Goal: Task Accomplishment & Management: Manage account settings

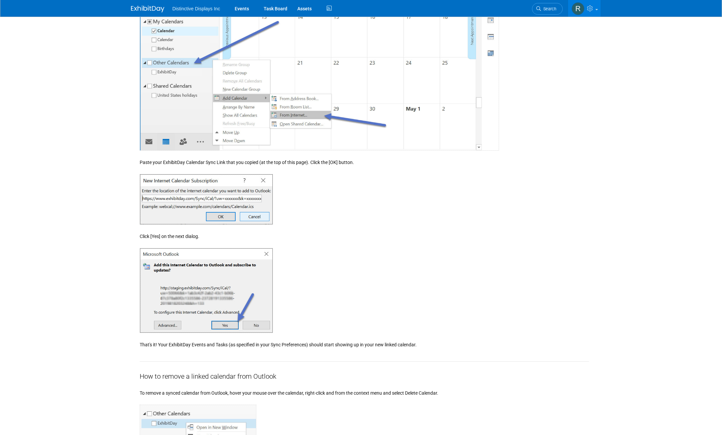
scroll to position [400, 0]
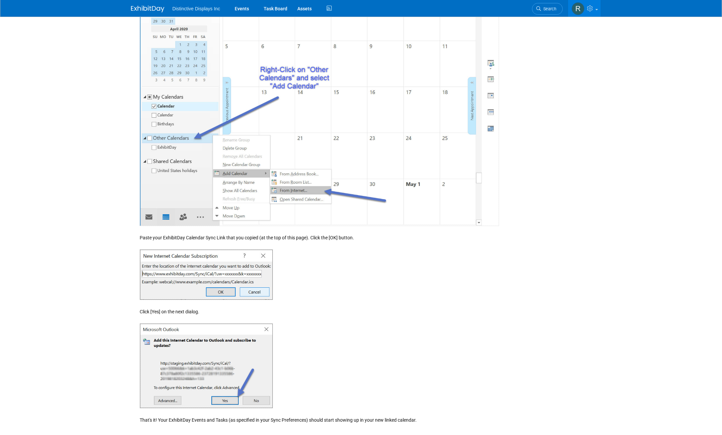
click at [205, 9] on span "Distinctive Displays Inc" at bounding box center [196, 8] width 48 height 5
click at [158, 9] on img at bounding box center [147, 9] width 33 height 7
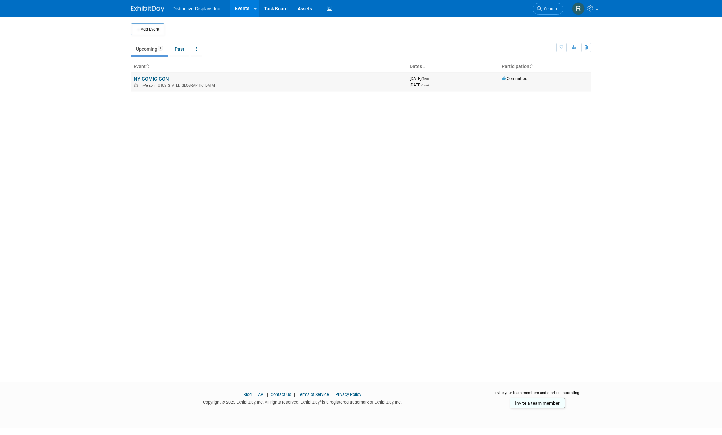
click at [205, 80] on td "NY COMIC CON In-Person [US_STATE], [GEOGRAPHIC_DATA]" at bounding box center [269, 81] width 276 height 19
click at [159, 77] on link "NY COMIC CON" at bounding box center [151, 79] width 35 height 6
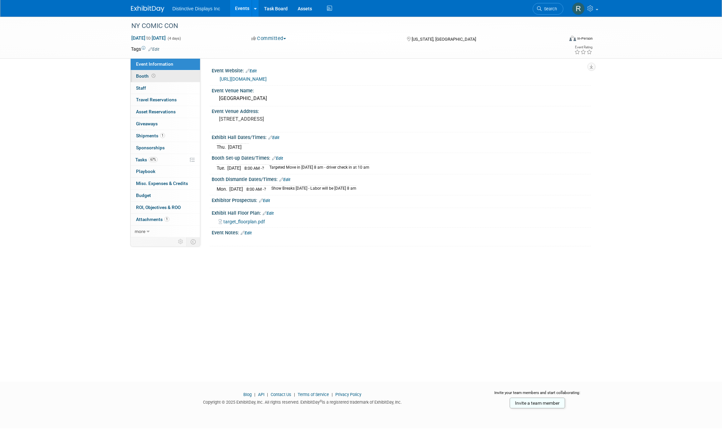
click at [154, 75] on icon at bounding box center [154, 76] width 4 height 4
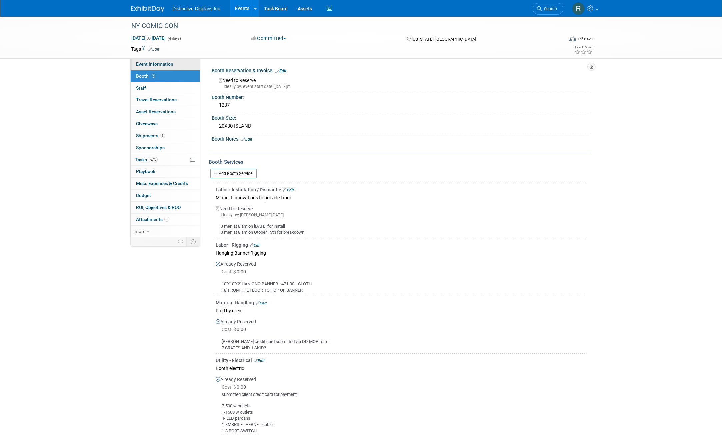
click at [157, 66] on span "Event Information" at bounding box center [154, 63] width 37 height 5
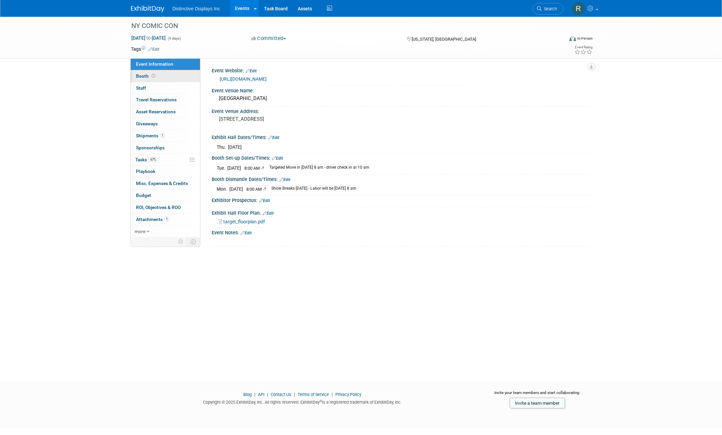
click at [164, 78] on link "Booth" at bounding box center [165, 76] width 69 height 12
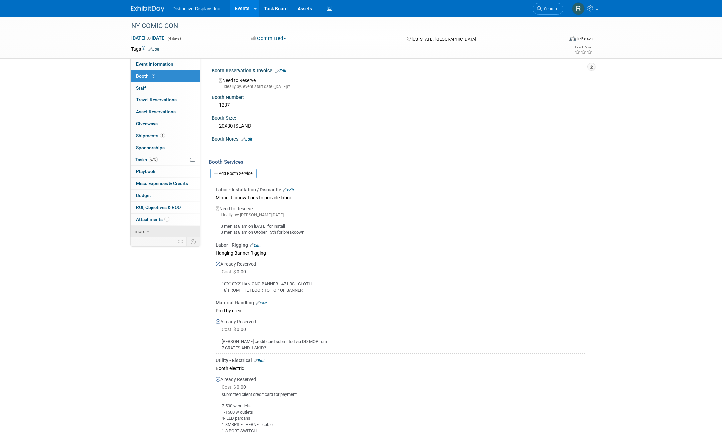
click at [166, 233] on link "more" at bounding box center [165, 232] width 69 height 12
click at [165, 253] on span "Copy/Duplicate Event" at bounding box center [158, 254] width 45 height 5
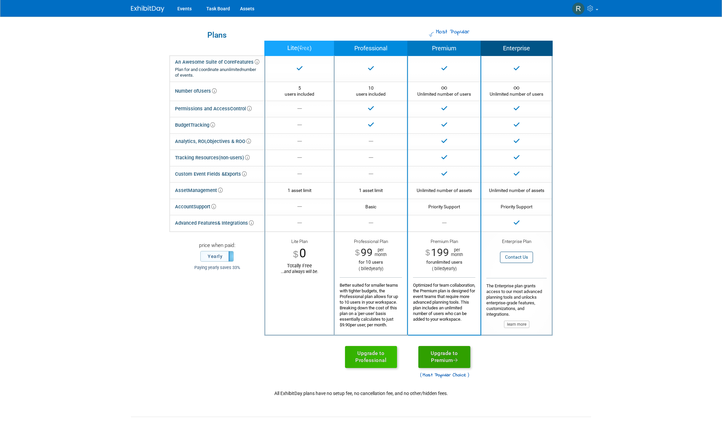
click at [437, 354] on link "Upgrade to Premium" at bounding box center [445, 357] width 52 height 22
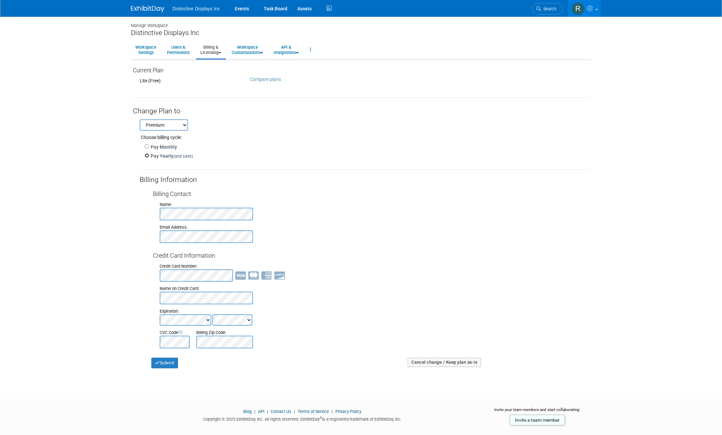
click at [147, 157] on input "Pay Yearly (and save)" at bounding box center [147, 155] width 4 height 4
radio input "true"
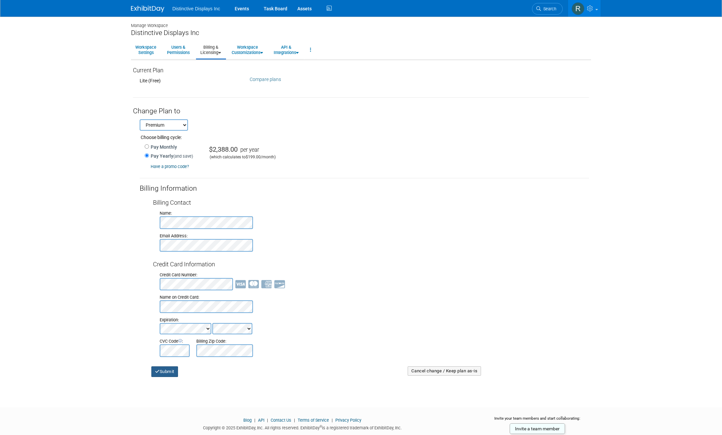
click at [163, 371] on button "Submit" at bounding box center [164, 372] width 27 height 11
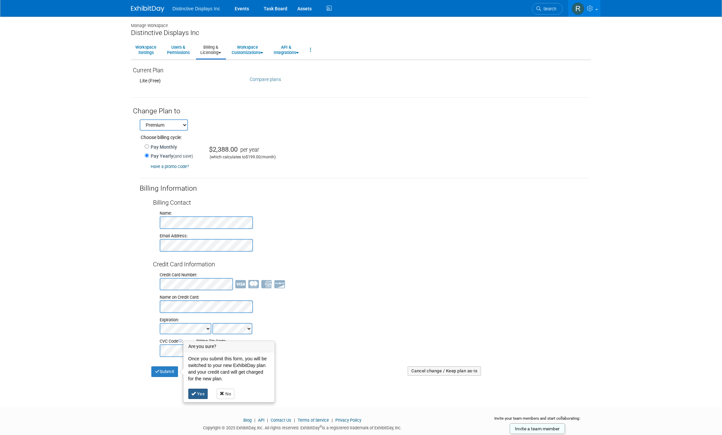
click at [197, 399] on link "Yes" at bounding box center [198, 394] width 20 height 11
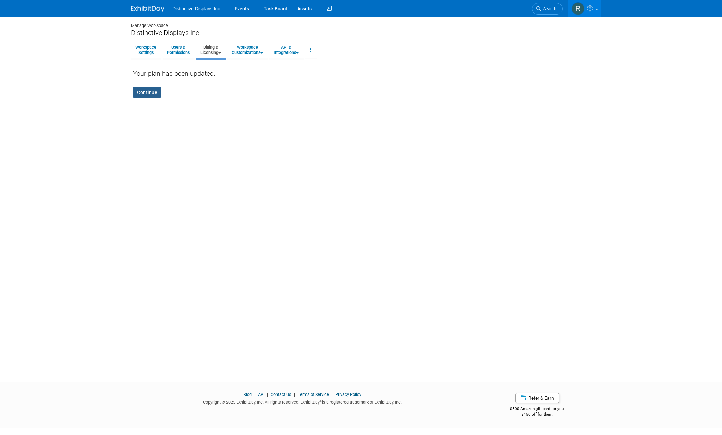
click at [149, 95] on link "Continue" at bounding box center [147, 92] width 28 height 11
click at [147, 54] on link "Workspace Settings" at bounding box center [146, 50] width 30 height 16
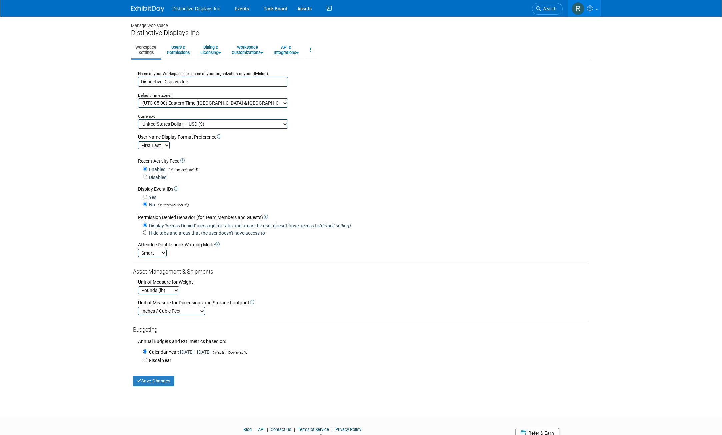
click at [159, 8] on img at bounding box center [147, 9] width 33 height 7
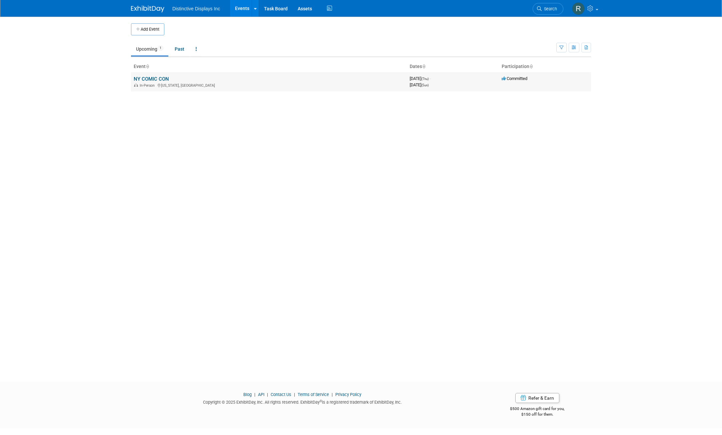
click at [193, 86] on div "In-Person [US_STATE], [GEOGRAPHIC_DATA]" at bounding box center [269, 84] width 271 height 5
click at [162, 79] on link "NY COMIC CON" at bounding box center [151, 79] width 35 height 6
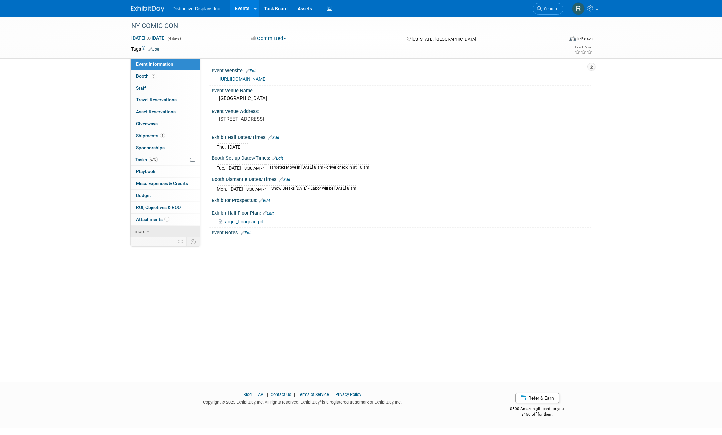
click at [160, 228] on link "more" at bounding box center [165, 232] width 69 height 12
click at [156, 256] on span "Copy/Duplicate Event" at bounding box center [158, 254] width 45 height 5
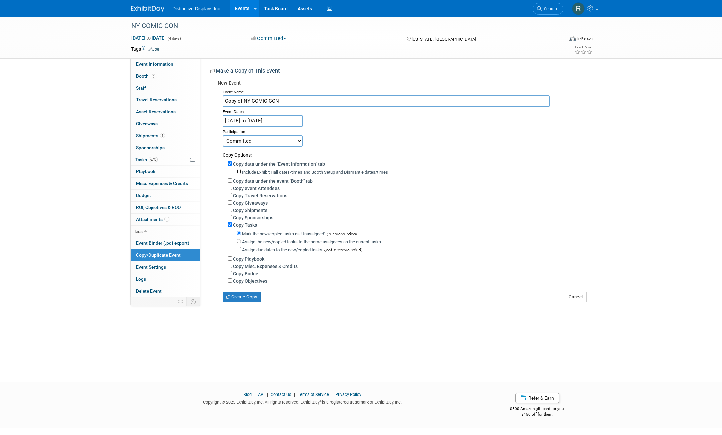
click at [238, 172] on input "Include Exhibit Hall dates/times and Booth Setup and Dismantle dates/times" at bounding box center [239, 171] width 4 height 4
checkbox input "true"
click at [231, 181] on input "Copy data under the event "Booth" tab" at bounding box center [230, 180] width 4 height 4
checkbox input "true"
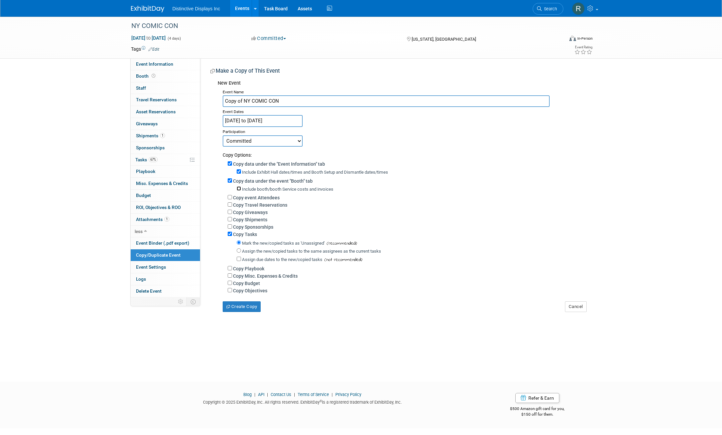
click at [240, 190] on input "Include booth/booth Service costs and invoices" at bounding box center [239, 188] width 4 height 4
checkbox input "true"
click at [231, 221] on input "Copy Shipments" at bounding box center [230, 219] width 4 height 4
checkbox input "true"
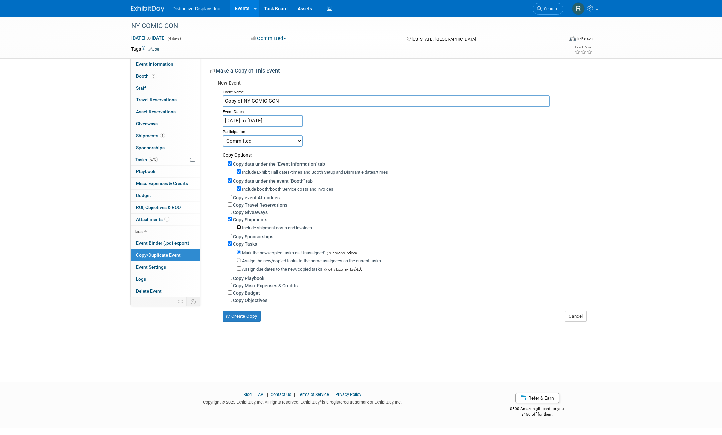
click at [240, 229] on input "Include shipment costs and invoices" at bounding box center [239, 227] width 4 height 4
checkbox input "true"
click at [240, 319] on button "Create Copy" at bounding box center [242, 316] width 38 height 11
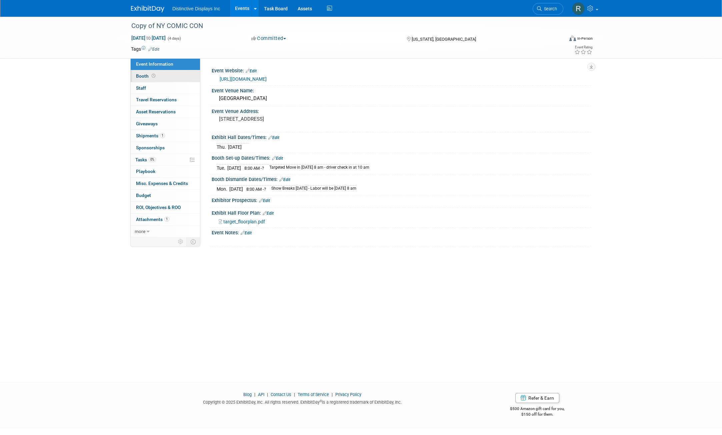
click at [164, 76] on link "Booth" at bounding box center [165, 76] width 69 height 12
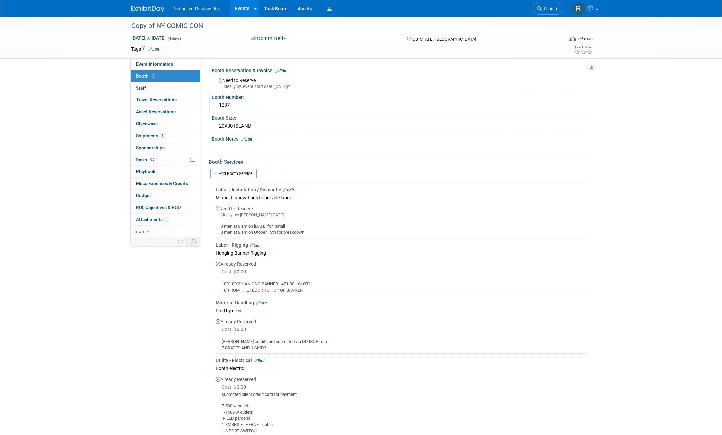
click at [252, 105] on div "1237" at bounding box center [402, 105] width 370 height 10
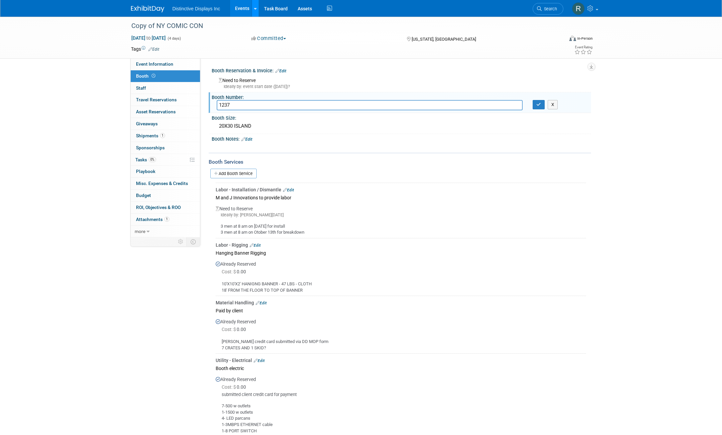
click at [254, 12] on link at bounding box center [255, 8] width 7 height 17
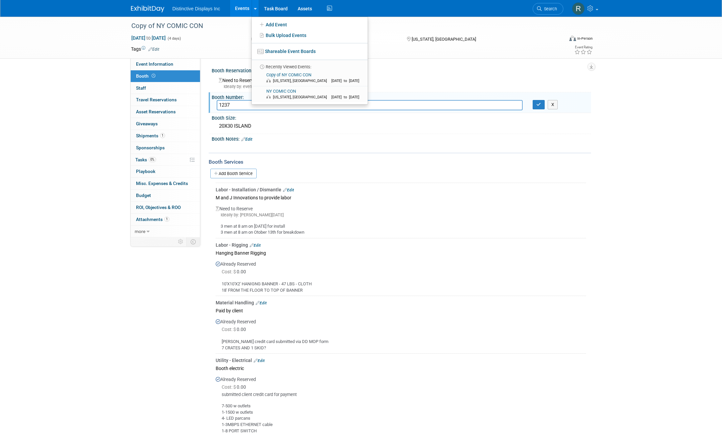
click at [233, 50] on td at bounding box center [336, 49] width 355 height 7
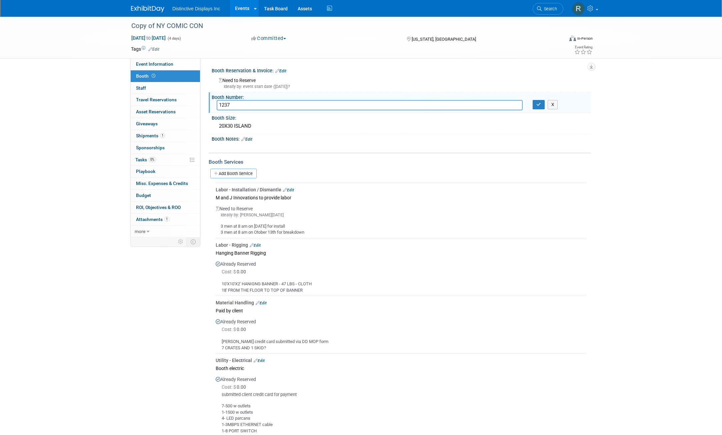
click at [235, 106] on input "1237" at bounding box center [370, 105] width 306 height 10
type input "1"
type input "1660"
click at [262, 129] on div "20X30 ISLAND" at bounding box center [402, 126] width 370 height 10
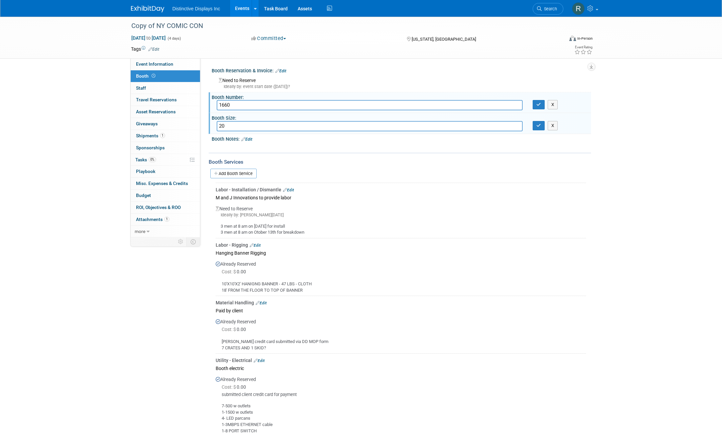
type input "2"
type input "10x30 peninsula"
click at [539, 107] on button "button" at bounding box center [539, 104] width 12 height 9
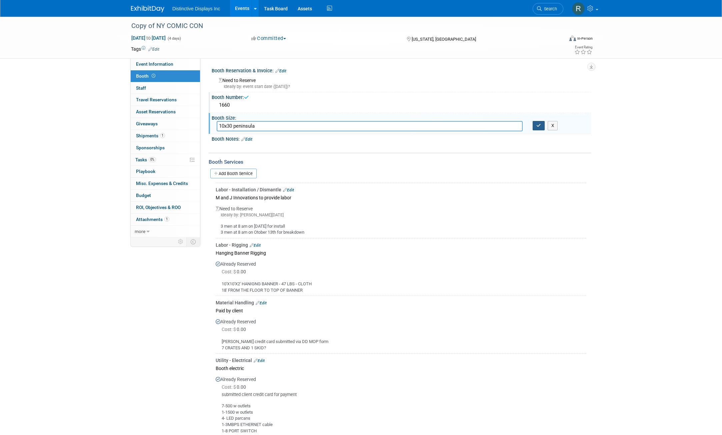
click at [538, 127] on icon "button" at bounding box center [539, 125] width 5 height 4
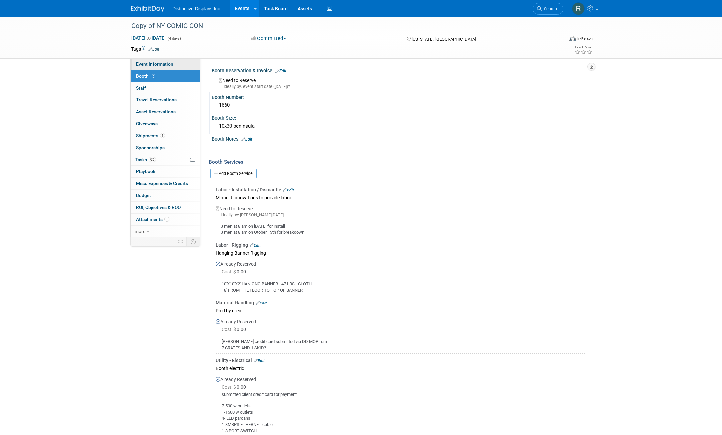
click at [168, 61] on link "Event Information" at bounding box center [165, 64] width 69 height 12
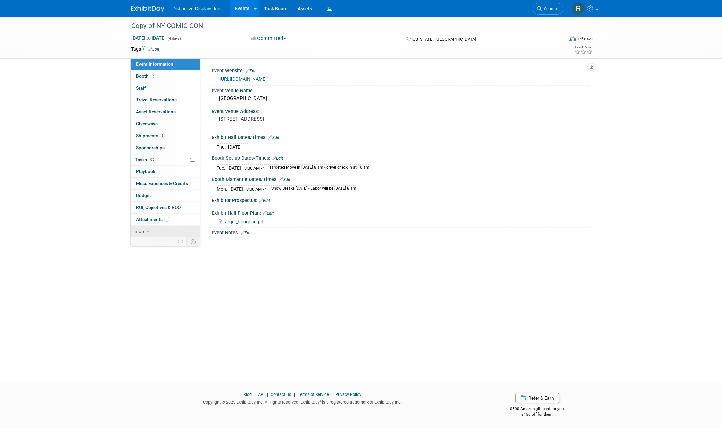
click at [148, 228] on link "more" at bounding box center [165, 232] width 69 height 12
click at [150, 218] on span "Attachments 1" at bounding box center [152, 219] width 33 height 5
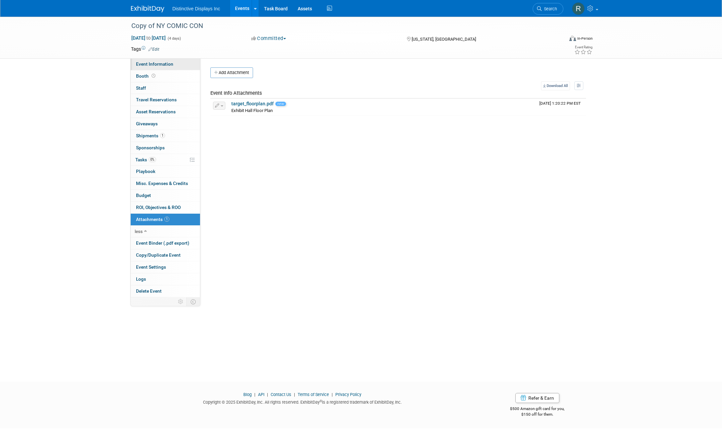
click at [145, 65] on span "Event Information" at bounding box center [154, 63] width 37 height 5
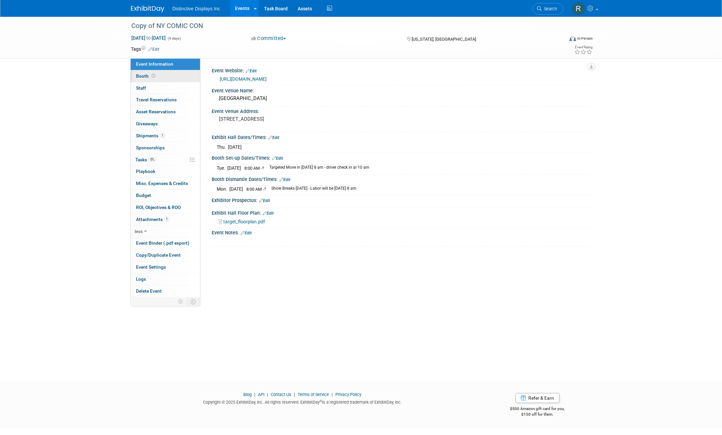
click at [161, 79] on link "Booth" at bounding box center [165, 76] width 69 height 12
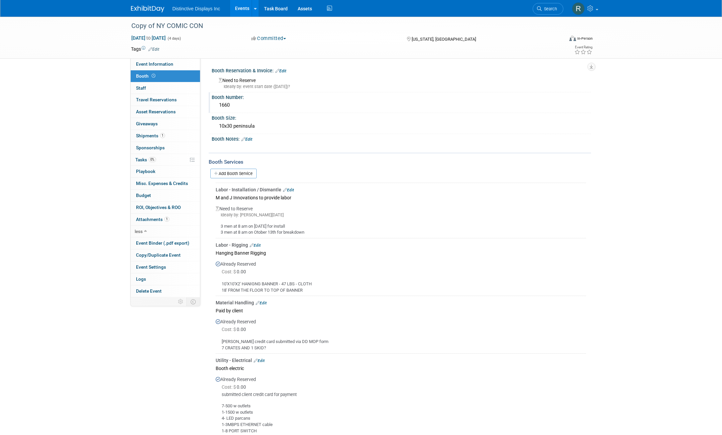
click at [239, 104] on div "1660" at bounding box center [402, 105] width 370 height 10
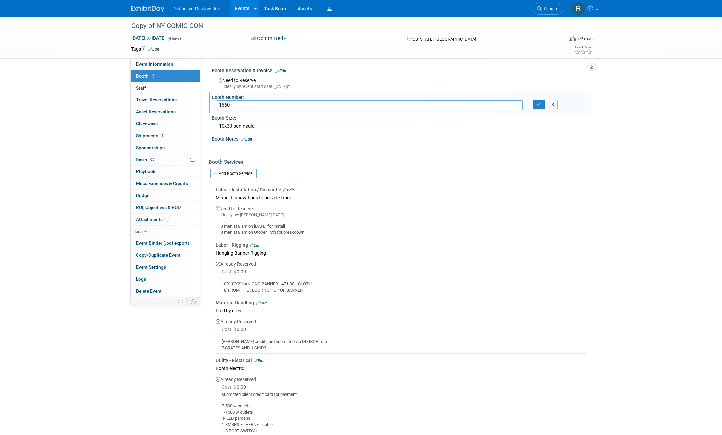
click at [252, 139] on link "Edit" at bounding box center [246, 139] width 11 height 5
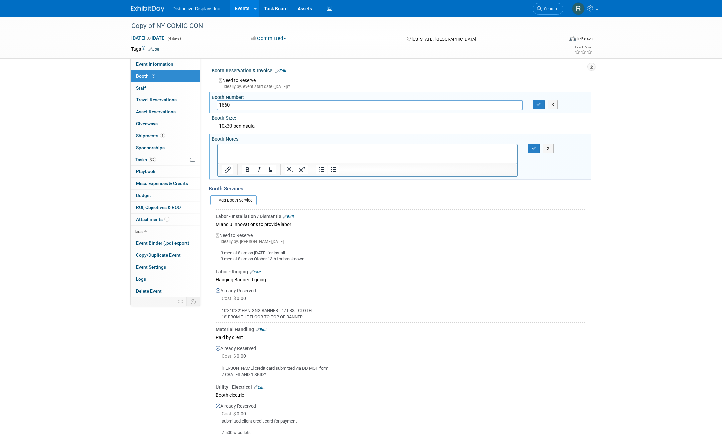
click at [375, 246] on div "3 men at 8 am on October 7th for install 3 men at 8 am on Otober 13th for break…" at bounding box center [401, 254] width 371 height 18
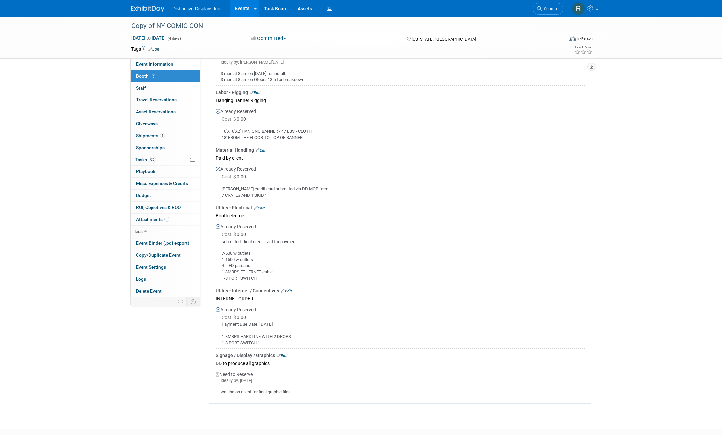
scroll to position [220, 0]
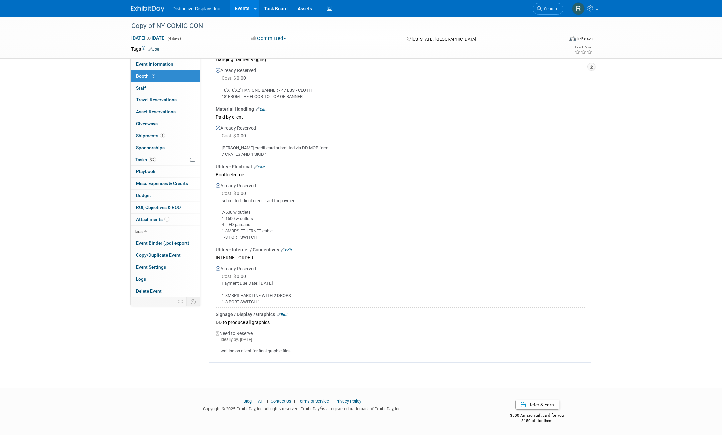
click at [320, 374] on div "Copy of NY COMIC CON Oct 9, 2025 to Oct 12, 2025 (4 days) Oct 9, 2025 to Oct 12…" at bounding box center [361, 86] width 722 height 580
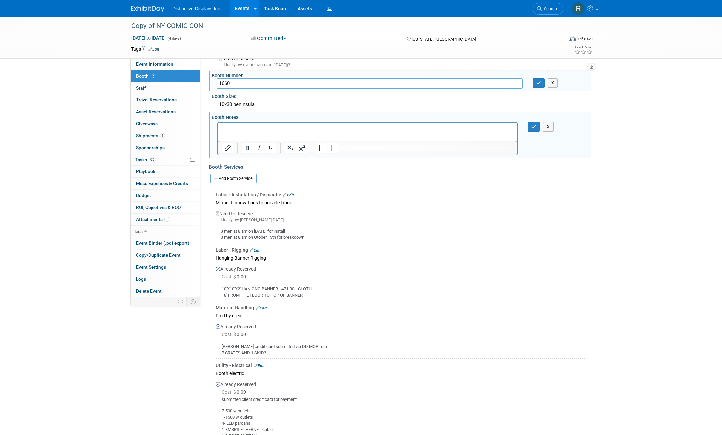
scroll to position [33, 0]
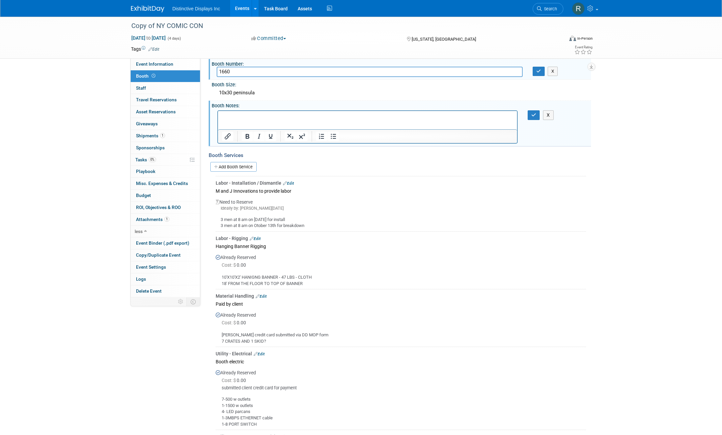
click at [318, 216] on div "3 men at 8 am on October 7th for install 3 men at 8 am on Otober 13th for break…" at bounding box center [401, 220] width 371 height 18
click at [261, 238] on link "Edit" at bounding box center [255, 238] width 11 height 5
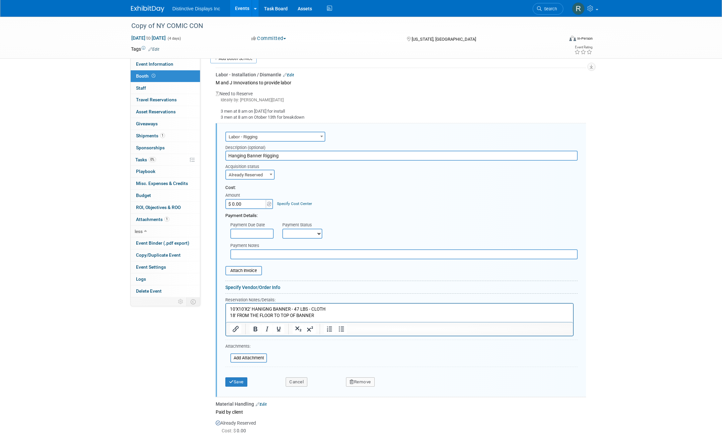
scroll to position [189, 0]
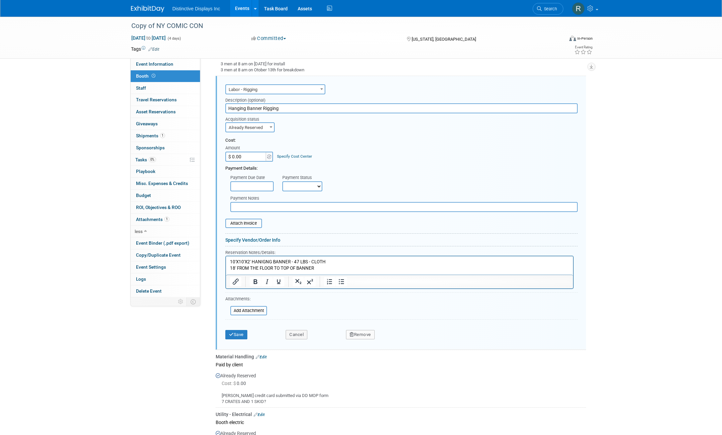
click at [353, 332] on button "Remove" at bounding box center [360, 334] width 29 height 9
click at [395, 342] on icon at bounding box center [393, 340] width 4 height 4
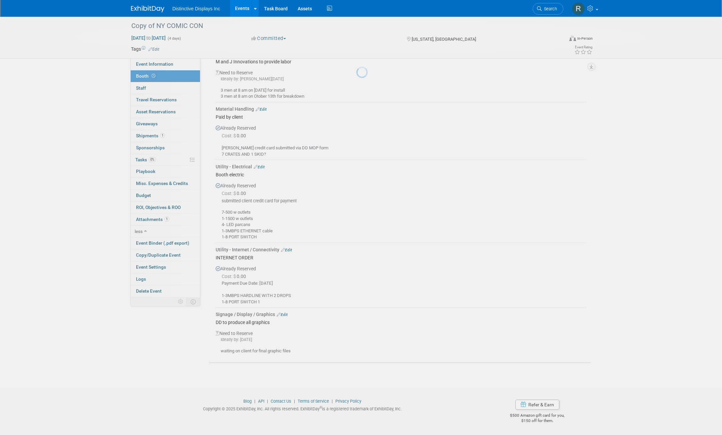
scroll to position [163, 0]
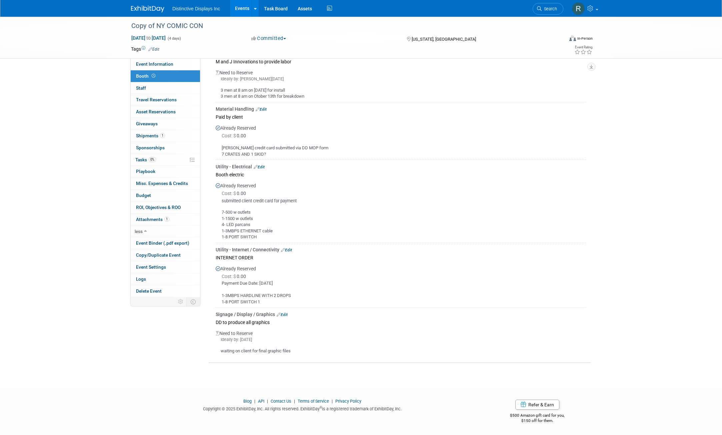
click at [262, 166] on link "Edit" at bounding box center [259, 167] width 11 height 5
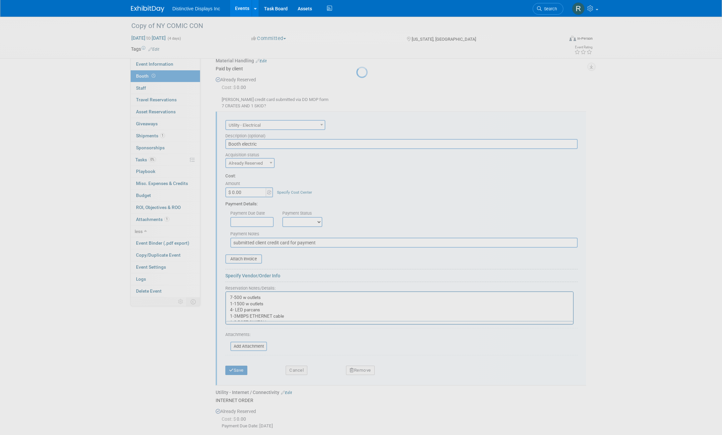
scroll to position [247, 0]
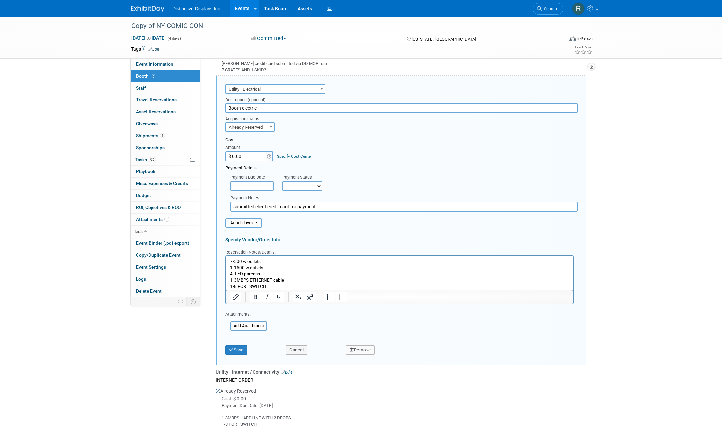
click at [264, 186] on input "text" at bounding box center [251, 186] width 43 height 10
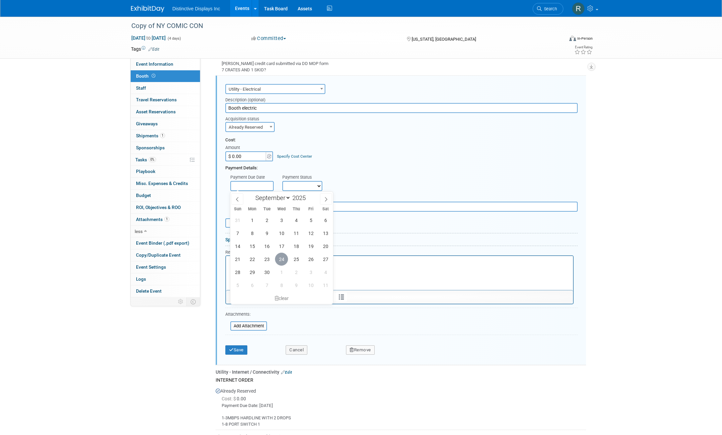
click at [279, 260] on span "24" at bounding box center [281, 259] width 13 height 13
type input "Sep 24, 2025"
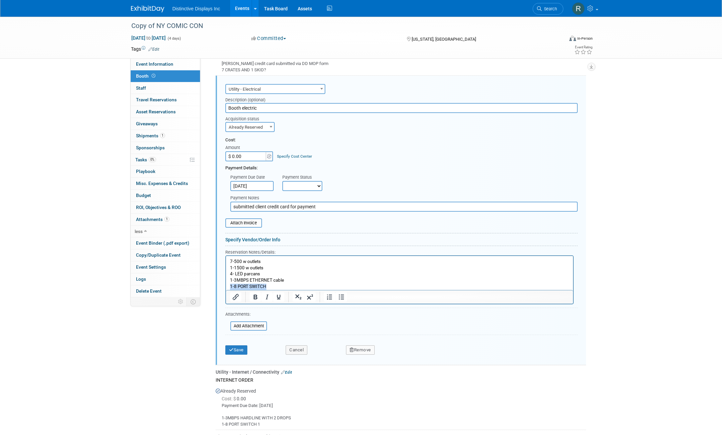
drag, startPoint x: 275, startPoint y: 285, endPoint x: 449, endPoint y: 543, distance: 310.6
click at [226, 286] on html "7-500 w outlets 1-1500 w outlets 4- LED parcans 1-3MBPS ETHERNET cable 1-8 PORT…" at bounding box center [399, 273] width 347 height 34
click at [232, 273] on p "7-500 w outlets 1-1500 w outlets 4- LED parcans 1-3MBPS ETHERNET cable" at bounding box center [399, 274] width 339 height 31
drag, startPoint x: 264, startPoint y: 268, endPoint x: 230, endPoint y: 267, distance: 34.4
click at [230, 267] on body "7-500 w outlets 1-1500 w outlets 2- LED parcans 1-3MBPS ETHERNET cable" at bounding box center [400, 274] width 340 height 31
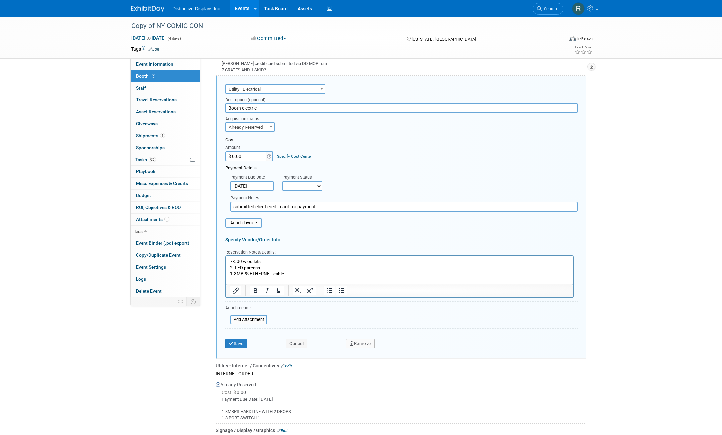
click at [231, 260] on p "7-500 w outlets 2- LED parcans 1-3MBPS ETHERNET cable" at bounding box center [399, 271] width 339 height 25
click at [242, 343] on button "Save" at bounding box center [236, 343] width 22 height 9
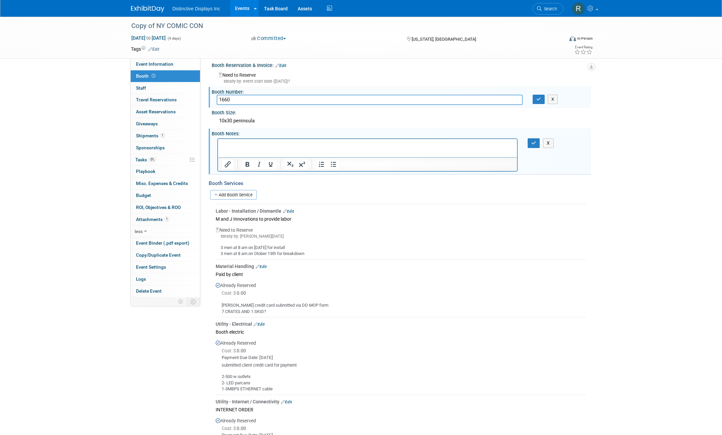
scroll to position [0, 0]
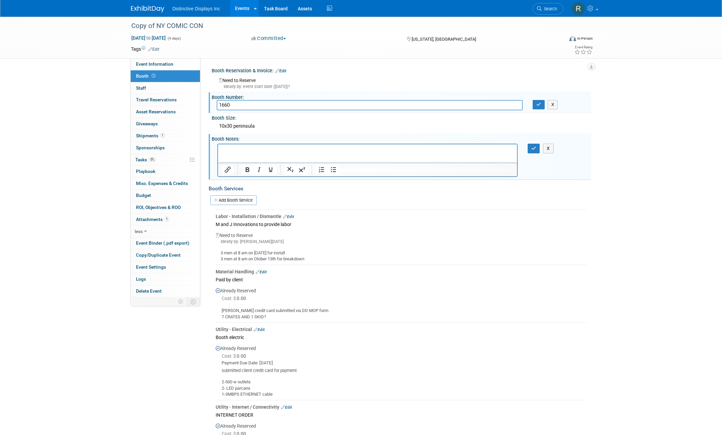
click at [158, 51] on link "Edit" at bounding box center [153, 49] width 11 height 5
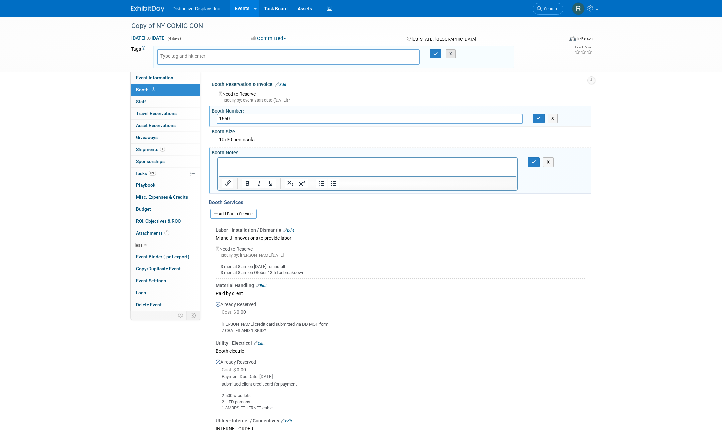
click at [450, 56] on button "X" at bounding box center [451, 53] width 10 height 9
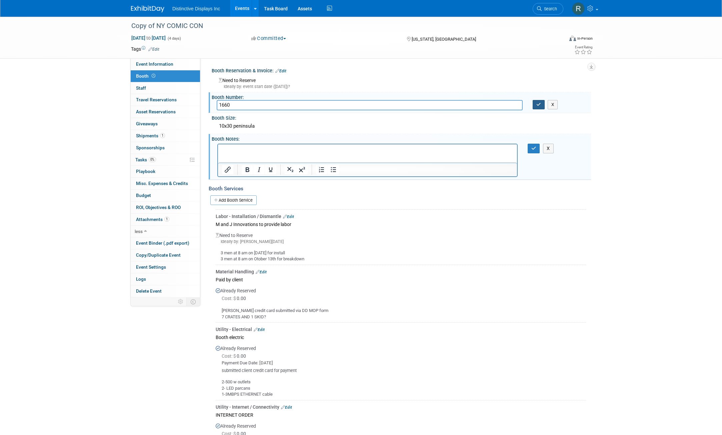
click at [539, 107] on button "button" at bounding box center [539, 104] width 12 height 9
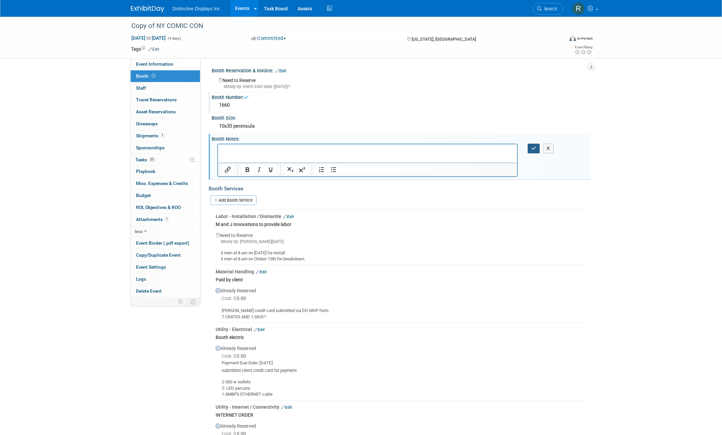
click at [537, 148] on button "button" at bounding box center [534, 149] width 12 height 10
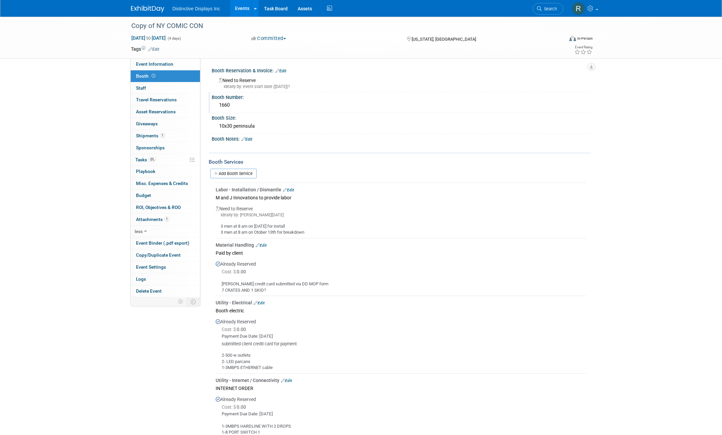
click at [180, 8] on span "Distinctive Displays Inc" at bounding box center [196, 8] width 48 height 5
click at [254, 7] on link at bounding box center [255, 8] width 7 height 17
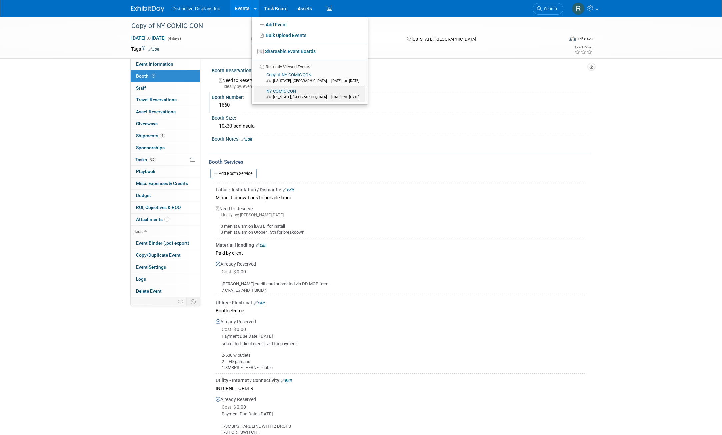
click at [285, 94] on span "New York, NY Oct 9, 2025 to Oct 12, 2025" at bounding box center [314, 96] width 96 height 5
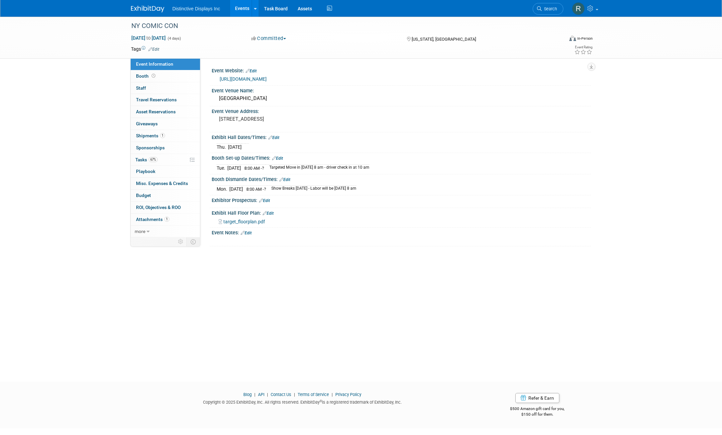
click at [283, 159] on link "Edit" at bounding box center [277, 158] width 11 height 5
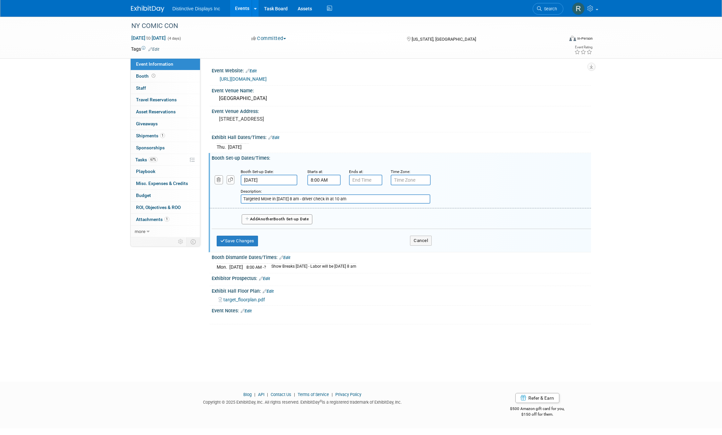
click at [273, 219] on span "Another" at bounding box center [266, 219] width 16 height 5
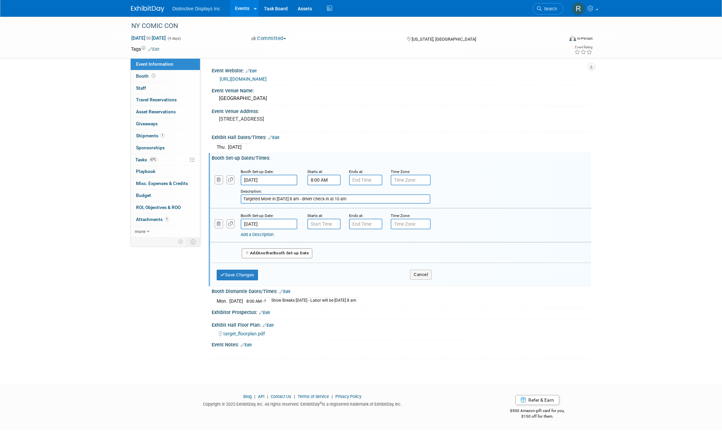
click at [576, 41] on div "Virtual In-Person Hybrid <img src="[URL][DOMAIN_NAME]" style="width: 22px; heig…" at bounding box center [558, 40] width 69 height 10
click at [646, 117] on div "NY COMIC CON [DATE] to [DATE] (4 days) [DATE] to [DATE] Committed Committed Con…" at bounding box center [361, 194] width 722 height 355
click at [152, 75] on icon at bounding box center [154, 76] width 4 height 4
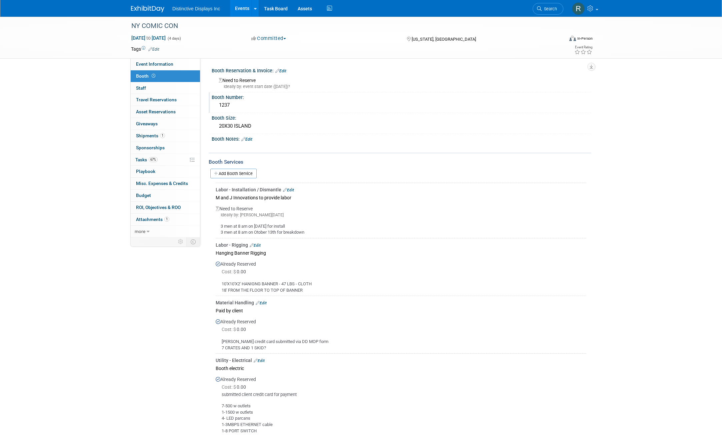
click at [253, 102] on div "1237" at bounding box center [402, 105] width 370 height 10
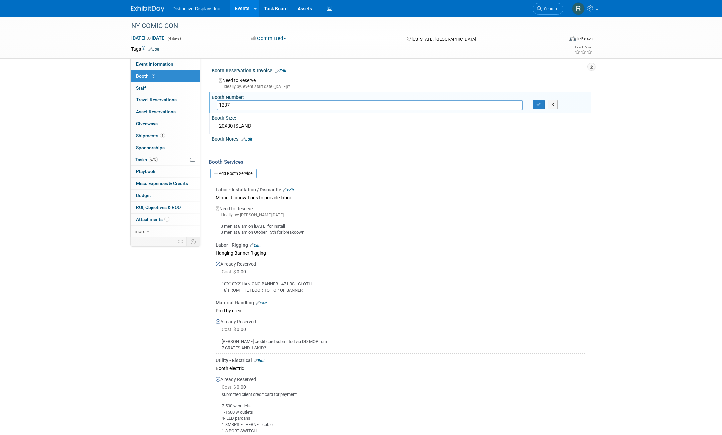
click at [255, 127] on div "20X30 ISLAND" at bounding box center [402, 126] width 370 height 10
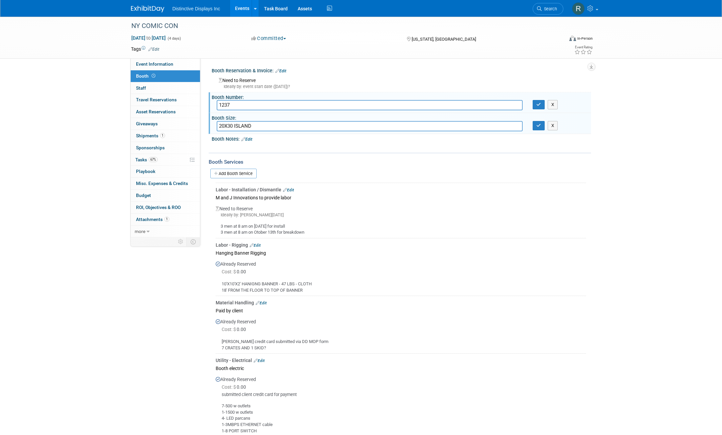
click at [263, 144] on div at bounding box center [367, 147] width 300 height 7
click at [151, 90] on link "0 Staff 0" at bounding box center [165, 88] width 69 height 12
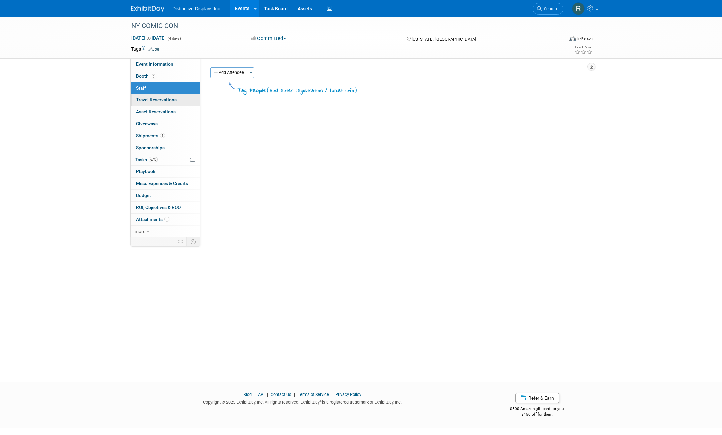
click at [156, 98] on span "Travel Reservations 0" at bounding box center [156, 99] width 41 height 5
click at [159, 112] on span "Asset Reservations 0" at bounding box center [156, 111] width 40 height 5
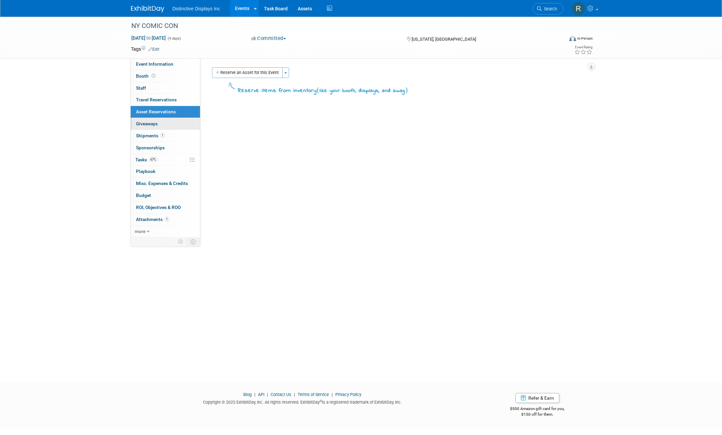
click at [162, 125] on link "0 Giveaways 0" at bounding box center [165, 124] width 69 height 12
click at [149, 136] on span "Shipments 1" at bounding box center [150, 135] width 29 height 5
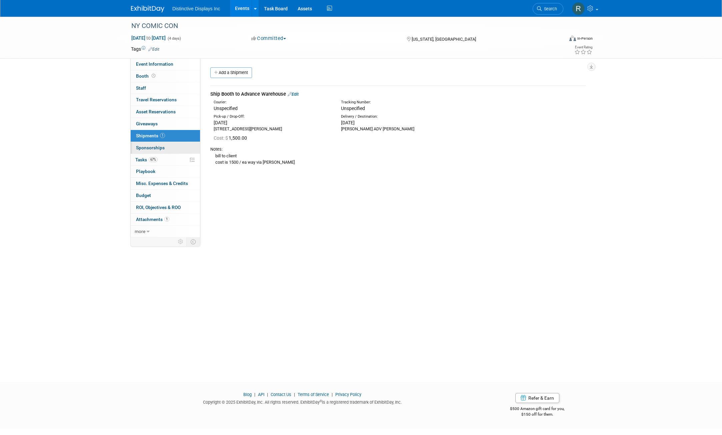
click at [168, 146] on link "0 Sponsorships 0" at bounding box center [165, 148] width 69 height 12
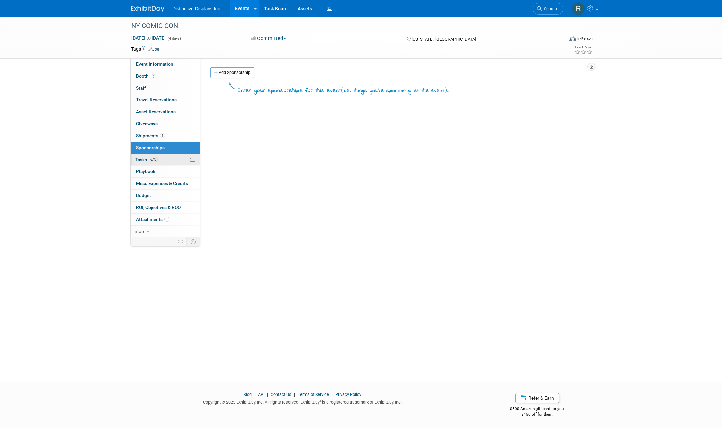
click at [164, 157] on link "67% Tasks 67%" at bounding box center [165, 160] width 69 height 12
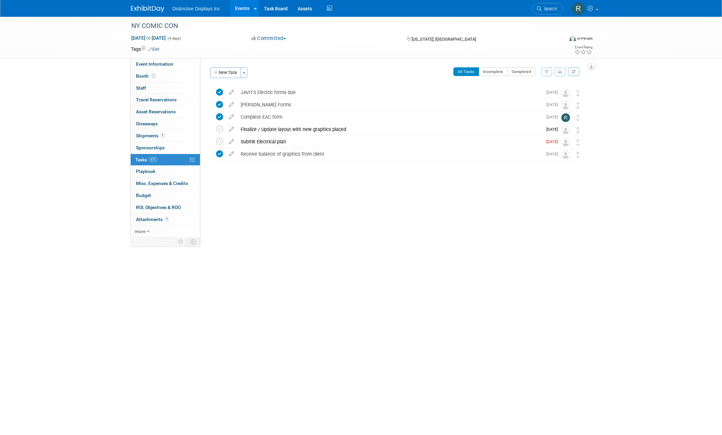
click at [288, 39] on button "Committed" at bounding box center [269, 38] width 40 height 7
click at [331, 56] on div "Tags Edit Event Rating" at bounding box center [362, 51] width 472 height 12
click at [245, 75] on button "Toggle Dropdown" at bounding box center [244, 72] width 7 height 11
click at [192, 160] on icon at bounding box center [192, 159] width 5 height 5
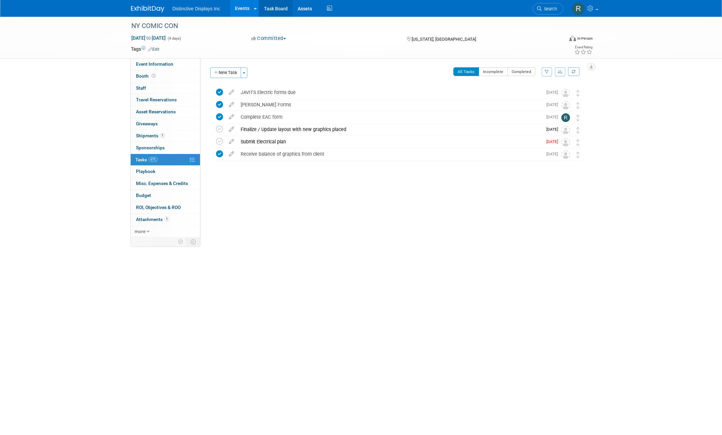
click at [279, 10] on link "Task Board" at bounding box center [276, 8] width 34 height 17
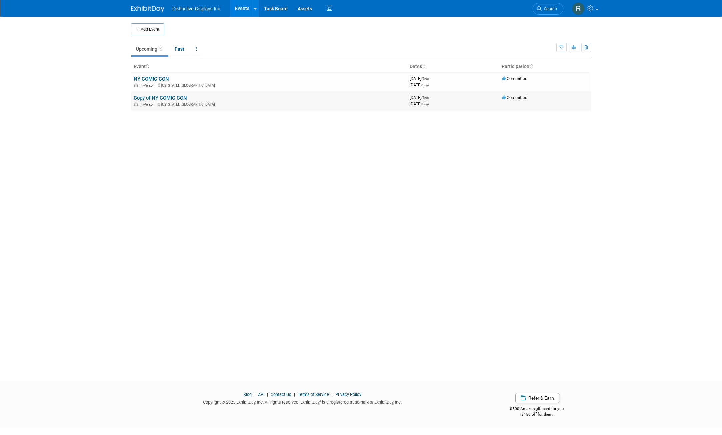
click at [178, 97] on link "Copy of NY COMIC CON" at bounding box center [160, 98] width 53 height 6
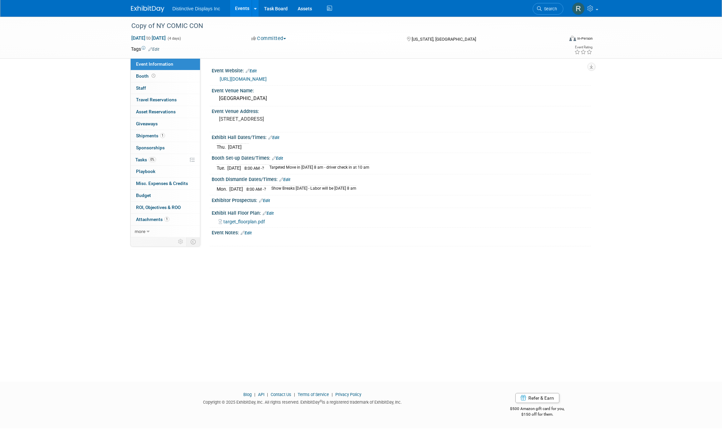
click at [287, 395] on link "Contact Us" at bounding box center [281, 394] width 21 height 5
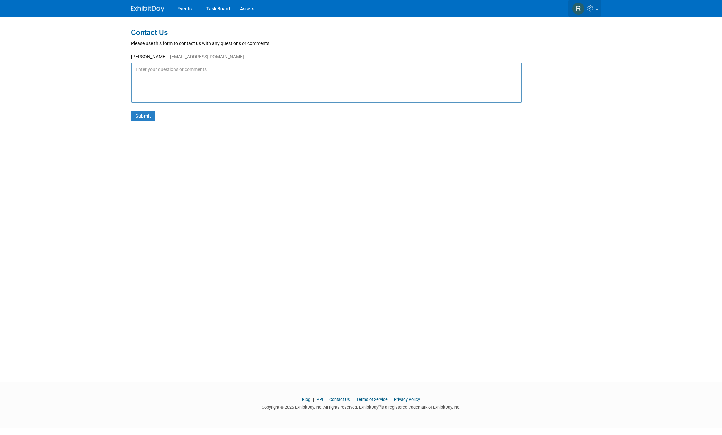
click at [594, 7] on icon at bounding box center [592, 8] width 8 height 6
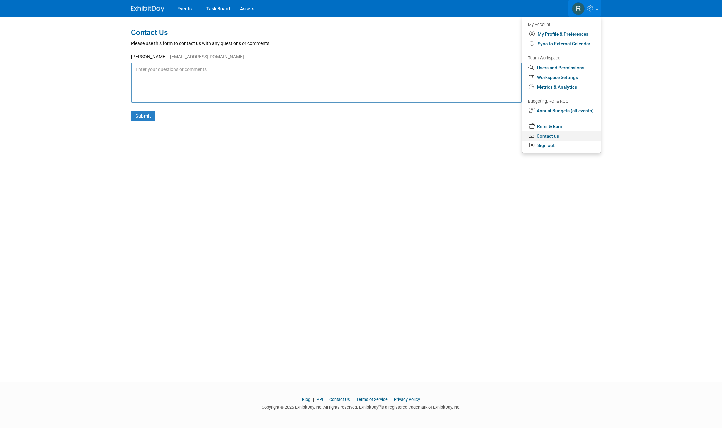
click at [549, 134] on link "Contact us" at bounding box center [562, 136] width 78 height 10
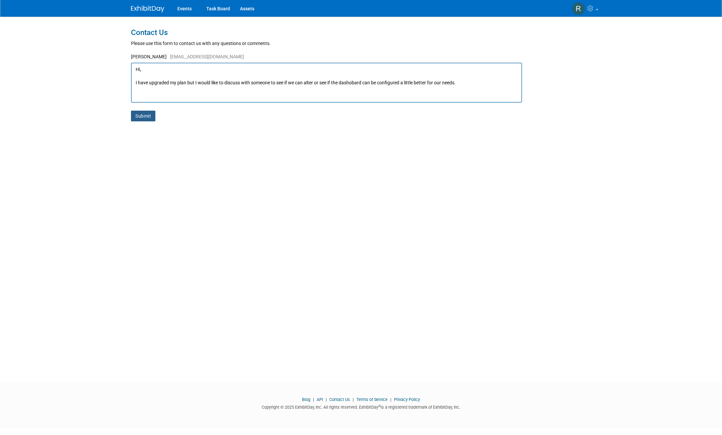
type textarea "Hi, I have upgraded my plan but I would like to discuss with someone to see if …"
click at [144, 115] on button "Submit" at bounding box center [143, 116] width 24 height 11
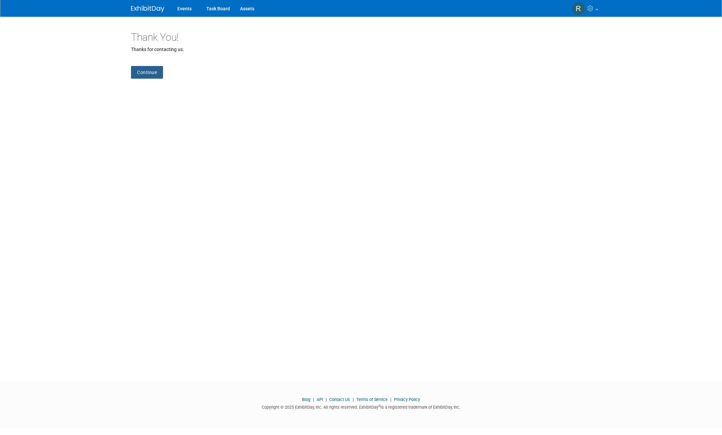
click at [142, 70] on link "Continue" at bounding box center [147, 72] width 32 height 13
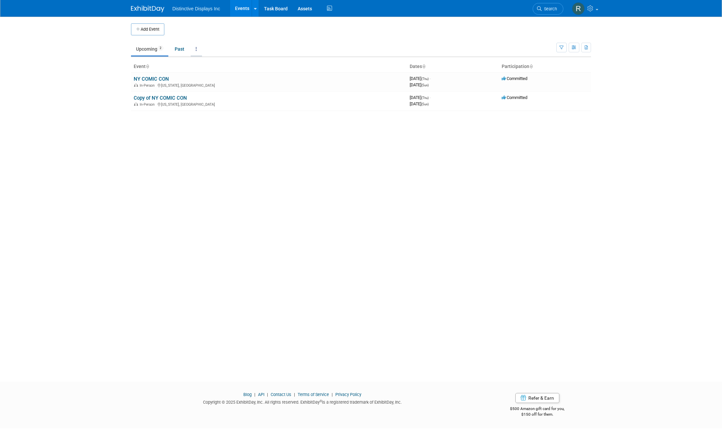
click at [197, 49] on icon at bounding box center [196, 49] width 1 height 5
click at [288, 43] on ul "Upcoming 2 Past All Events 2 Past and Upcoming Grouped Annually Events grouped …" at bounding box center [344, 49] width 426 height 15
click at [162, 80] on link "NY COMIC CON" at bounding box center [151, 79] width 35 height 6
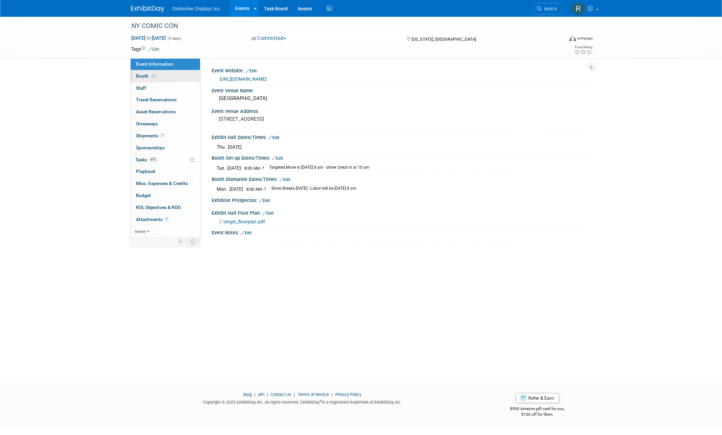
click at [163, 80] on link "Booth" at bounding box center [165, 76] width 69 height 12
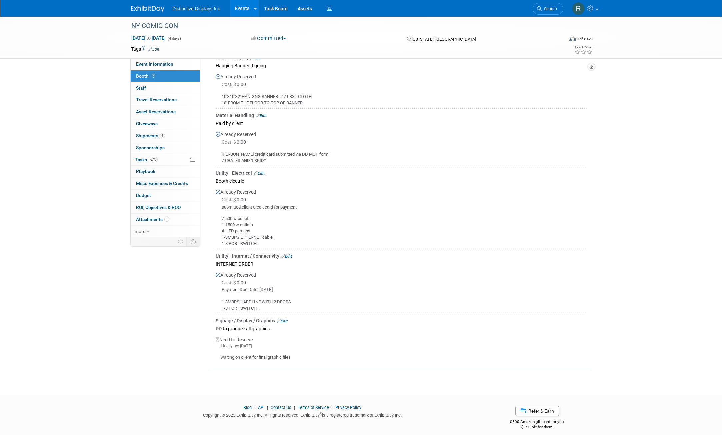
scroll to position [194, 0]
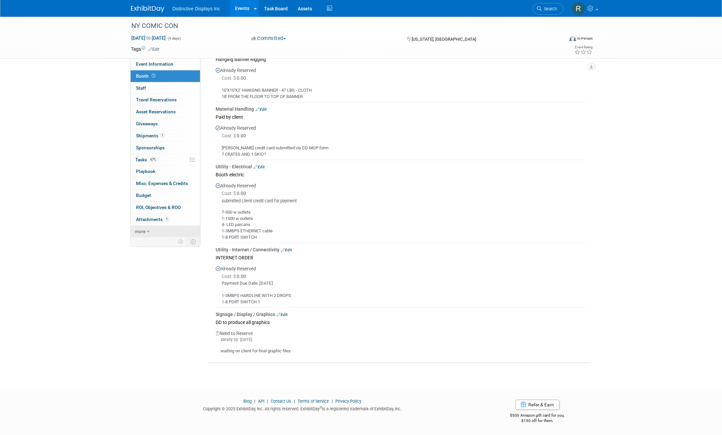
click at [146, 227] on link "more" at bounding box center [165, 232] width 69 height 12
click at [153, 269] on span "Event Settings" at bounding box center [151, 266] width 30 height 5
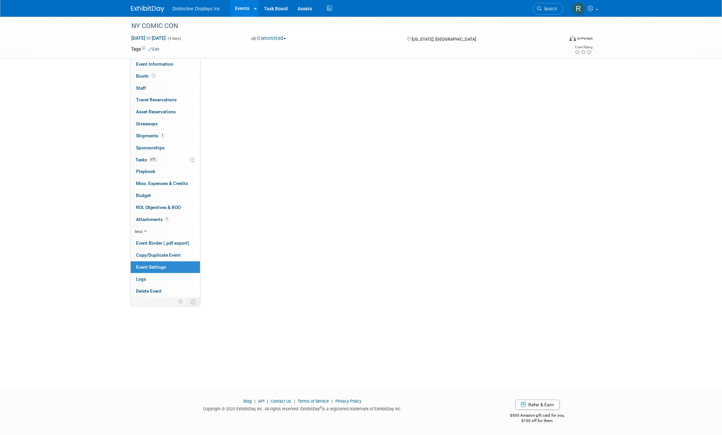
scroll to position [0, 0]
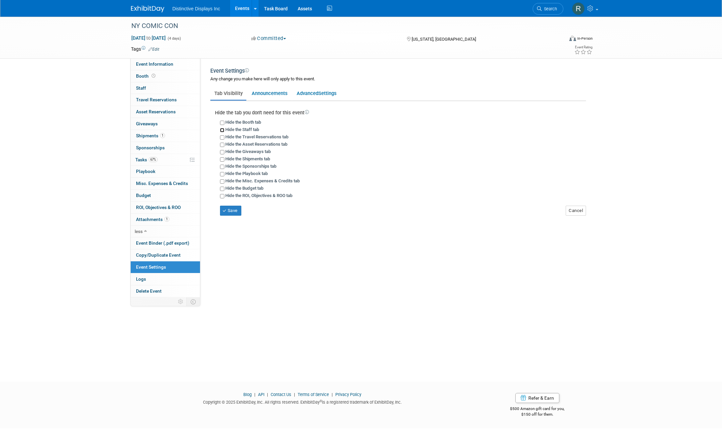
click at [222, 131] on input "Hide the Staff tab" at bounding box center [222, 130] width 4 height 4
checkbox input "true"
click at [222, 145] on input "Hide the Asset Reservations tab" at bounding box center [222, 145] width 4 height 4
checkbox input "true"
click at [222, 154] on input "Hide the Giveaways tab" at bounding box center [222, 152] width 4 height 4
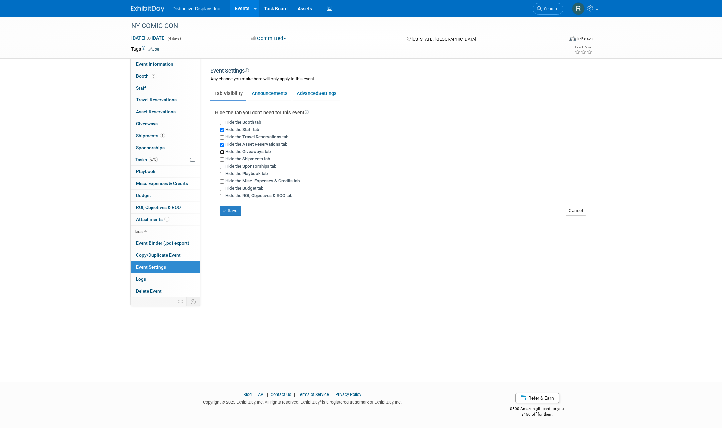
checkbox input "true"
click at [222, 166] on input "Hide the Sponsorships tab" at bounding box center [222, 167] width 4 height 4
checkbox input "true"
click at [230, 209] on button "Save" at bounding box center [230, 211] width 21 height 10
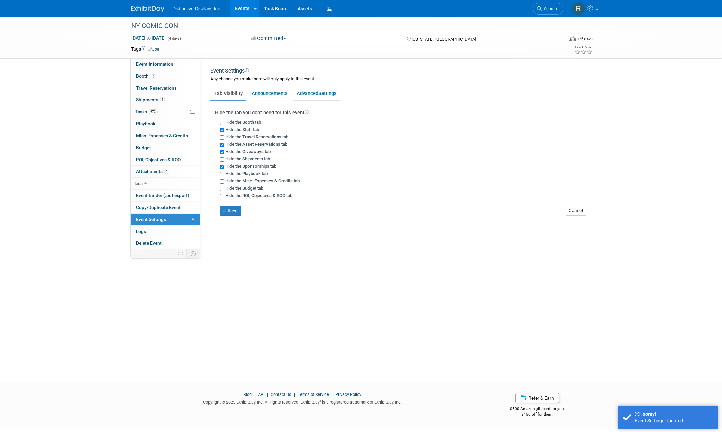
click at [308, 95] on link "Advanced Settings" at bounding box center [317, 93] width 48 height 13
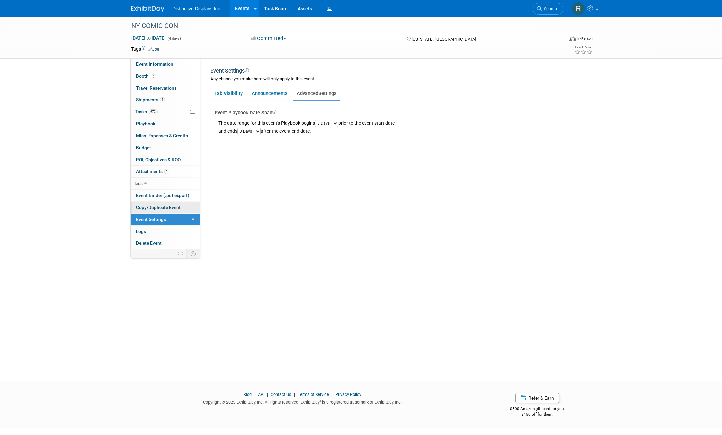
click at [165, 205] on span "Copy/Duplicate Event" at bounding box center [158, 207] width 45 height 5
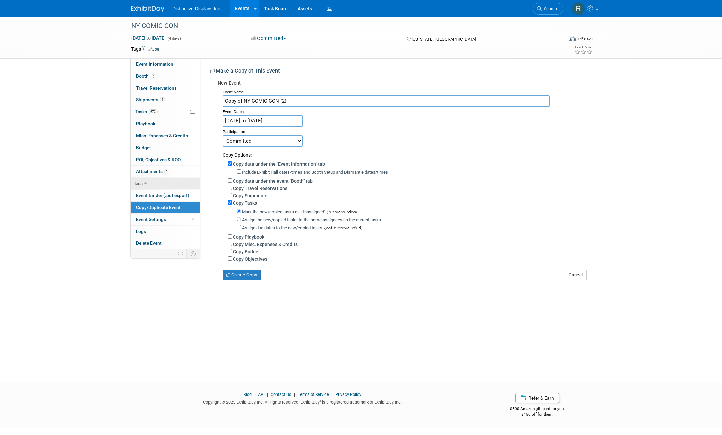
click at [150, 185] on link "less" at bounding box center [165, 184] width 69 height 12
click at [165, 65] on span "Event Information" at bounding box center [154, 63] width 37 height 5
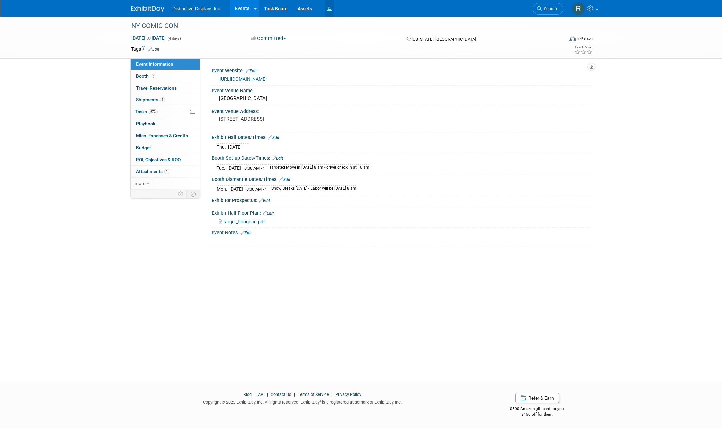
click at [329, 10] on icon at bounding box center [329, 8] width 8 height 10
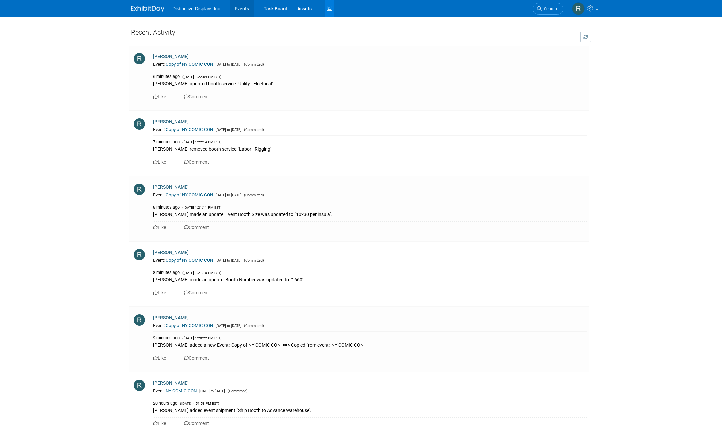
click at [239, 10] on link "Events" at bounding box center [242, 8] width 24 height 17
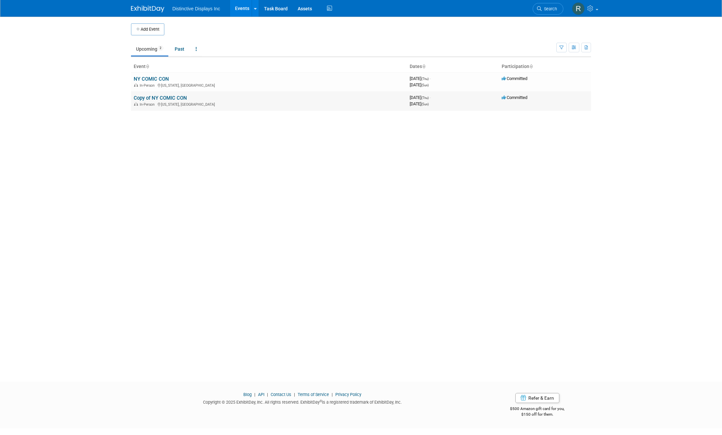
click at [159, 97] on link "Copy of NY COMIC CON" at bounding box center [160, 98] width 53 height 6
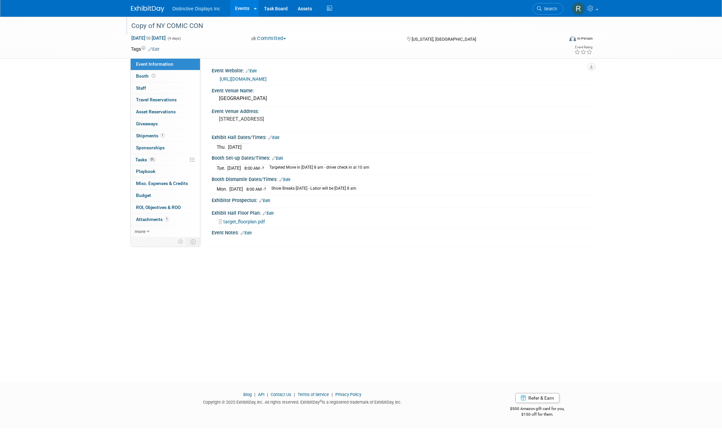
click at [156, 29] on div "Copy of NY COMIC CON" at bounding box center [341, 26] width 425 height 12
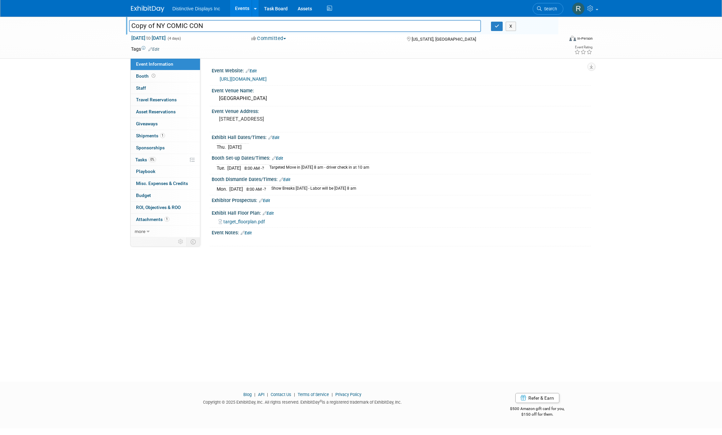
click at [157, 26] on input "Copy of NY COMIC CON" at bounding box center [305, 26] width 352 height 12
click at [207, 28] on input "NY COMIC CON" at bounding box center [305, 26] width 352 height 12
type input "NY COMIC CON - LOYAL SUBJECTS"
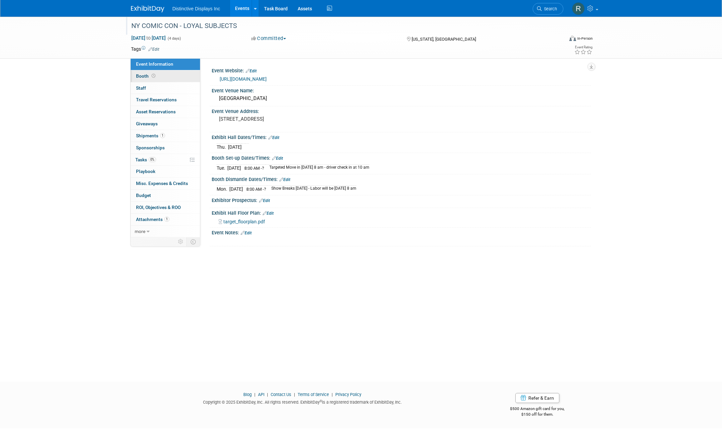
click at [169, 76] on link "Booth" at bounding box center [165, 76] width 69 height 12
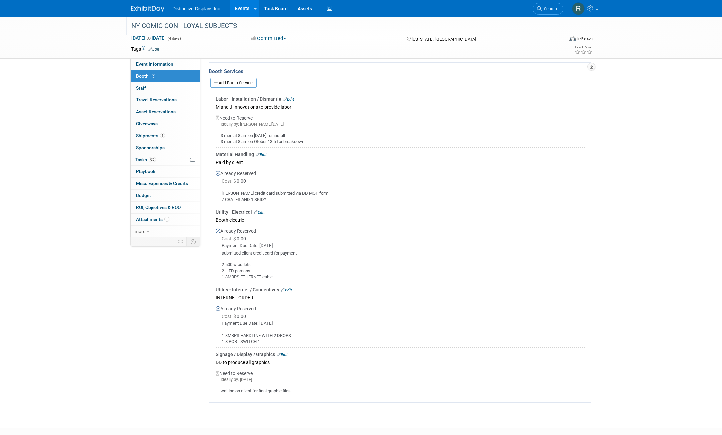
scroll to position [130, 0]
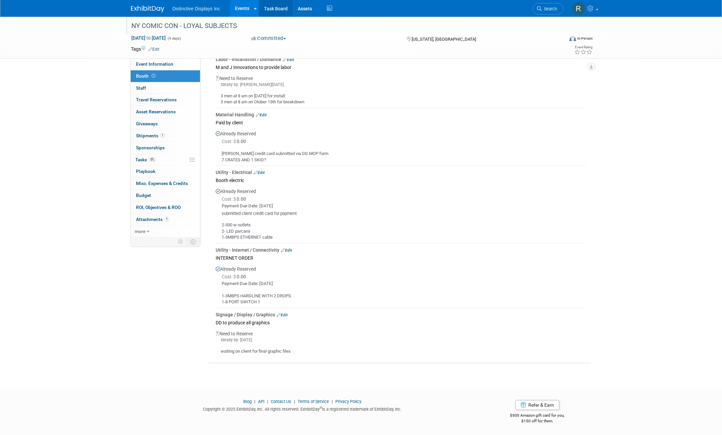
click at [272, 10] on link "Task Board" at bounding box center [276, 8] width 34 height 17
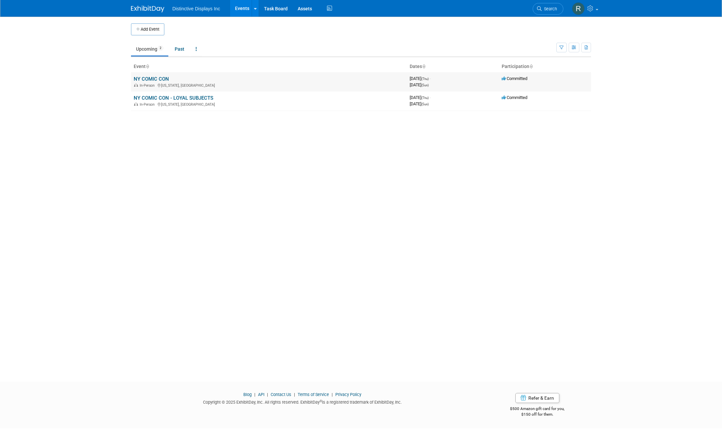
click at [155, 79] on link "NY COMIC CON" at bounding box center [151, 79] width 35 height 6
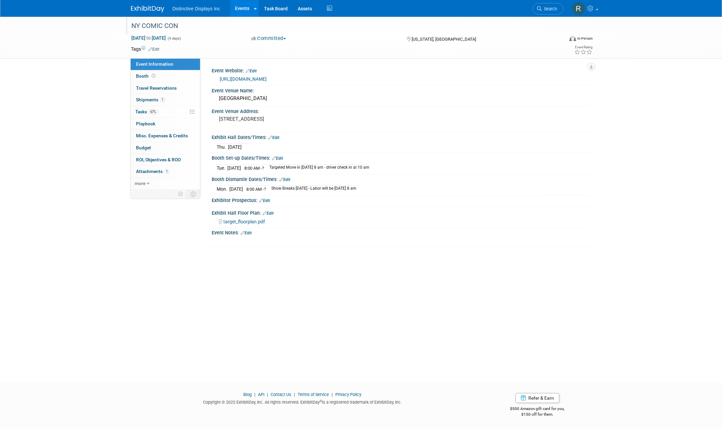
click at [153, 29] on div "NY COMIC CON" at bounding box center [341, 26] width 425 height 12
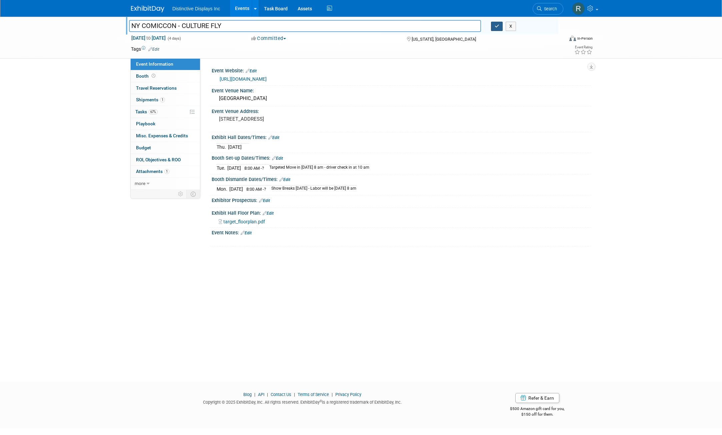
type input "NY COMICCON - CULTURE FLY"
click at [495, 28] on icon "button" at bounding box center [497, 26] width 5 height 4
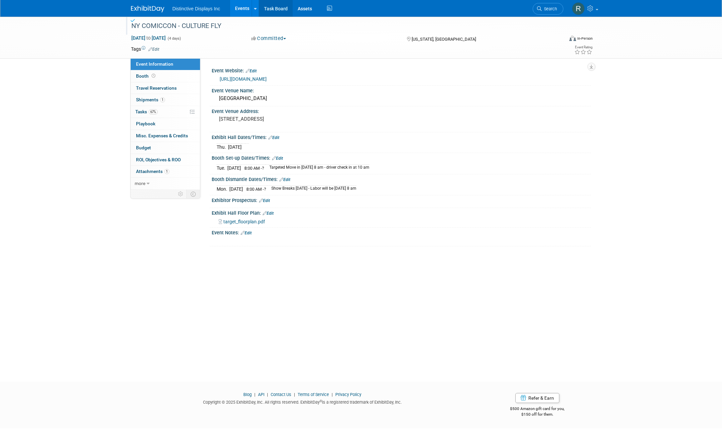
click at [276, 8] on link "Task Board" at bounding box center [276, 8] width 34 height 17
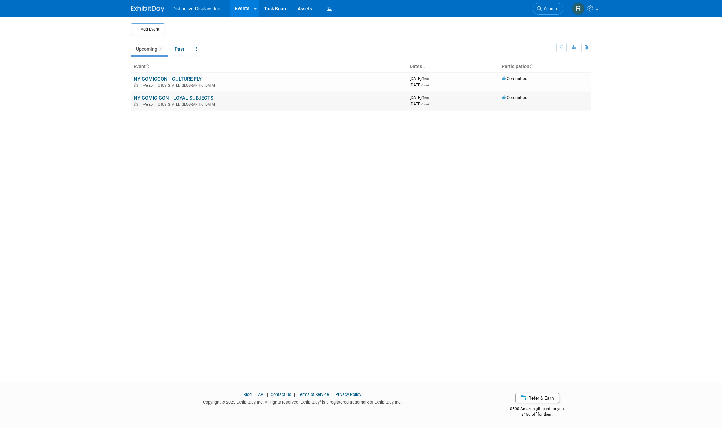
click at [171, 98] on link "NY COMIC CON - LOYAL SUBJECTS" at bounding box center [174, 98] width 80 height 6
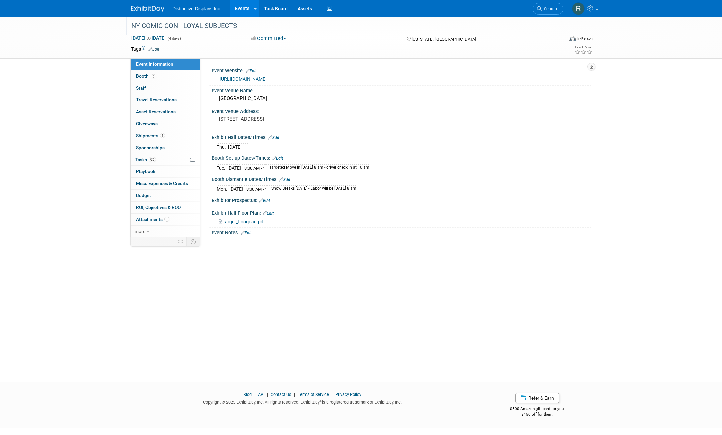
click at [165, 26] on div "NY COMIC CON - LOYAL SUBJECTS" at bounding box center [341, 26] width 425 height 12
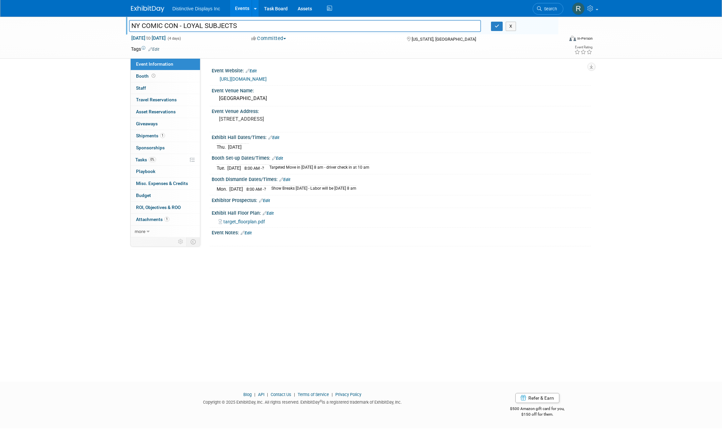
click at [165, 26] on input "NY COMIC CON - LOYAL SUBJECTS" at bounding box center [305, 26] width 352 height 12
type input "NY COMICCON - LOYAL SUBJECTS"
click at [496, 28] on icon "button" at bounding box center [497, 26] width 5 height 4
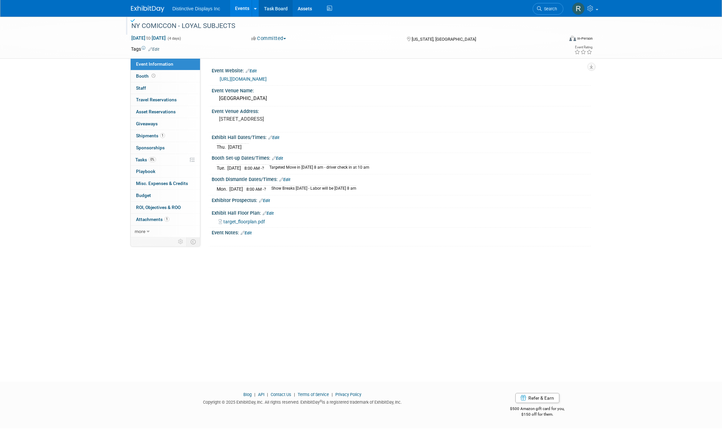
click at [276, 6] on link "Task Board" at bounding box center [276, 8] width 34 height 17
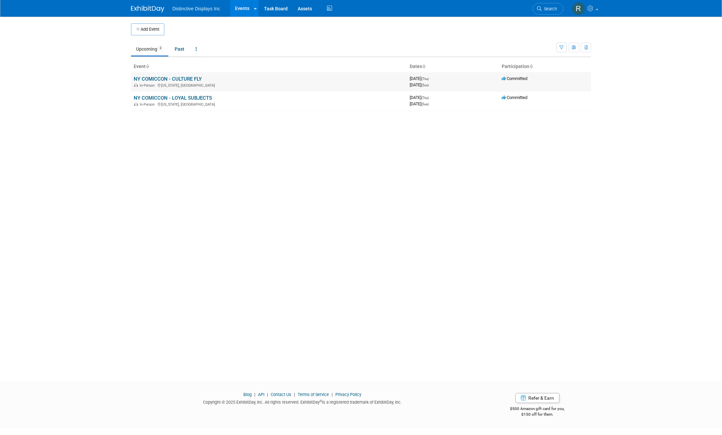
click at [187, 80] on link "NY COMICCON - CULTURE FLY" at bounding box center [168, 79] width 68 height 6
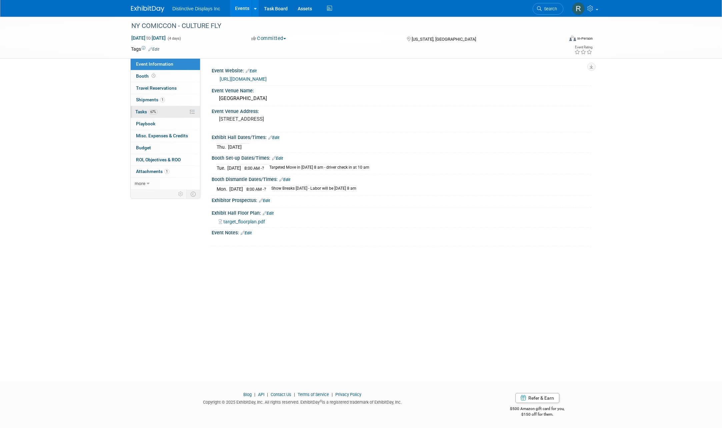
click at [166, 115] on link "67% Tasks 67%" at bounding box center [165, 112] width 69 height 12
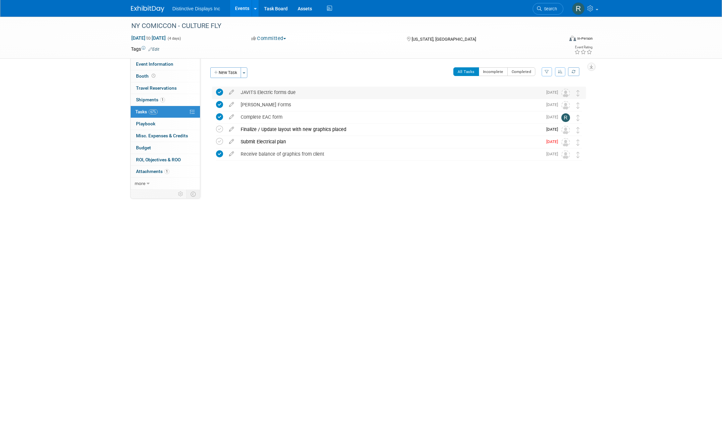
click at [566, 93] on img at bounding box center [566, 93] width 9 height 9
click at [567, 93] on img at bounding box center [566, 93] width 9 height 9
click at [231, 91] on icon at bounding box center [232, 91] width 12 height 8
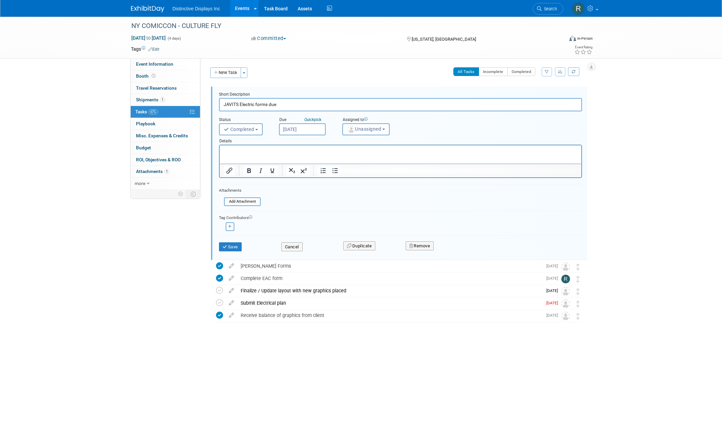
click at [614, 249] on div "NY COMICCON - CULTURE FLY Oct 9, 2025 to Oct 12, 2025 (4 days) Oct 9, 2025 to O…" at bounding box center [361, 193] width 722 height 353
click at [594, 11] on icon at bounding box center [592, 8] width 8 height 6
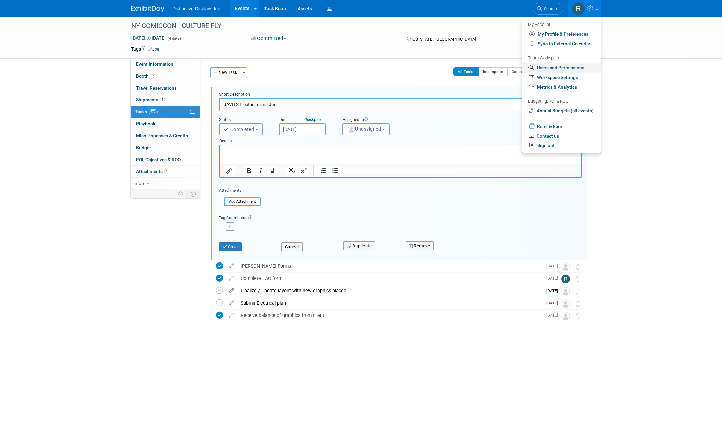
click at [566, 68] on link "Users and Permissions" at bounding box center [562, 68] width 78 height 10
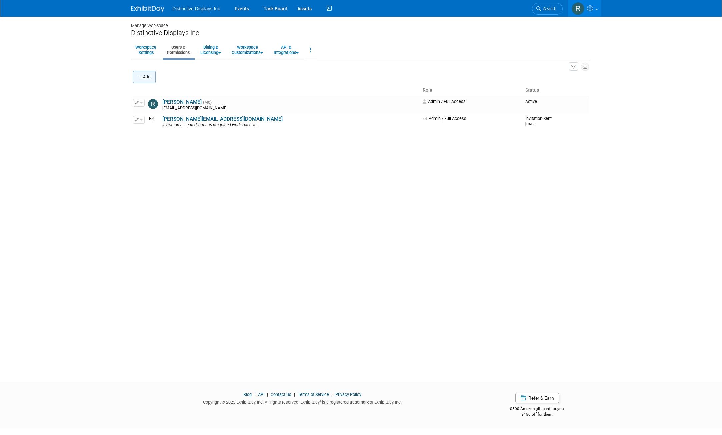
click at [151, 76] on button "Add" at bounding box center [144, 77] width 23 height 12
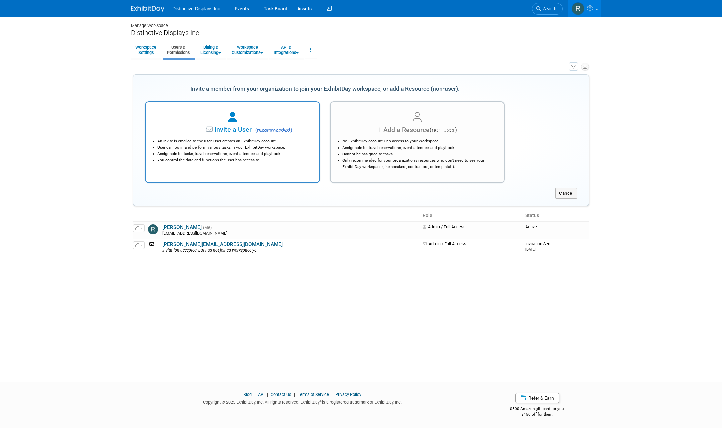
click at [214, 128] on span "Invite a User" at bounding box center [212, 130] width 79 height 8
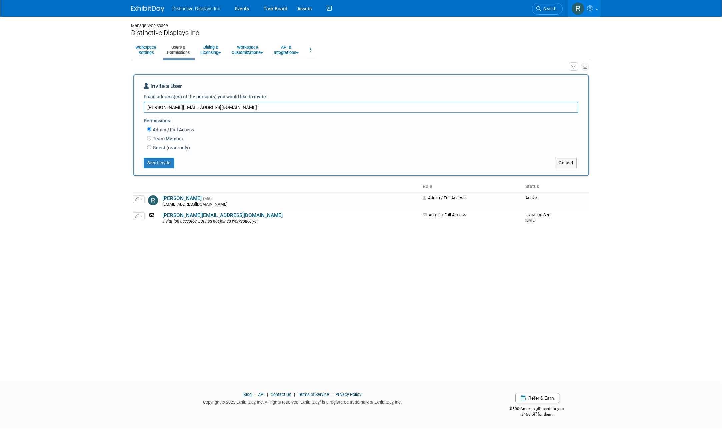
type textarea "[PERSON_NAME][EMAIL_ADDRESS][DOMAIN_NAME]"
click at [172, 139] on label "Team Member" at bounding box center [167, 138] width 32 height 7
click at [151, 139] on input "Team Member" at bounding box center [149, 138] width 4 height 4
radio input "true"
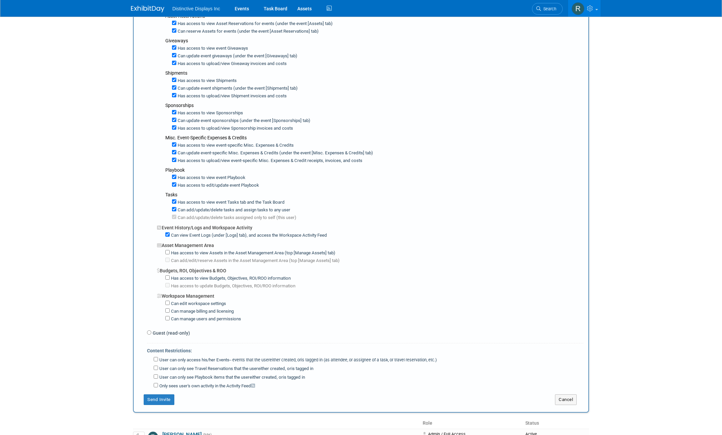
scroll to position [267, 0]
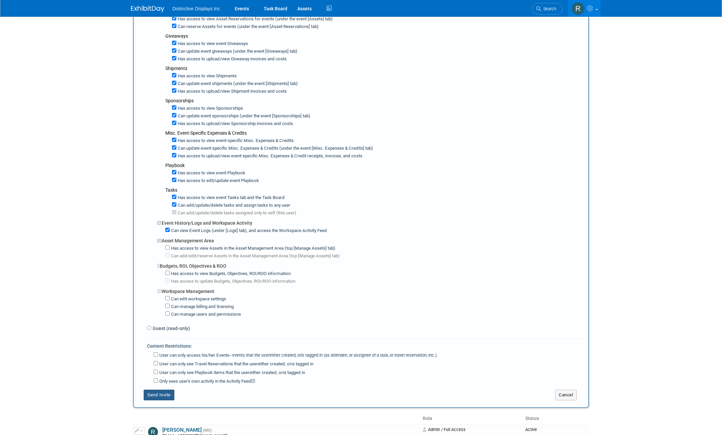
click at [155, 397] on button "Send Invite" at bounding box center [159, 395] width 31 height 11
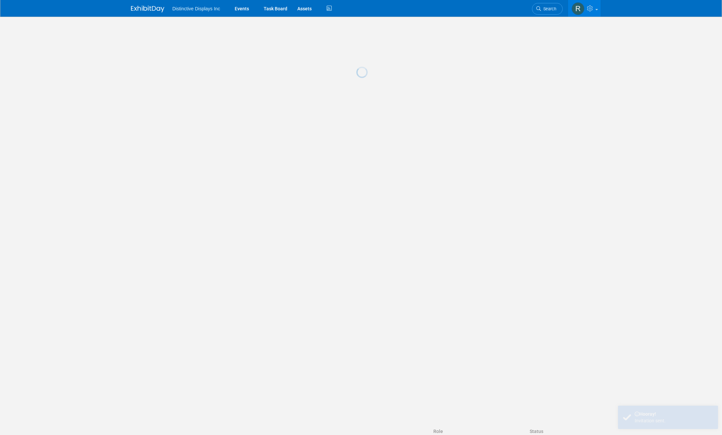
scroll to position [0, 0]
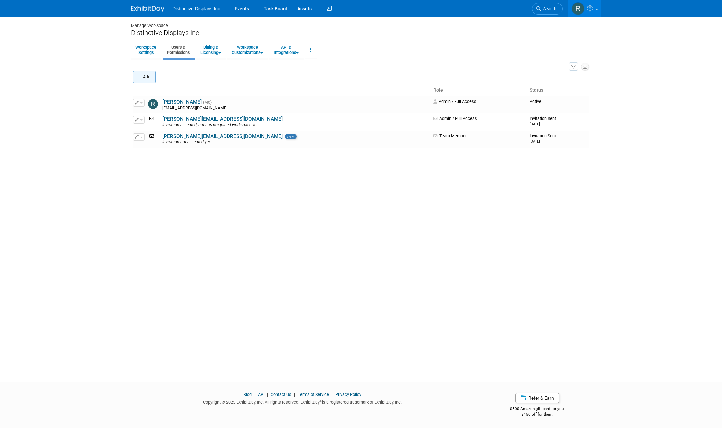
click at [148, 80] on button "Add" at bounding box center [144, 77] width 23 height 12
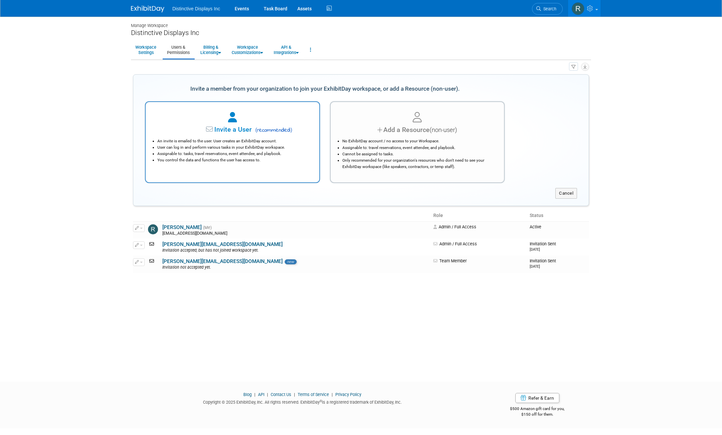
click at [200, 116] on div at bounding box center [232, 117] width 157 height 15
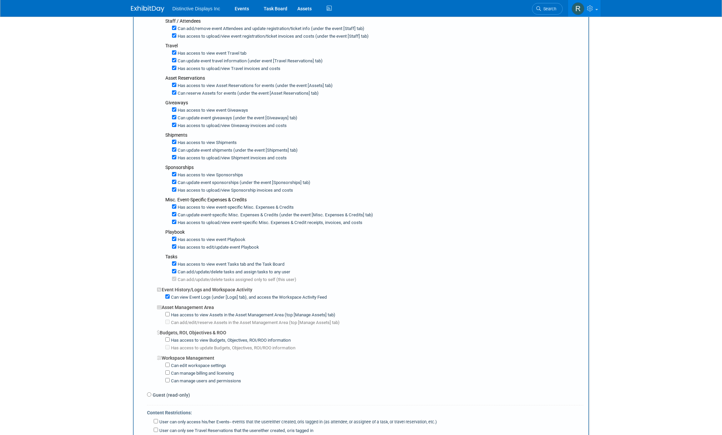
scroll to position [333, 0]
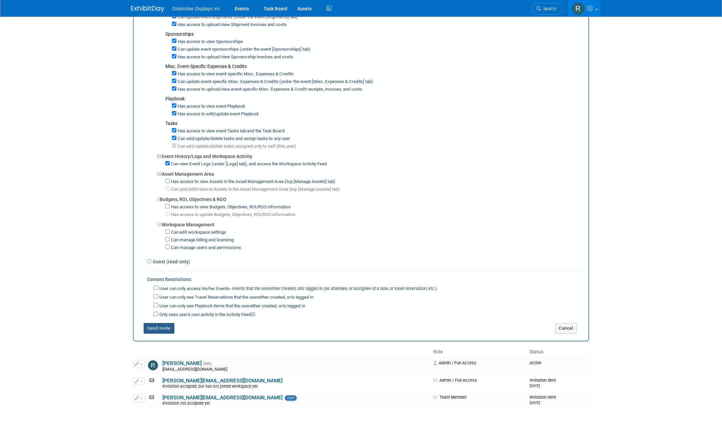
type textarea "CARLOS@DISTINCTIVENY.COM"
click at [159, 325] on button "Send Invite" at bounding box center [159, 328] width 31 height 11
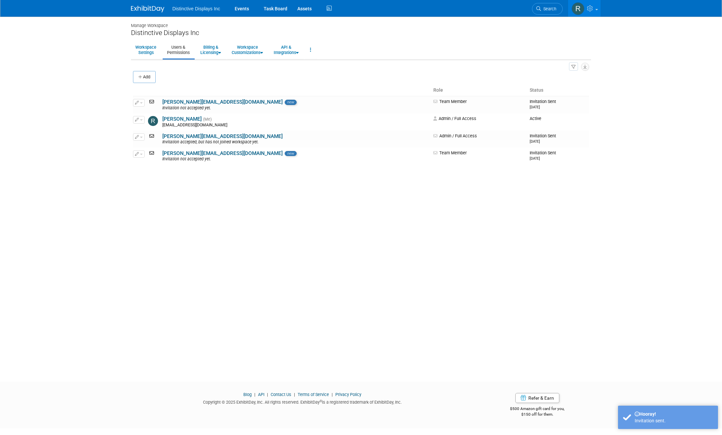
scroll to position [0, 0]
click at [161, 10] on img at bounding box center [147, 9] width 33 height 7
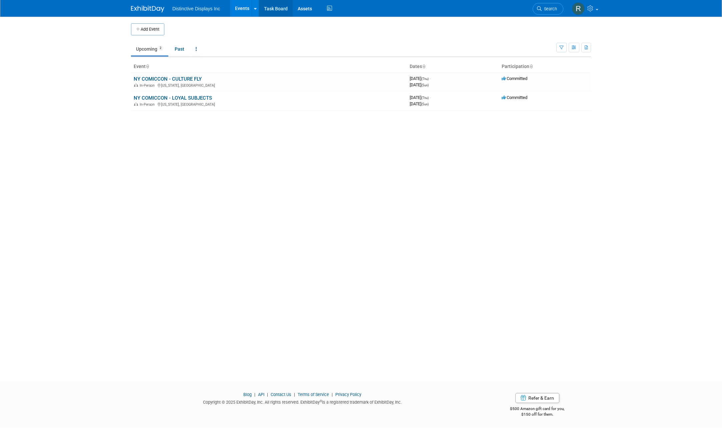
click at [269, 12] on link "Task Board" at bounding box center [276, 8] width 34 height 17
click at [179, 78] on link "NY COMICCON - CULTURE FLY" at bounding box center [168, 79] width 68 height 6
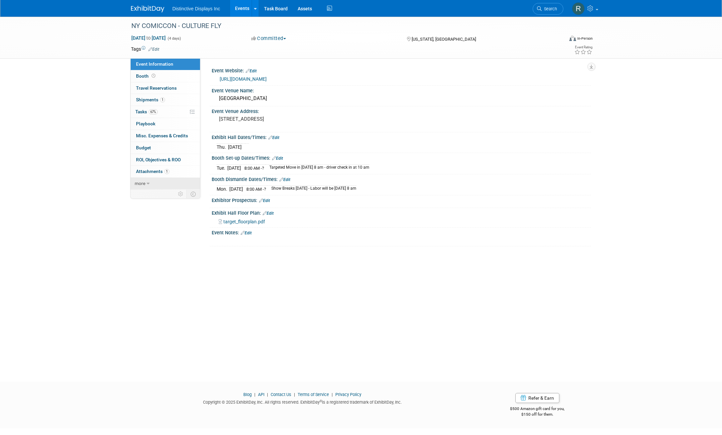
click at [156, 182] on link "more" at bounding box center [165, 184] width 69 height 12
click at [174, 195] on span "Event Binder (.pdf export)" at bounding box center [162, 195] width 53 height 5
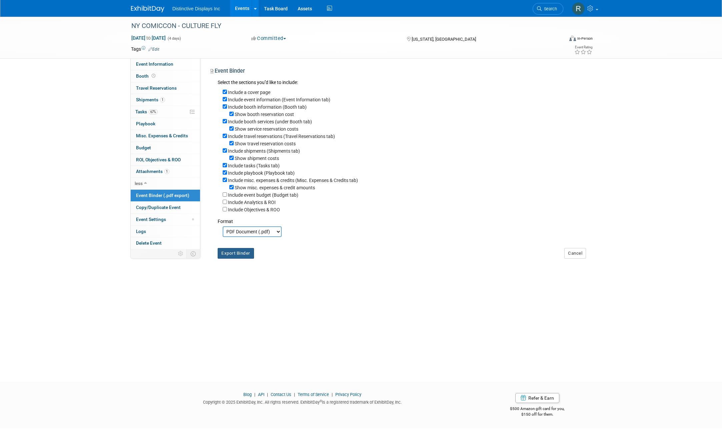
click at [245, 259] on button "Export Binder" at bounding box center [236, 253] width 36 height 11
click at [226, 204] on input "Include Analytics & ROI" at bounding box center [225, 202] width 4 height 4
checkbox input "true"
click at [223, 211] on input "Include Objectives & ROO" at bounding box center [225, 209] width 4 height 4
checkbox input "true"
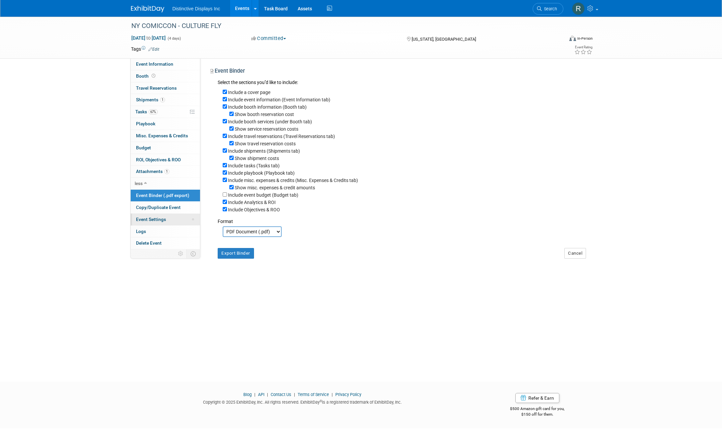
click at [155, 222] on link "Event Settings" at bounding box center [165, 220] width 69 height 12
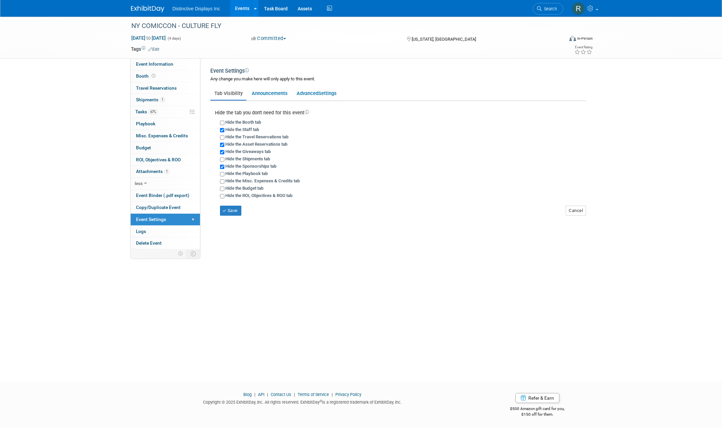
click at [154, 10] on img at bounding box center [147, 9] width 33 height 7
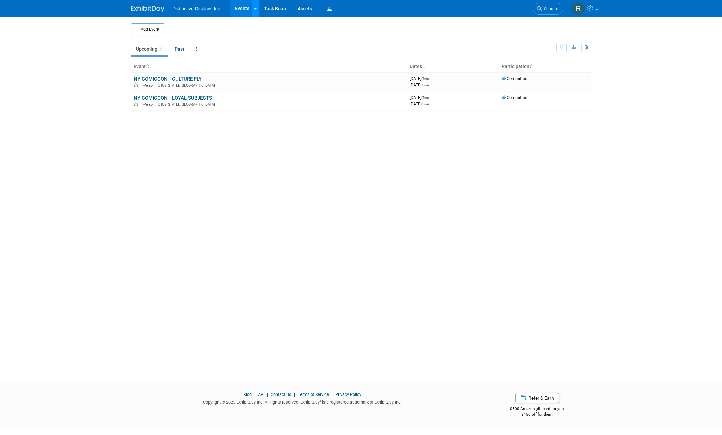
click at [255, 11] on div at bounding box center [255, 8] width 3 height 7
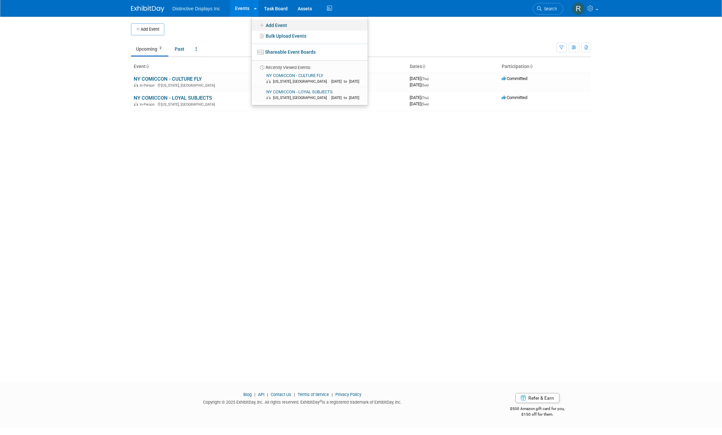
click at [276, 23] on link "Add Event" at bounding box center [310, 24] width 116 height 11
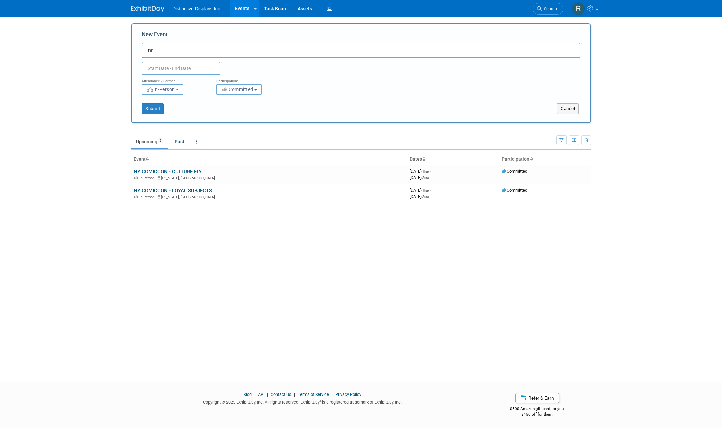
type input "n"
type input "NRF SHOW"
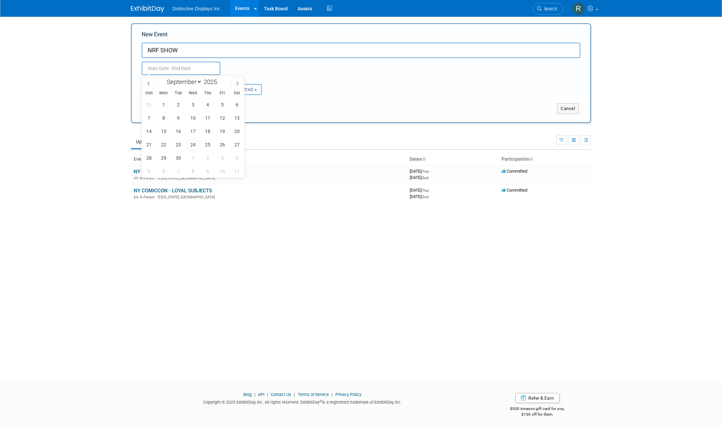
click at [194, 65] on input "text" at bounding box center [181, 68] width 79 height 13
click at [238, 81] on icon at bounding box center [237, 83] width 5 height 5
select select "11"
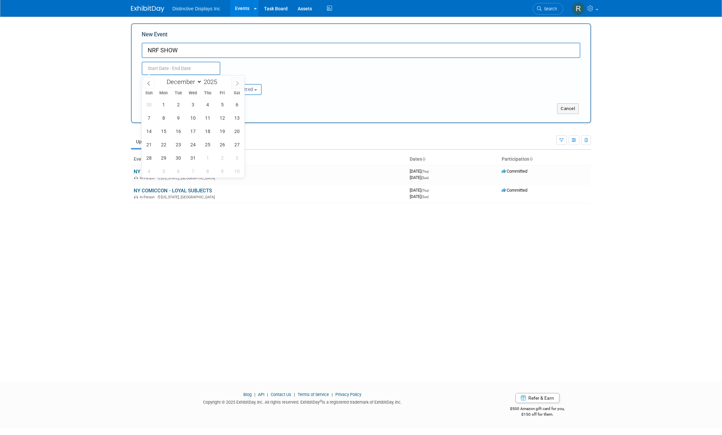
click at [238, 81] on icon at bounding box center [237, 83] width 5 height 5
type input "2026"
select select "0"
click at [150, 134] on span "11" at bounding box center [148, 131] width 13 height 13
click at [180, 135] on span "13" at bounding box center [178, 131] width 13 height 13
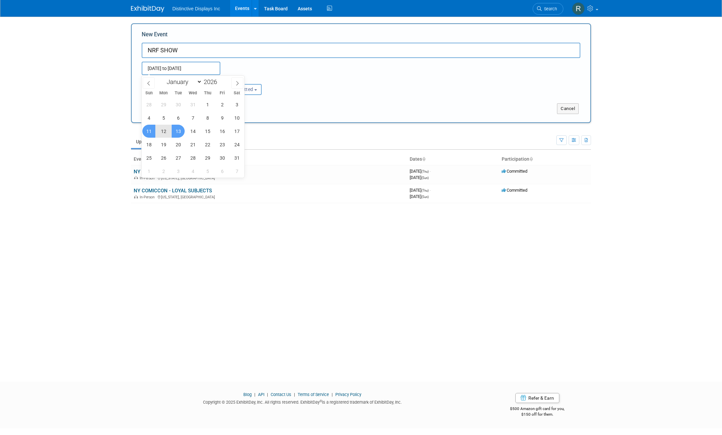
type input "[DATE] to [DATE]"
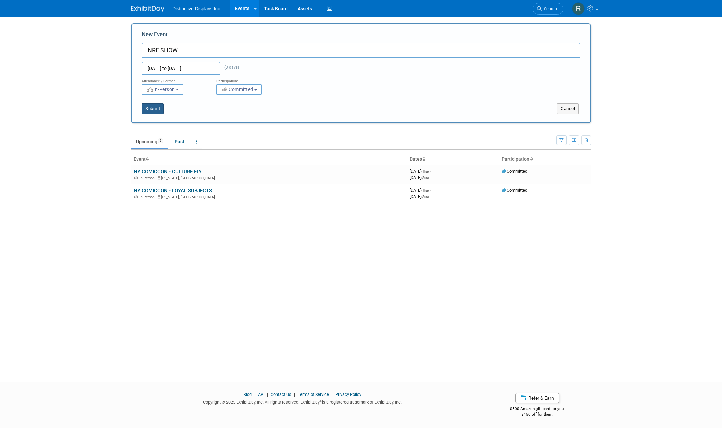
click at [152, 109] on button "Submit" at bounding box center [153, 108] width 22 height 11
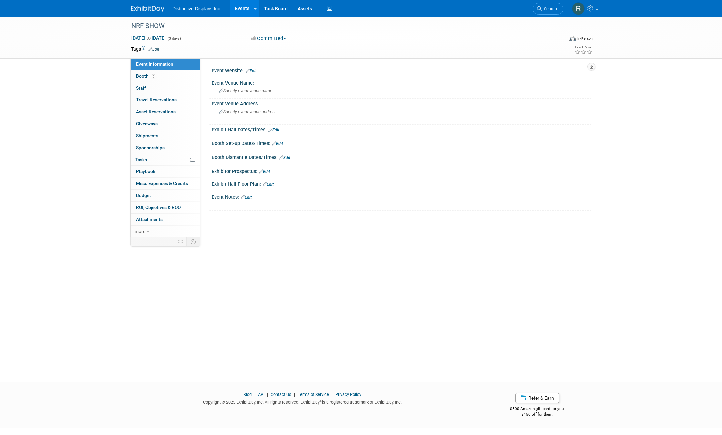
click at [258, 71] on div "Event Website: Edit" at bounding box center [402, 70] width 380 height 9
click at [257, 71] on link "Edit" at bounding box center [251, 71] width 11 height 5
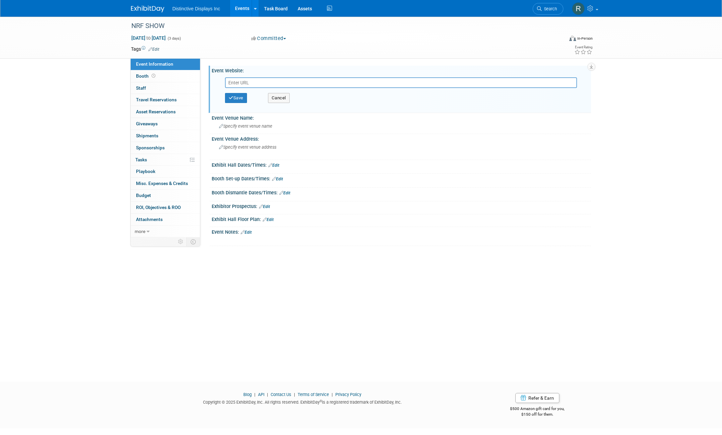
click at [300, 85] on input "text" at bounding box center [401, 82] width 352 height 11
paste input "[URL][DOMAIN_NAME]"
type input "[URL][DOMAIN_NAME]"
click at [230, 99] on icon "button" at bounding box center [231, 98] width 5 height 4
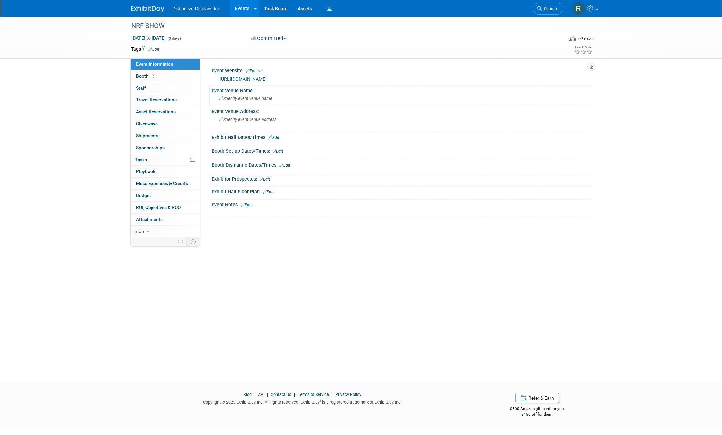
click at [257, 97] on span "Specify event venue name" at bounding box center [245, 98] width 53 height 5
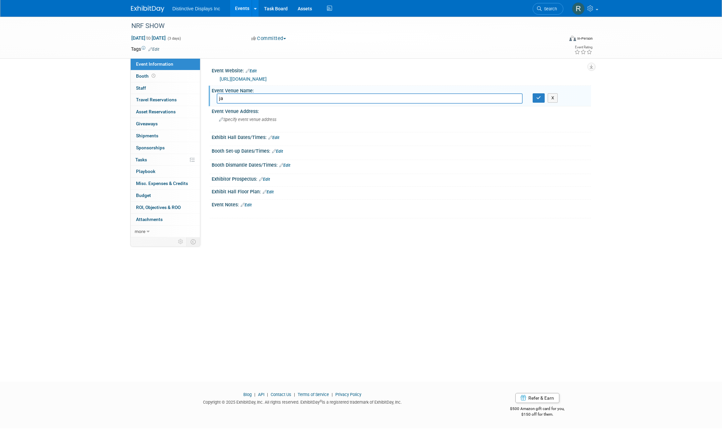
type input "j"
type input "[GEOGRAPHIC_DATA]"
click at [537, 96] on icon "button" at bounding box center [539, 98] width 5 height 4
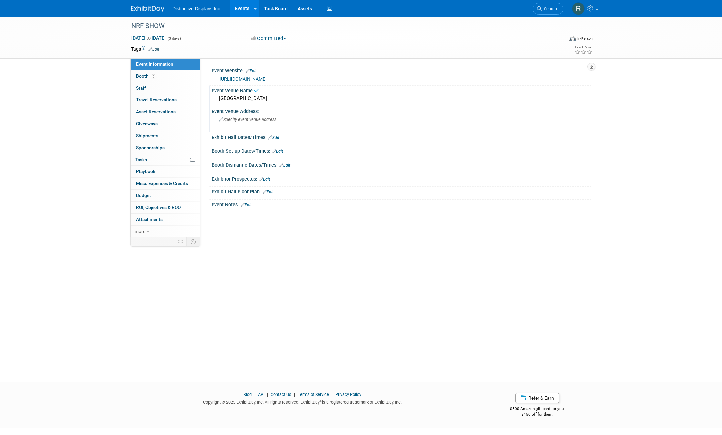
click at [252, 118] on span "Specify event venue address" at bounding box center [247, 119] width 57 height 5
click at [233, 121] on textarea at bounding box center [278, 121] width 122 height 15
type textarea "429 11 TH AVE"
click at [351, 120] on button "button" at bounding box center [355, 118] width 12 height 9
click at [154, 49] on link "Edit" at bounding box center [153, 49] width 11 height 5
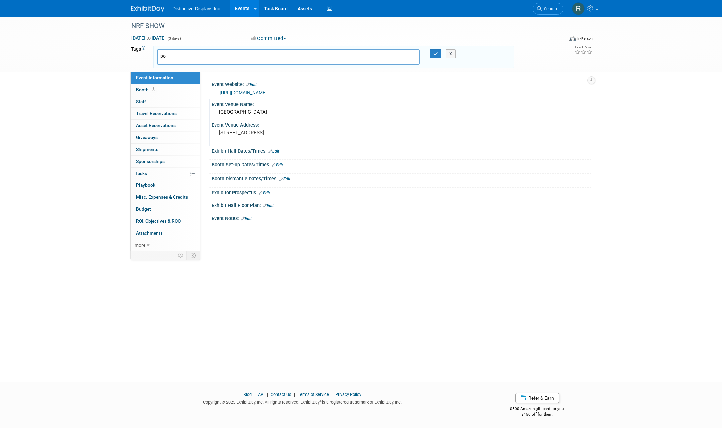
type input "p"
type input "POSIFLEX"
click at [435, 53] on icon "button" at bounding box center [436, 54] width 5 height 4
type input "POSIFLEX"
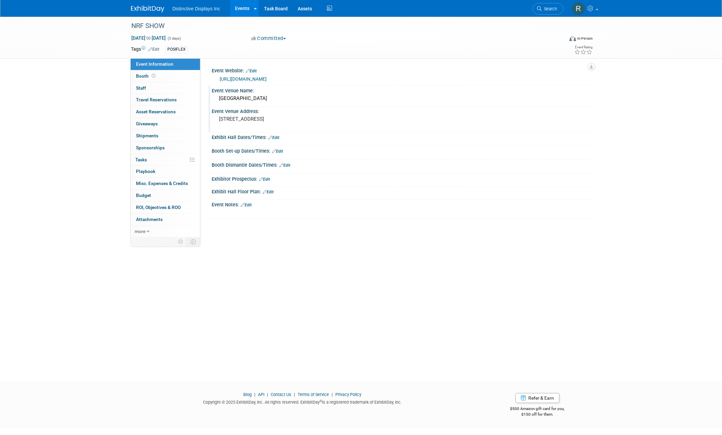
click at [270, 190] on link "Edit" at bounding box center [268, 192] width 11 height 5
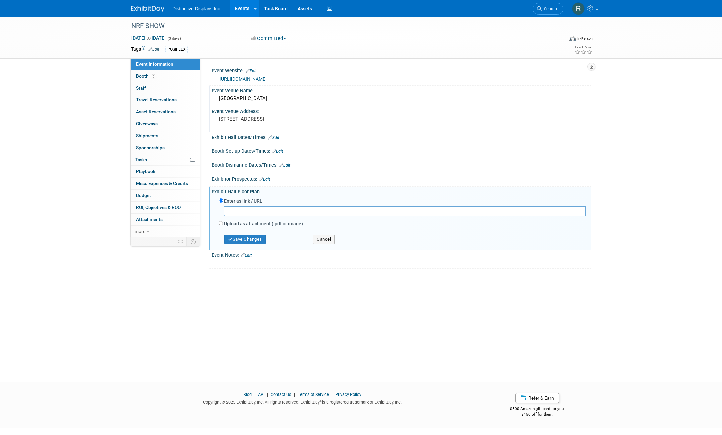
click at [230, 208] on input "text" at bounding box center [405, 211] width 363 height 10
paste input "[URL][DOMAIN_NAME]"
type input "[URL][DOMAIN_NAME]"
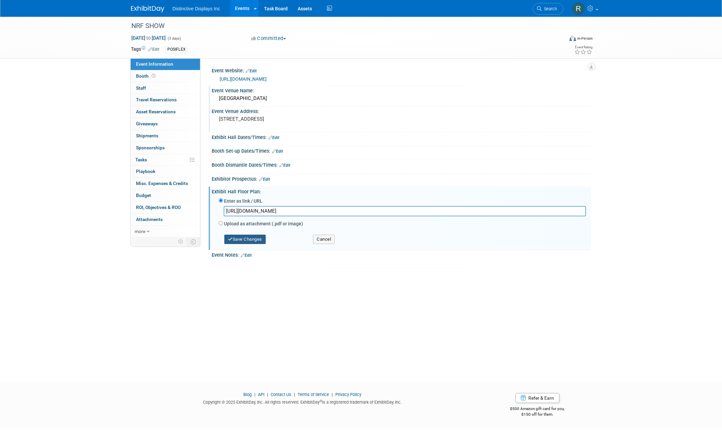
click at [239, 237] on button "Save Changes" at bounding box center [244, 239] width 41 height 9
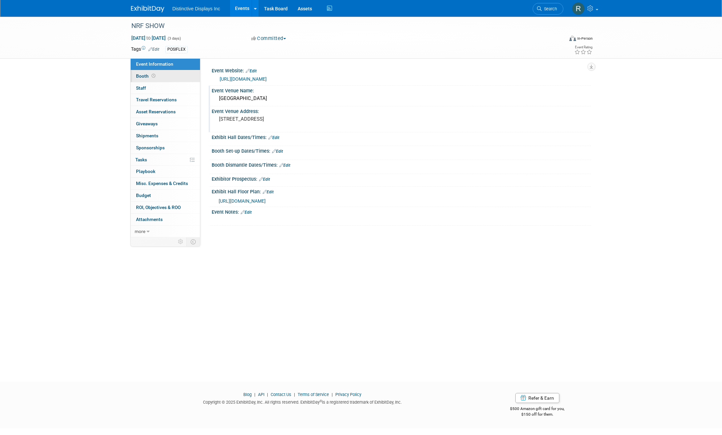
click at [168, 77] on link "Booth" at bounding box center [165, 76] width 69 height 12
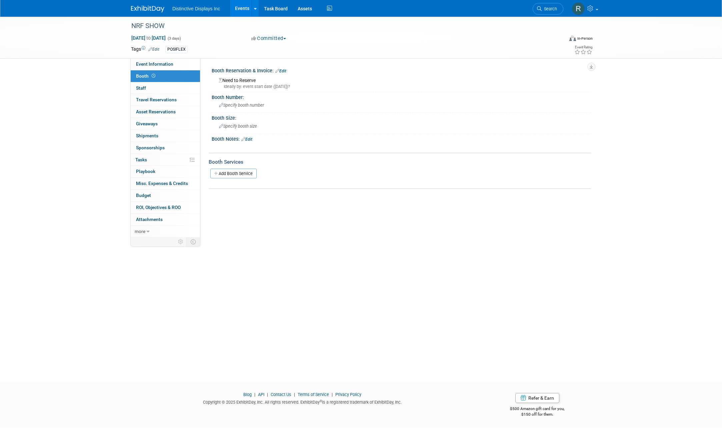
click at [284, 71] on link "Edit" at bounding box center [280, 71] width 11 height 5
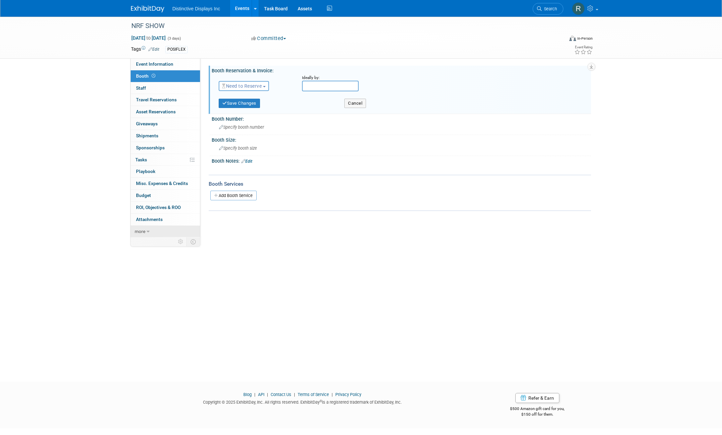
click at [152, 228] on link "more" at bounding box center [165, 232] width 69 height 12
click at [180, 301] on icon at bounding box center [180, 301] width 5 height 5
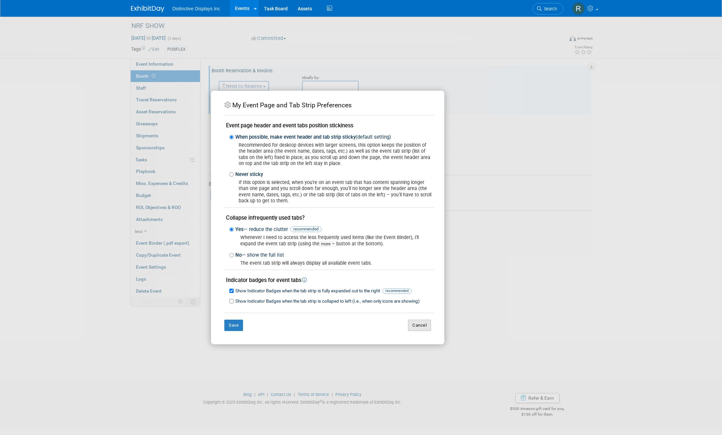
click at [411, 326] on button "Cancel" at bounding box center [419, 325] width 23 height 11
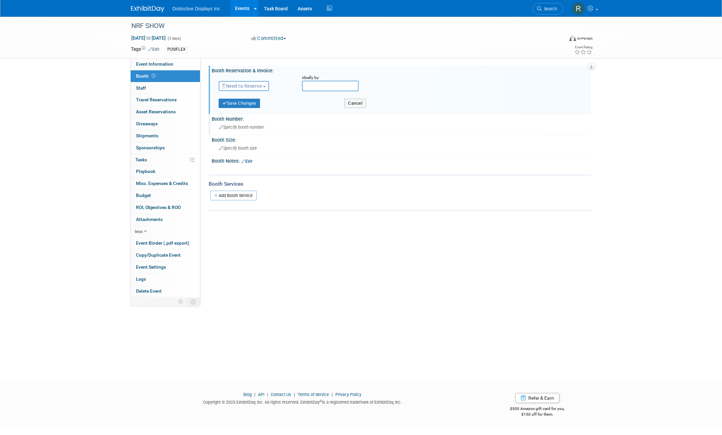
click at [236, 126] on span "Specify booth number" at bounding box center [241, 127] width 45 height 5
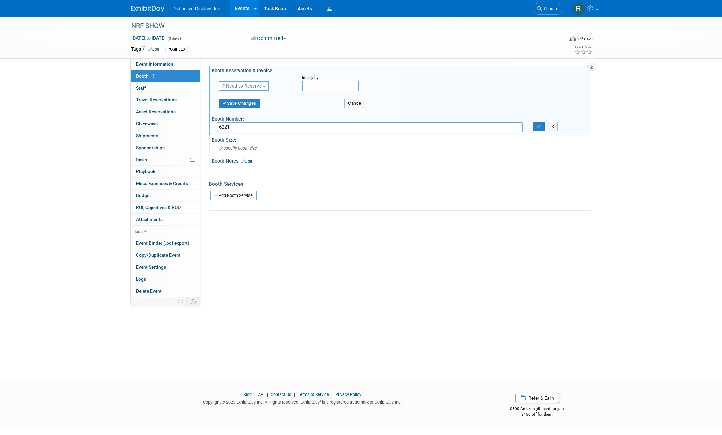
type input "6221"
click at [240, 150] on span "Specify booth size" at bounding box center [238, 148] width 38 height 5
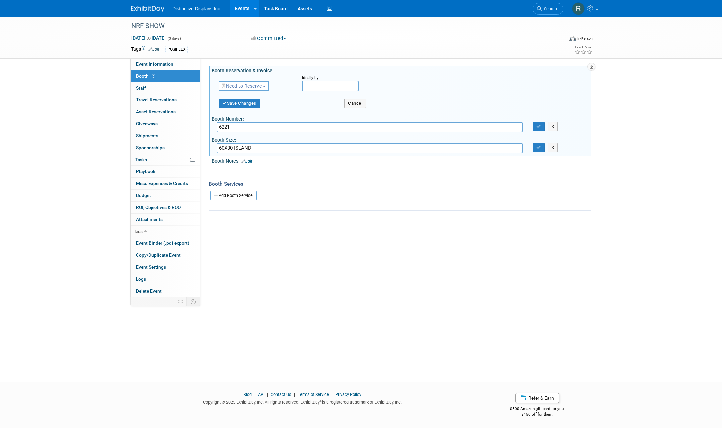
type input "60X30 ISLAND"
click at [248, 161] on link "Edit" at bounding box center [246, 161] width 11 height 5
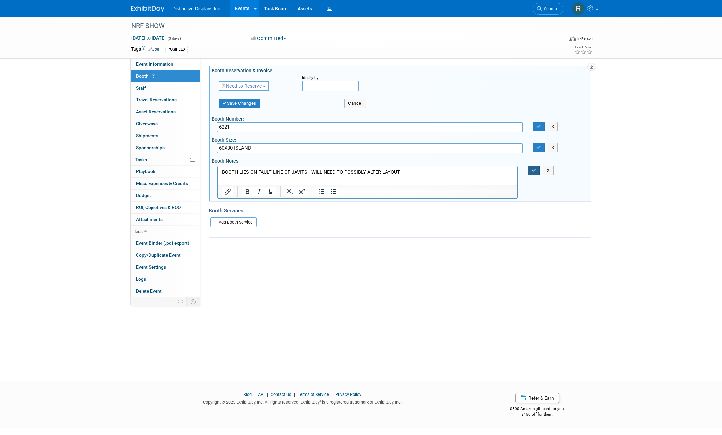
click at [531, 172] on button "button" at bounding box center [534, 171] width 12 height 10
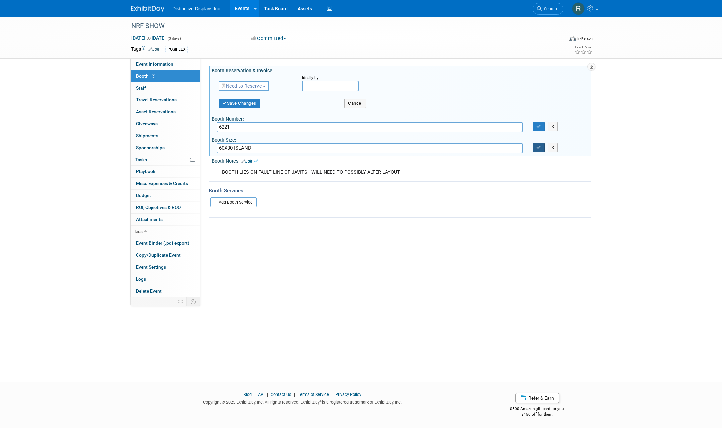
click at [537, 150] on button "button" at bounding box center [539, 147] width 12 height 9
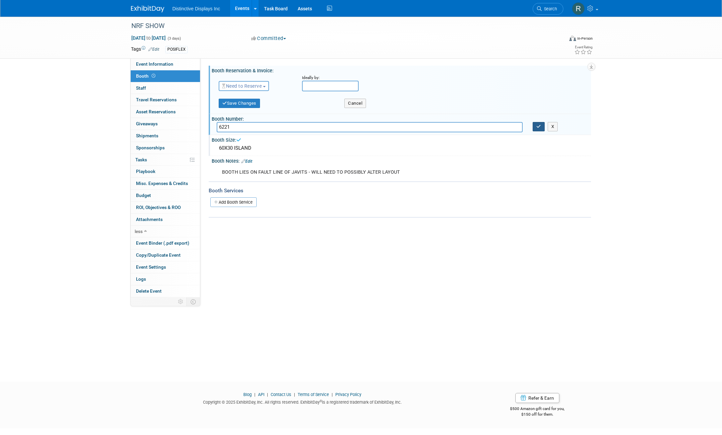
click at [537, 129] on icon "button" at bounding box center [539, 126] width 5 height 4
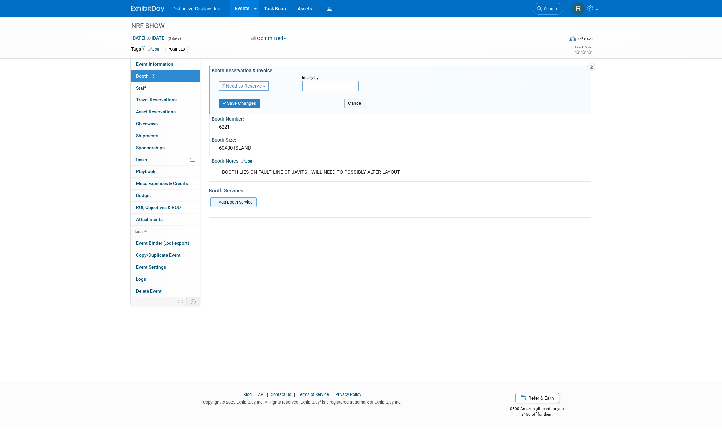
click at [250, 201] on link "Add Booth Service" at bounding box center [233, 202] width 46 height 10
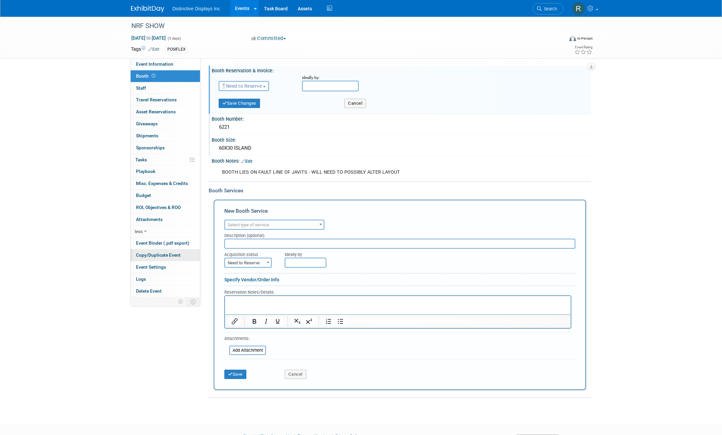
click at [167, 255] on span "Copy/Duplicate Event" at bounding box center [158, 254] width 45 height 5
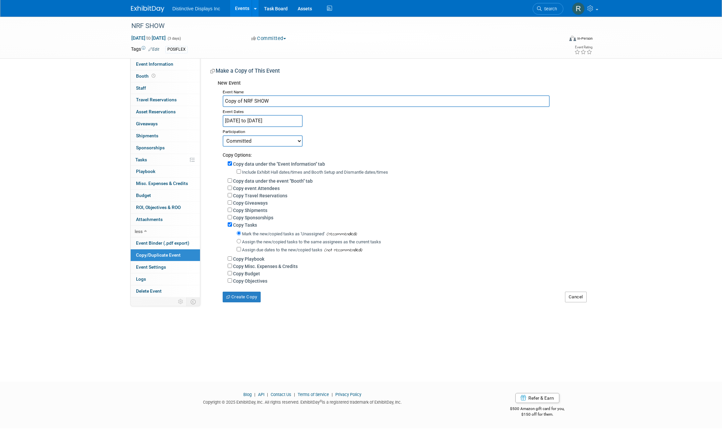
click at [583, 300] on button "Cancel" at bounding box center [576, 297] width 22 height 11
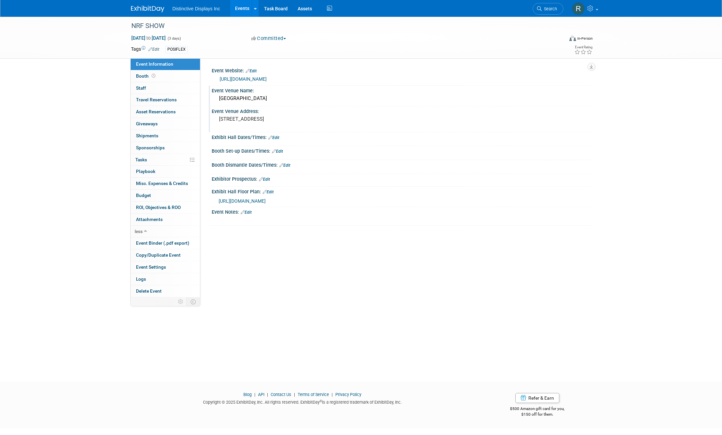
click at [158, 9] on img at bounding box center [147, 9] width 33 height 7
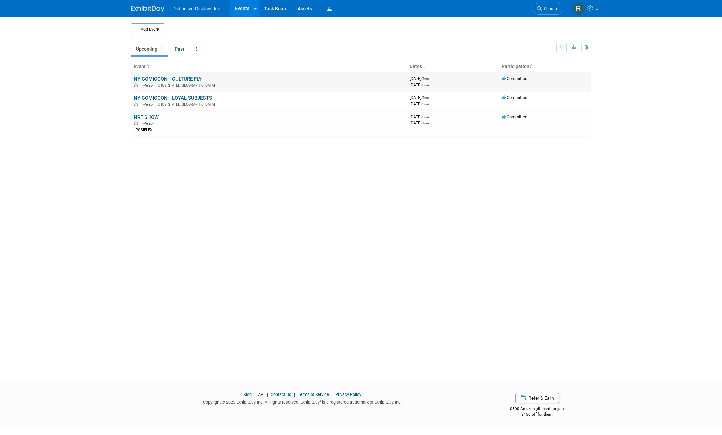
click at [179, 80] on link "NY COMICCON - CULTURE FLY" at bounding box center [168, 79] width 68 height 6
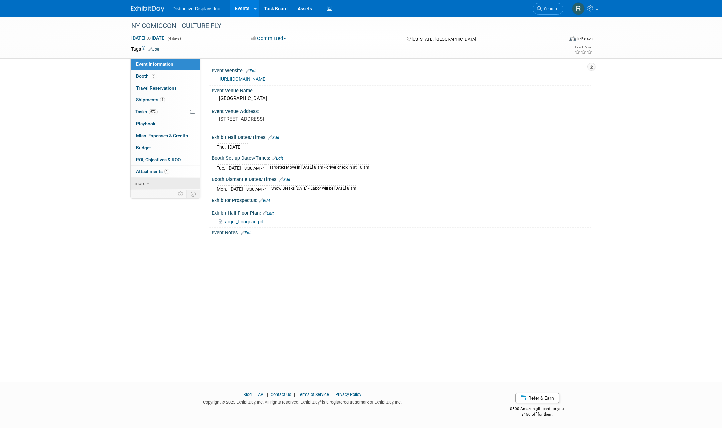
click at [158, 186] on link "more" at bounding box center [165, 184] width 69 height 12
click at [160, 205] on span "Copy/Duplicate Event" at bounding box center [158, 207] width 45 height 5
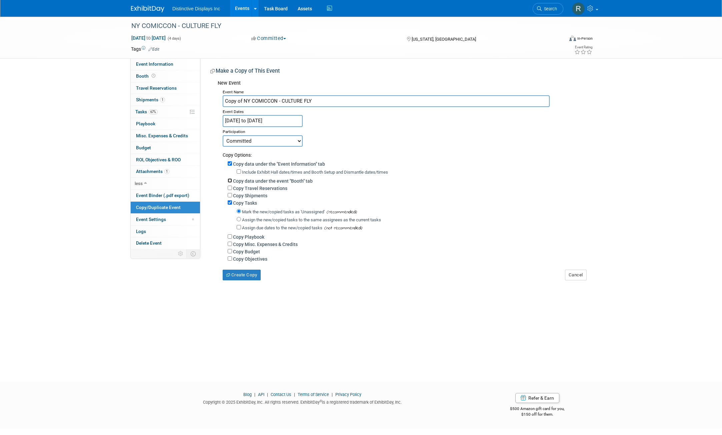
click at [230, 182] on input "Copy data under the event "Booth" tab" at bounding box center [230, 180] width 4 height 4
checkbox input "true"
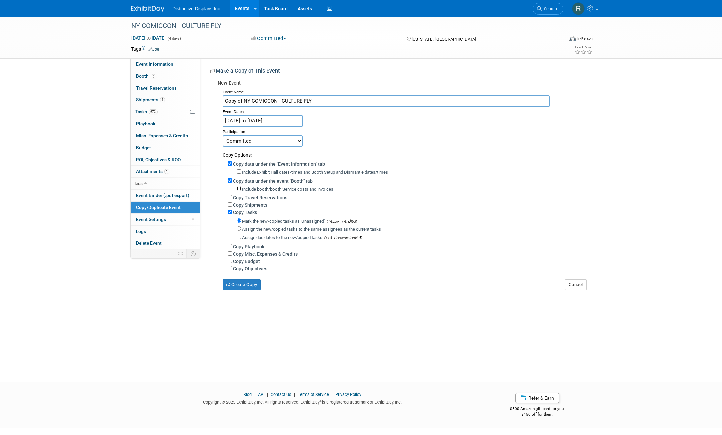
click at [239, 189] on input "Include booth/booth Service costs and invoices" at bounding box center [239, 188] width 4 height 4
checkbox input "true"
click at [239, 172] on input "Include Exhibit Hall dates/times and Booth Setup and Dismantle dates/times" at bounding box center [239, 171] width 4 height 4
checkbox input "true"
drag, startPoint x: 321, startPoint y: 103, endPoint x: 223, endPoint y: 103, distance: 98.7
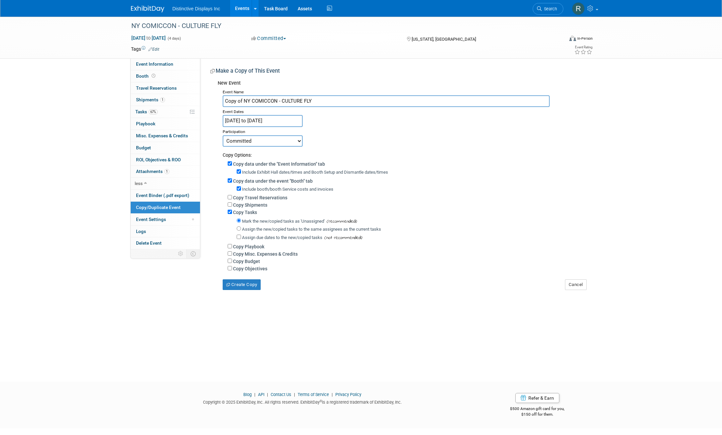
click at [223, 103] on input "Copy of NY COMICCON - CULTURE FLY" at bounding box center [386, 101] width 327 height 12
type input "n"
type input "NRF SHOW - POSIFLEX"
click at [232, 118] on input "[DATE] to [DATE]" at bounding box center [263, 121] width 80 height 12
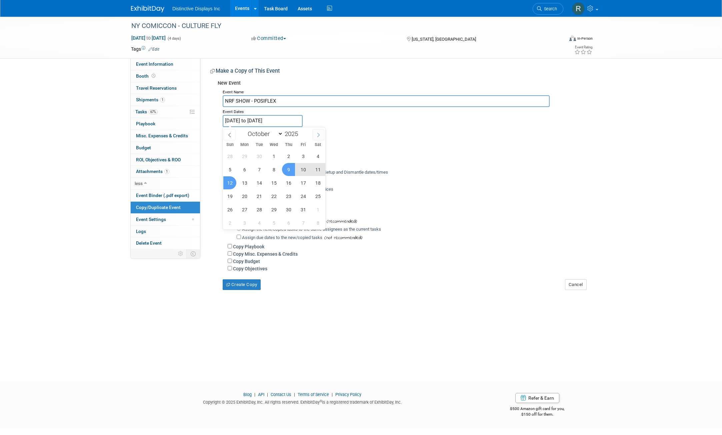
click at [320, 134] on icon at bounding box center [318, 135] width 5 height 5
select select "11"
click at [320, 134] on icon at bounding box center [318, 135] width 5 height 5
type input "2026"
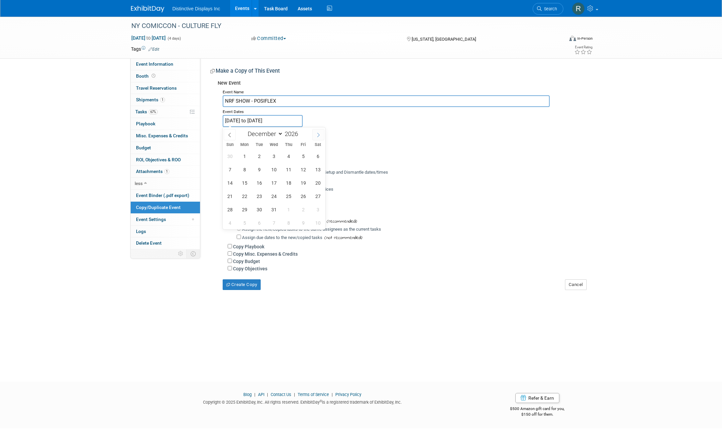
select select "0"
click at [227, 182] on span "11" at bounding box center [229, 182] width 13 height 13
click at [259, 185] on span "13" at bounding box center [259, 182] width 13 height 13
type input "[DATE] to [DATE]"
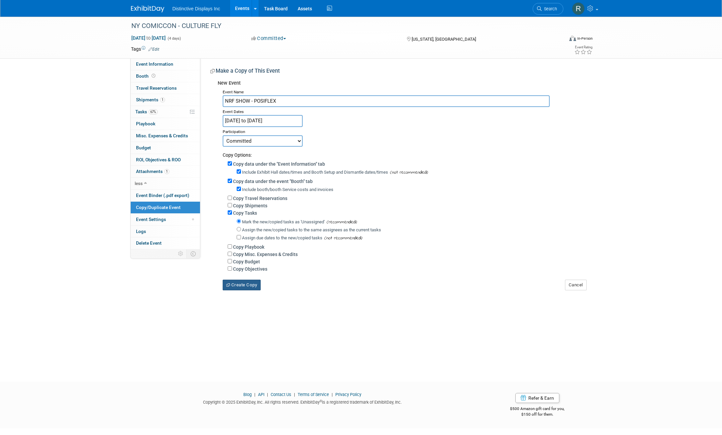
click at [249, 288] on button "Create Copy" at bounding box center [242, 285] width 38 height 11
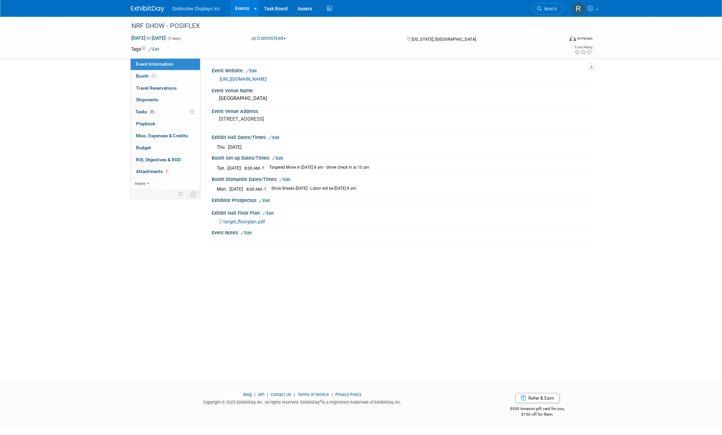
click at [326, 79] on div "[URL][DOMAIN_NAME]" at bounding box center [403, 79] width 367 height 8
click at [255, 70] on link "Edit" at bounding box center [251, 71] width 11 height 5
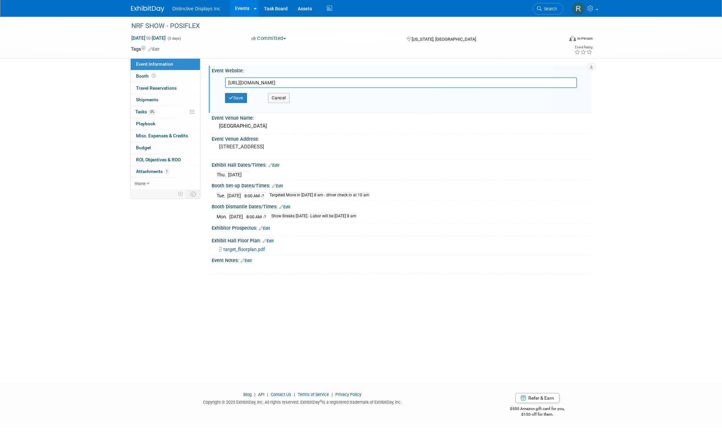
drag, startPoint x: 336, startPoint y: 81, endPoint x: 201, endPoint y: 82, distance: 135.4
click at [201, 82] on div "Event Website: Edit [URL][DOMAIN_NAME] [URL][DOMAIN_NAME] Save Cancel Event Ven…" at bounding box center [395, 123] width 391 height 131
paste input "[URL][DOMAIN_NAME]"
type input "[URL][DOMAIN_NAME]"
click at [234, 96] on button "Save" at bounding box center [236, 98] width 22 height 10
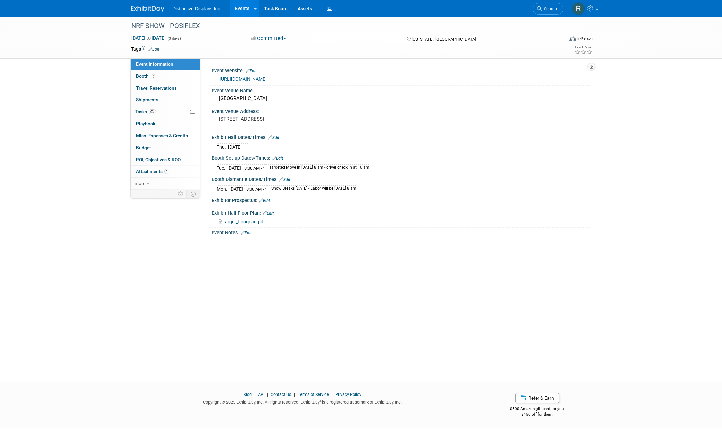
click at [277, 138] on link "Edit" at bounding box center [273, 137] width 11 height 5
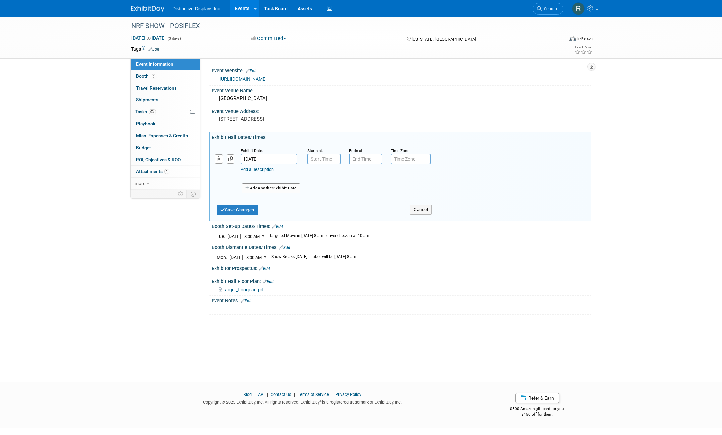
click at [156, 49] on link "Edit" at bounding box center [153, 49] width 11 height 5
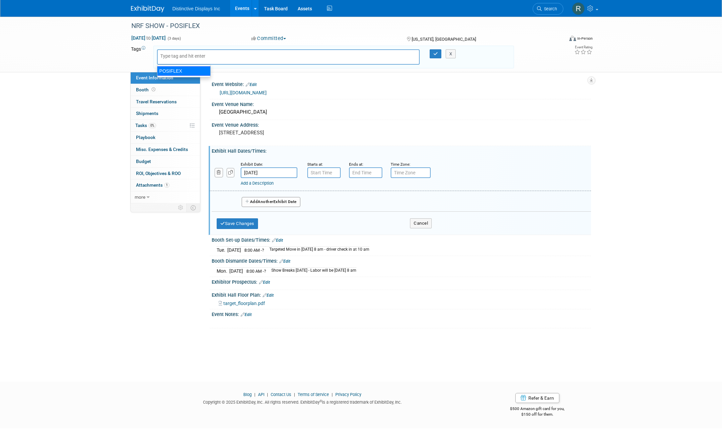
click at [172, 70] on div "POSIFLEX" at bounding box center [184, 70] width 54 height 9
type input "POSIFLEX"
click at [432, 56] on button "button" at bounding box center [436, 53] width 12 height 9
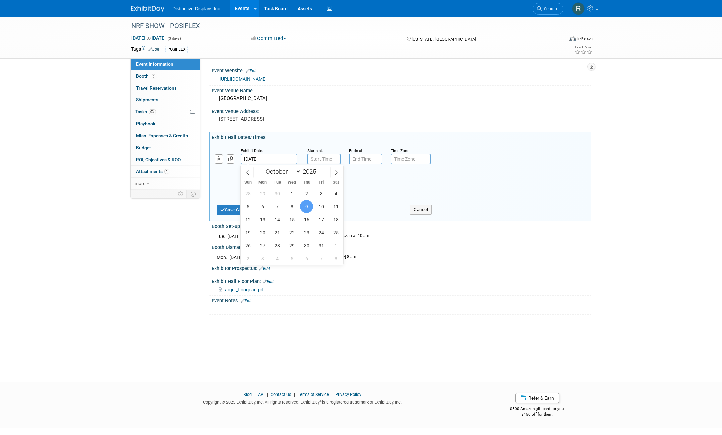
click at [272, 158] on input "[DATE]" at bounding box center [269, 159] width 57 height 11
click at [335, 171] on icon at bounding box center [336, 172] width 5 height 5
select select "11"
click at [335, 171] on icon at bounding box center [336, 172] width 5 height 5
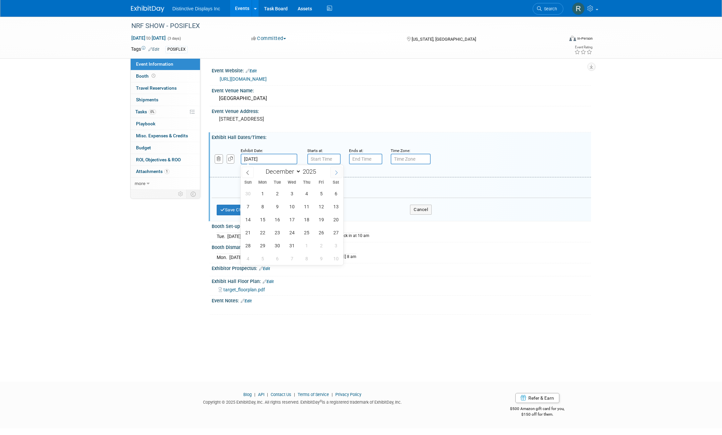
type input "2026"
select select "0"
click at [246, 220] on span "11" at bounding box center [247, 219] width 13 height 13
type input "[DATE]"
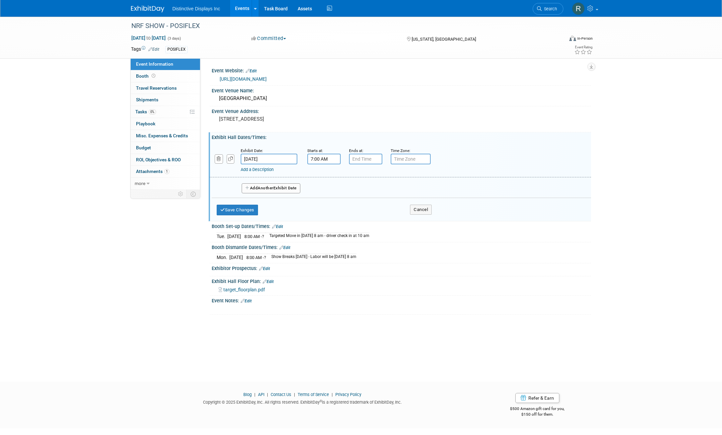
click at [321, 160] on input "7:00 AM" at bounding box center [323, 159] width 33 height 11
click at [321, 176] on span at bounding box center [323, 176] width 12 height 12
type input "8:00 AM"
click at [379, 216] on span at bounding box center [372, 220] width 45 height 12
type input "7:00 PM"
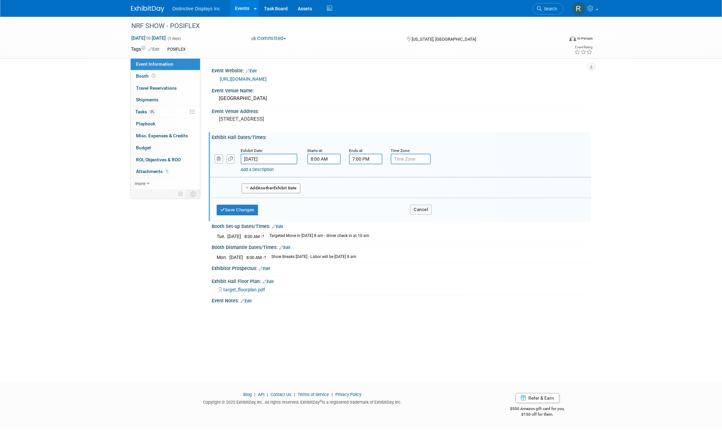
click at [368, 157] on input "7:00 PM" at bounding box center [365, 159] width 33 height 11
click at [418, 217] on span at bounding box center [414, 220] width 45 height 12
click at [246, 209] on button "Save Changes" at bounding box center [237, 210] width 41 height 11
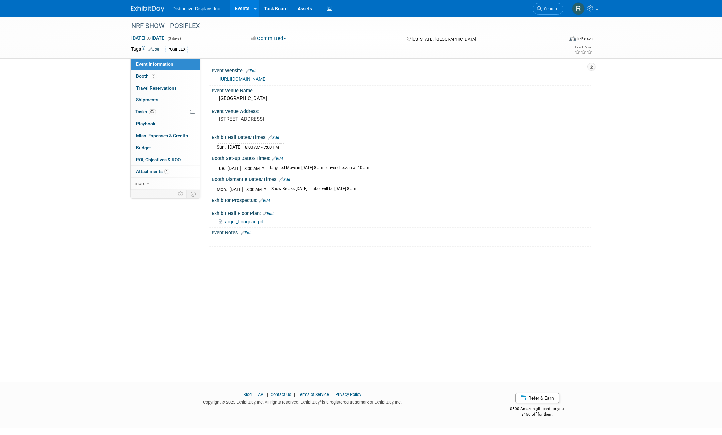
click at [283, 158] on link "Edit" at bounding box center [277, 158] width 11 height 5
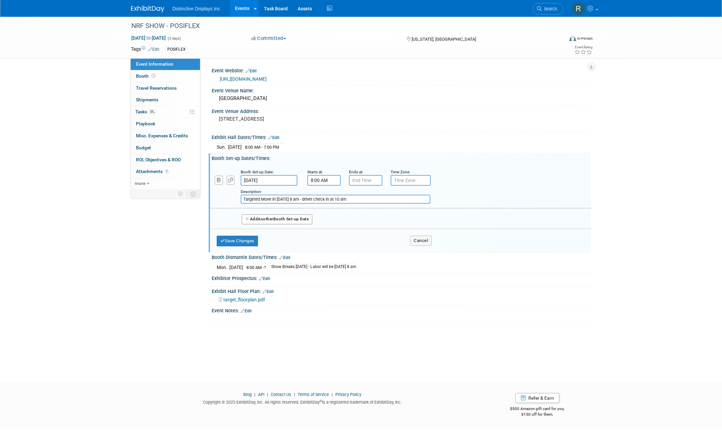
click at [272, 183] on input "[DATE]" at bounding box center [269, 180] width 57 height 11
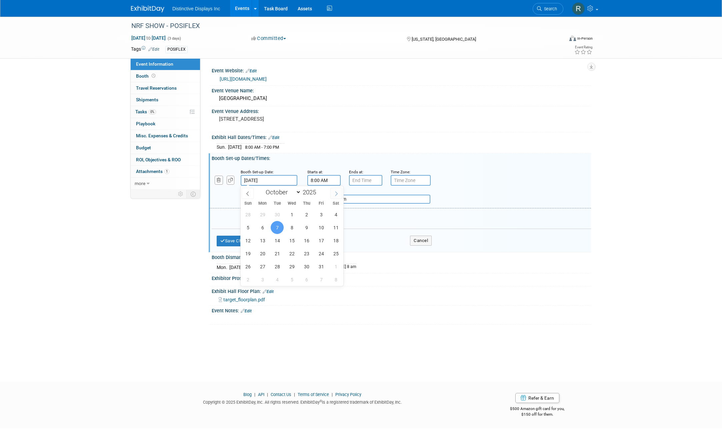
click at [333, 194] on span at bounding box center [336, 193] width 12 height 11
select select "11"
click at [333, 194] on span at bounding box center [336, 193] width 12 height 11
type input "2026"
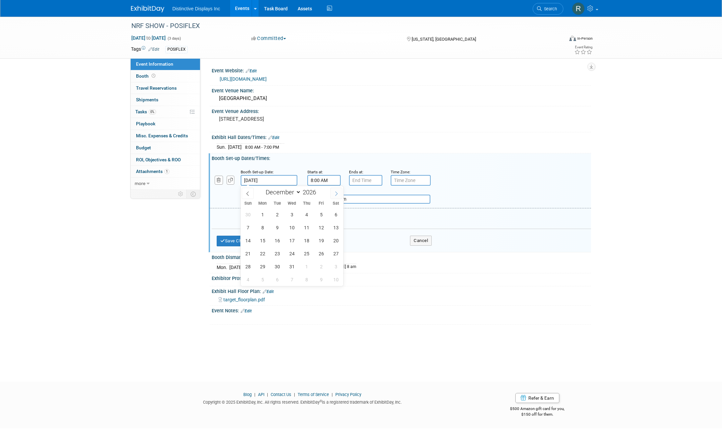
select select "0"
click at [294, 227] on span "7" at bounding box center [291, 227] width 13 height 13
type input "[DATE]"
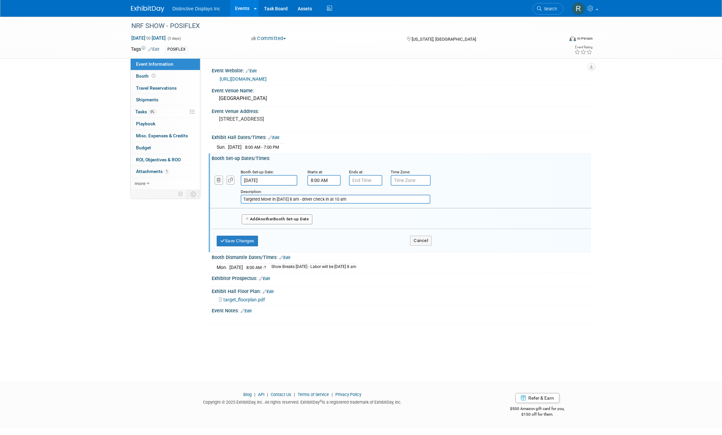
click at [307, 218] on button "Add Another Booth Set-up Date" at bounding box center [277, 219] width 71 height 10
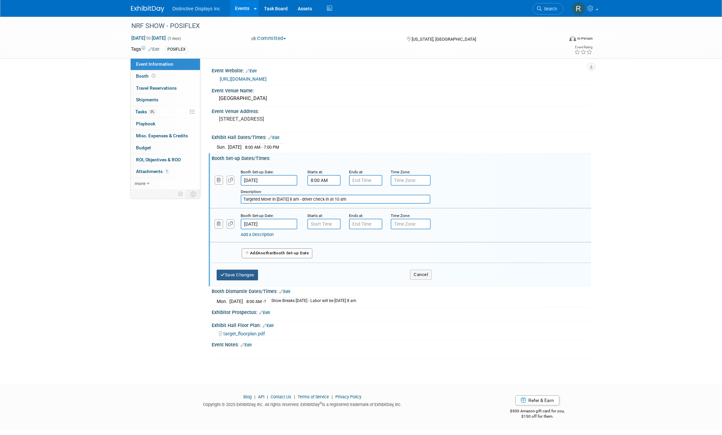
click at [243, 272] on button "Save Changes" at bounding box center [237, 275] width 41 height 11
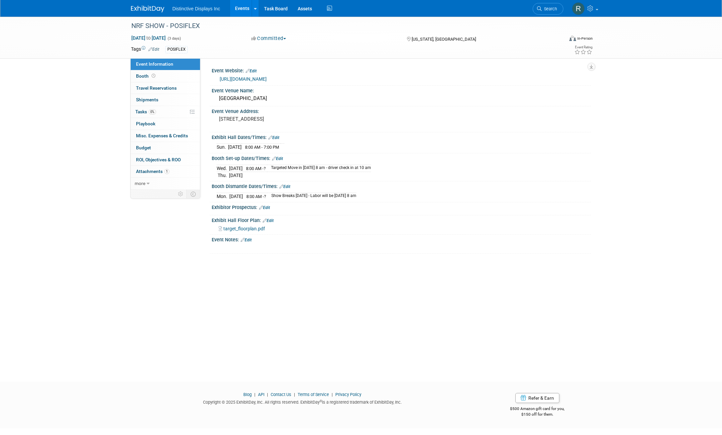
click at [290, 186] on link "Edit" at bounding box center [284, 186] width 11 height 5
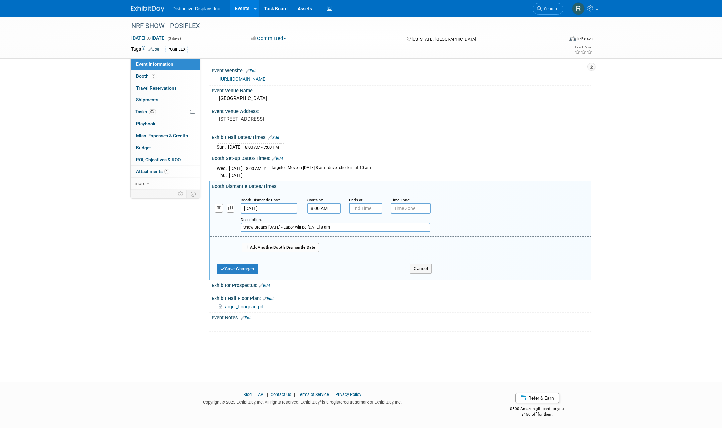
click at [272, 204] on input "[DATE]" at bounding box center [269, 208] width 57 height 11
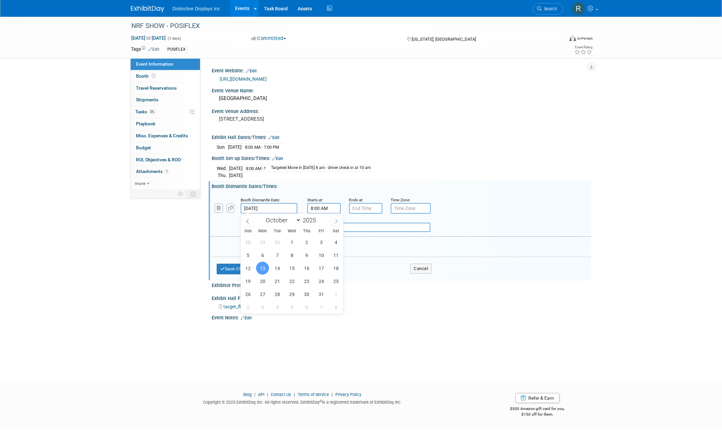
click at [337, 224] on span at bounding box center [336, 220] width 12 height 11
select select "11"
click at [337, 224] on span at bounding box center [336, 220] width 12 height 11
type input "2026"
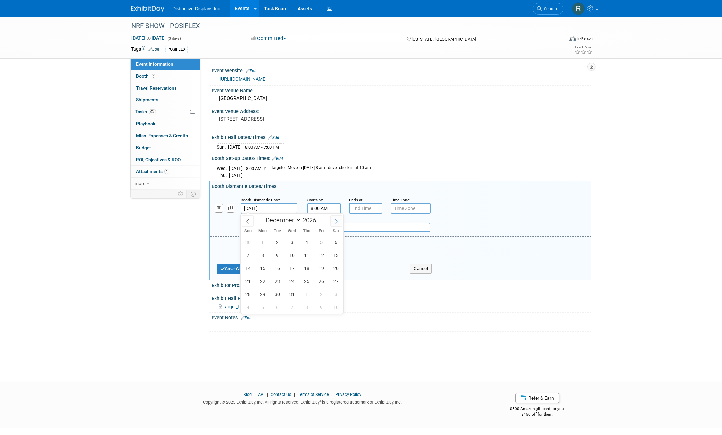
select select "0"
click at [290, 269] on span "14" at bounding box center [291, 268] width 13 height 13
type input "[DATE]"
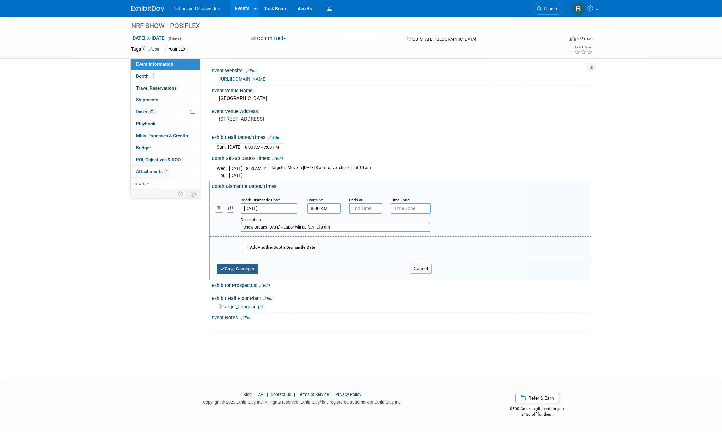
click at [246, 270] on button "Save Changes" at bounding box center [237, 269] width 41 height 11
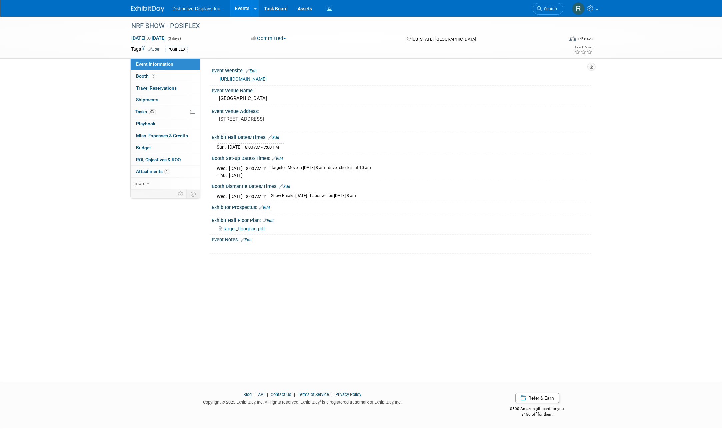
click at [270, 220] on link "Edit" at bounding box center [268, 220] width 11 height 5
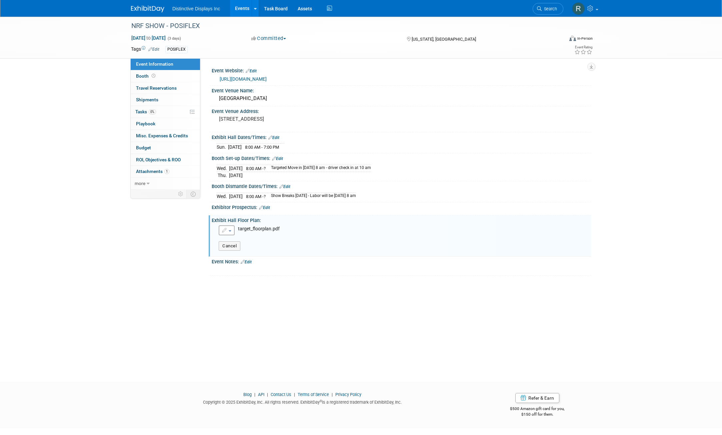
click at [233, 230] on button "button" at bounding box center [227, 230] width 16 height 10
click at [236, 246] on link "Remove attachment" at bounding box center [255, 250] width 73 height 9
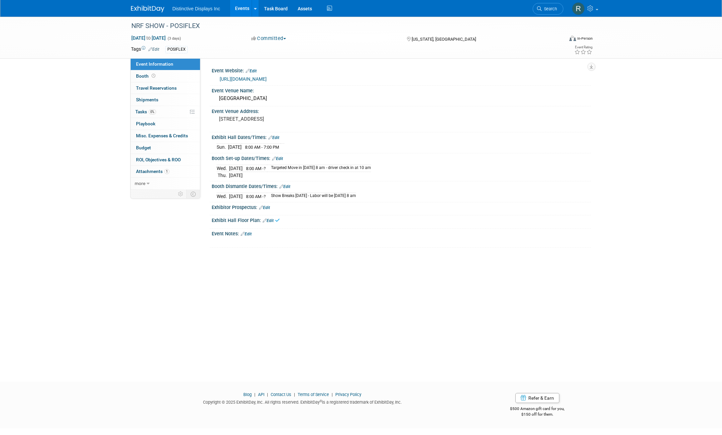
click at [270, 220] on link "Edit" at bounding box center [268, 220] width 11 height 5
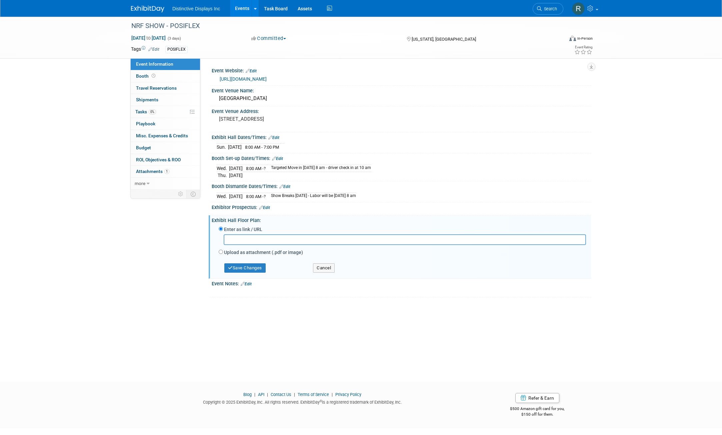
click at [248, 239] on input "text" at bounding box center [405, 239] width 363 height 10
paste input "[URL][DOMAIN_NAME]"
type input "[URL][DOMAIN_NAME]"
click at [247, 266] on button "Save Changes" at bounding box center [244, 267] width 41 height 9
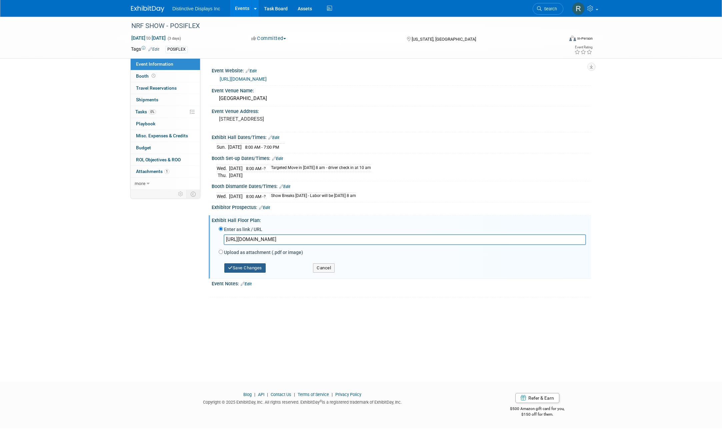
scroll to position [0, 0]
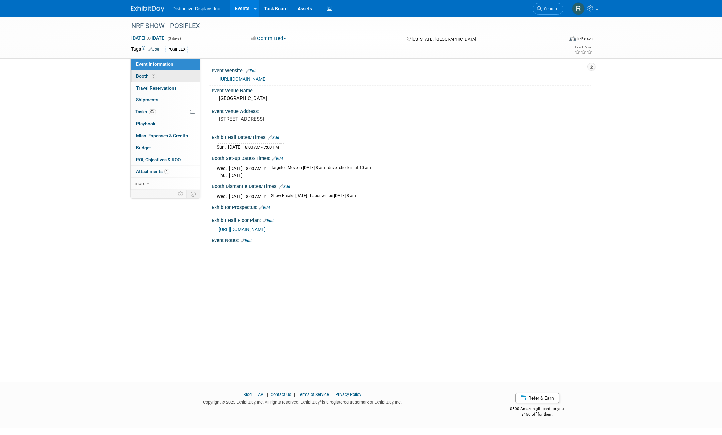
click at [167, 76] on link "Booth" at bounding box center [165, 76] width 69 height 12
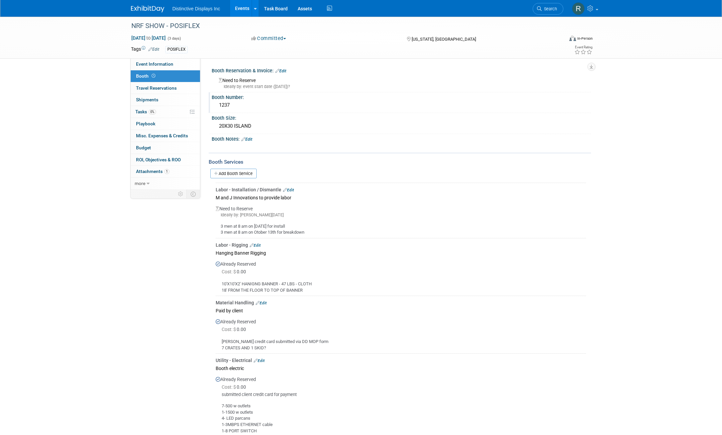
click at [248, 104] on div "1237" at bounding box center [402, 105] width 370 height 10
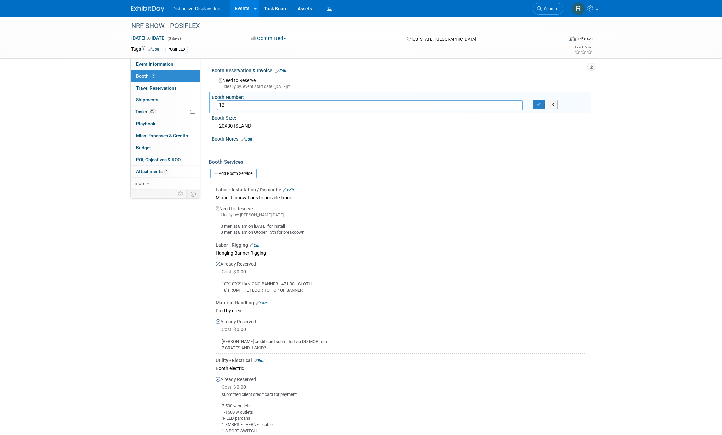
type input "1"
type input "6221"
click at [259, 126] on div "20X30 ISLAND" at bounding box center [402, 126] width 370 height 10
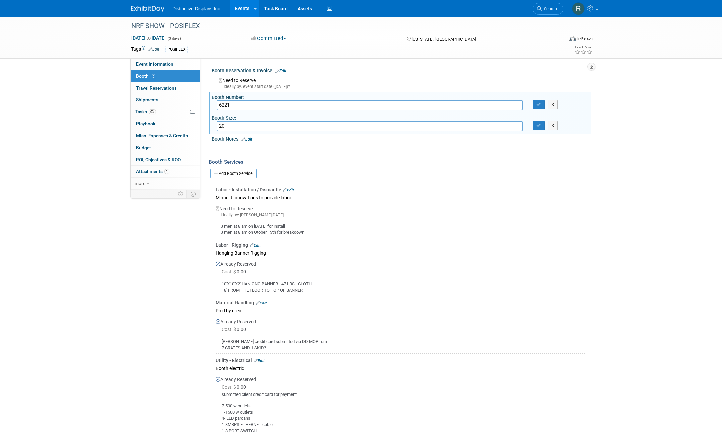
type input "2"
type input "60X30 ISLAND"
click at [250, 141] on link "Edit" at bounding box center [246, 139] width 11 height 5
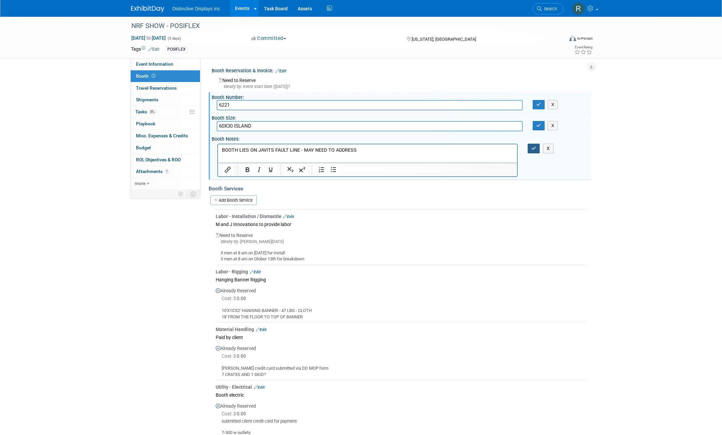
click at [533, 149] on icon "button" at bounding box center [534, 148] width 5 height 5
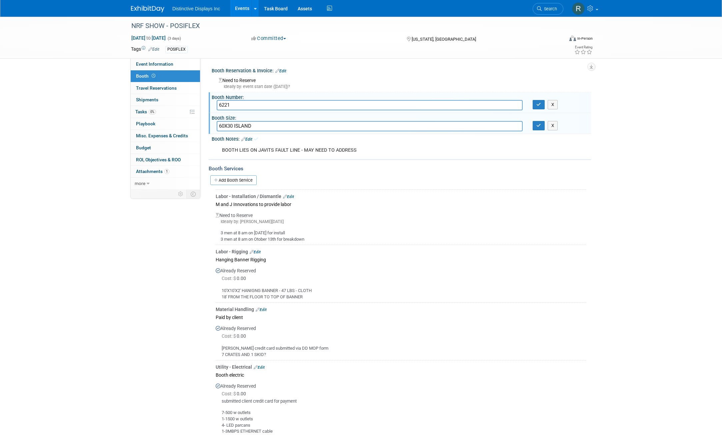
click at [292, 198] on link "Edit" at bounding box center [288, 196] width 11 height 5
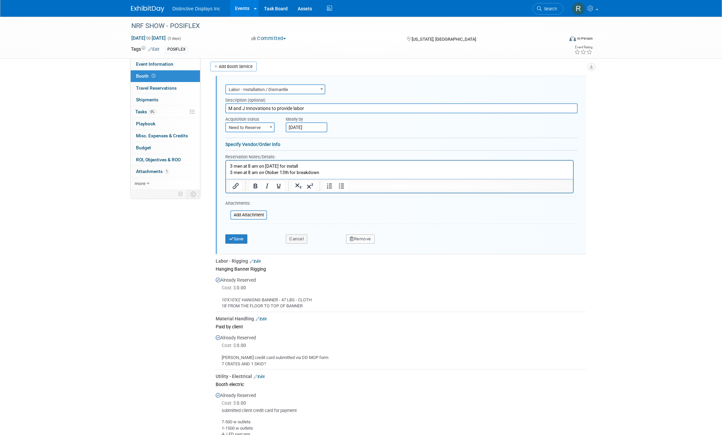
drag, startPoint x: 320, startPoint y: 109, endPoint x: 210, endPoint y: 110, distance: 110.1
click at [210, 110] on div "Audio / Video Carpet / Flooring Catering / Food / Beverage Floral / Decorative …" at bounding box center [400, 320] width 383 height 493
type input "c"
type input "CSI"
click at [316, 128] on input "[DATE]" at bounding box center [307, 127] width 42 height 10
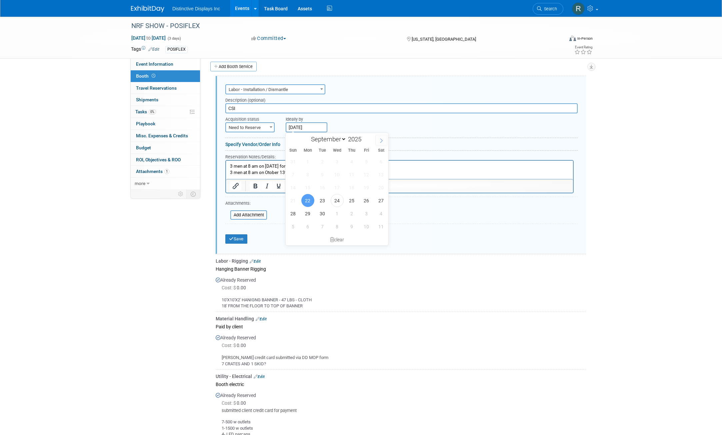
click at [384, 140] on icon at bounding box center [381, 140] width 5 height 5
select select "10"
click at [379, 160] on span "1" at bounding box center [381, 161] width 13 height 13
type input "[DATE]"
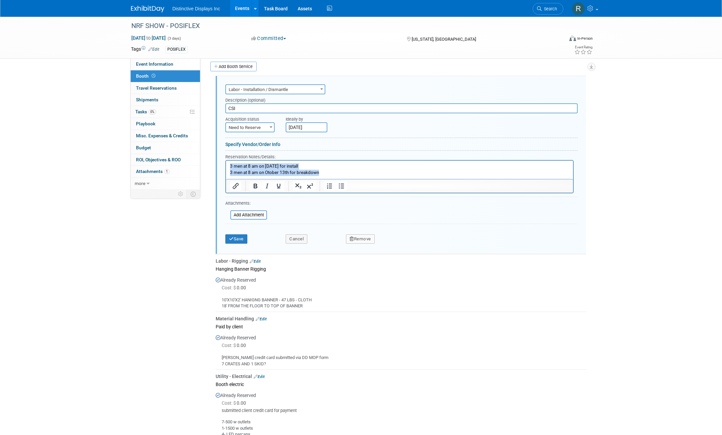
drag, startPoint x: 332, startPoint y: 173, endPoint x: 218, endPoint y: 163, distance: 114.5
click at [226, 163] on html "3 men at 8 am on [DATE] for install 3 men at 8 am on Otober 13th for breakdown" at bounding box center [399, 167] width 347 height 15
click at [234, 237] on button "Save" at bounding box center [236, 238] width 22 height 9
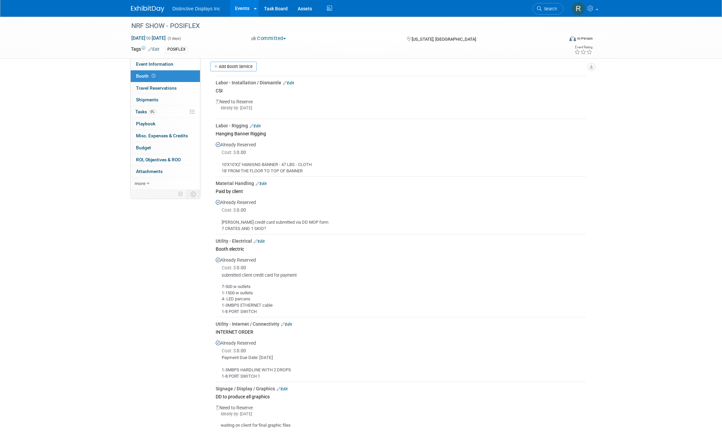
click at [258, 127] on link "Edit" at bounding box center [255, 126] width 11 height 5
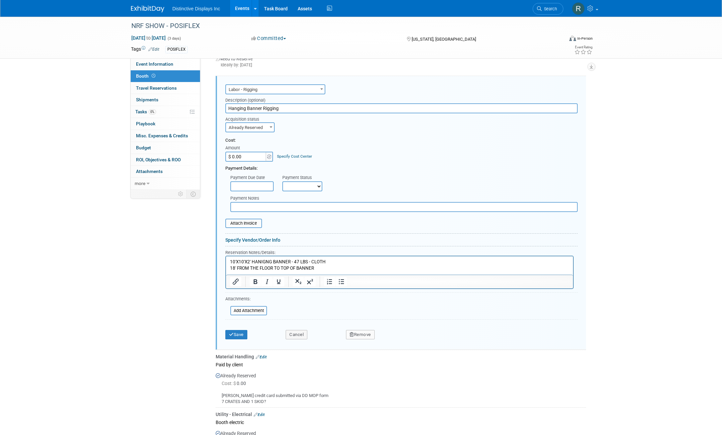
click at [259, 128] on span "Already Reserved" at bounding box center [250, 127] width 48 height 9
select select "1"
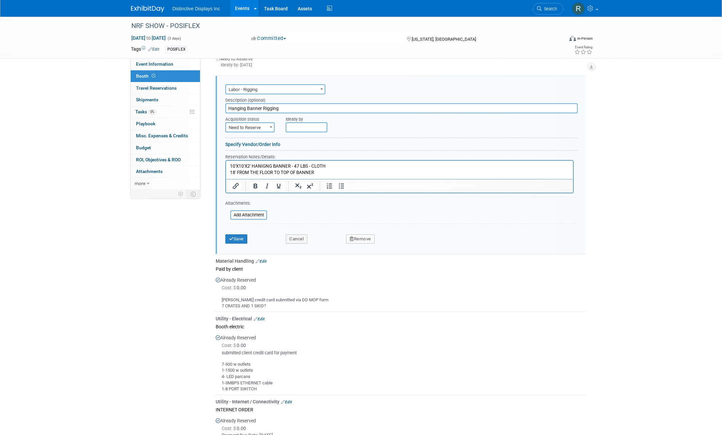
click at [310, 128] on input "text" at bounding box center [307, 127] width 42 height 10
click at [379, 142] on span at bounding box center [382, 140] width 12 height 11
click at [293, 143] on span at bounding box center [293, 140] width 12 height 11
select select "9"
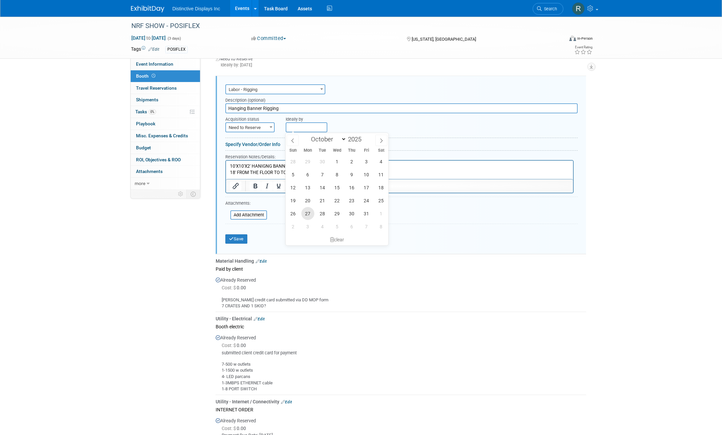
click at [306, 216] on span "27" at bounding box center [307, 213] width 13 height 13
type input "[DATE]"
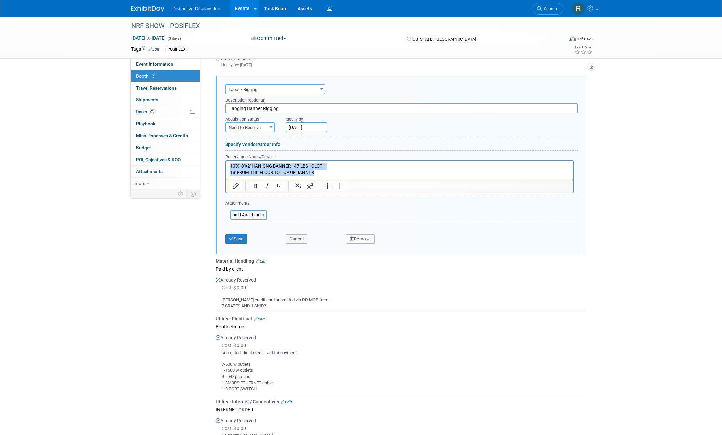
drag, startPoint x: 324, startPoint y: 172, endPoint x: 442, endPoint y: 327, distance: 195.2
click at [226, 167] on html "10'X10'X2' HANIGNG BANNER - 47 LBS - CLOTH 18' FROM THE FLOOR TO TOP OF BANNER" at bounding box center [399, 167] width 347 height 15
click at [240, 237] on button "Save" at bounding box center [236, 238] width 22 height 9
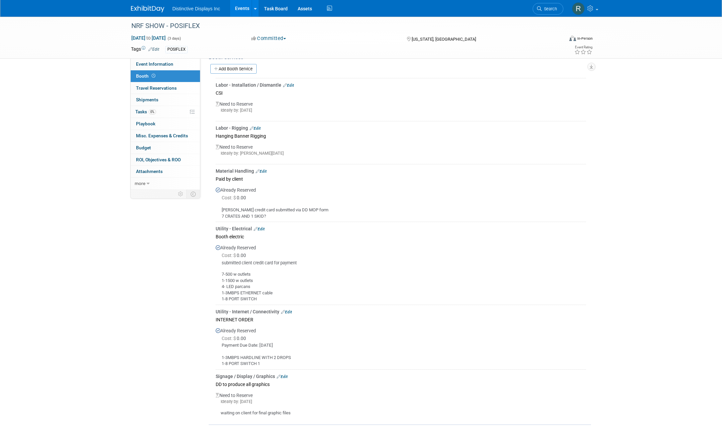
scroll to position [123, 0]
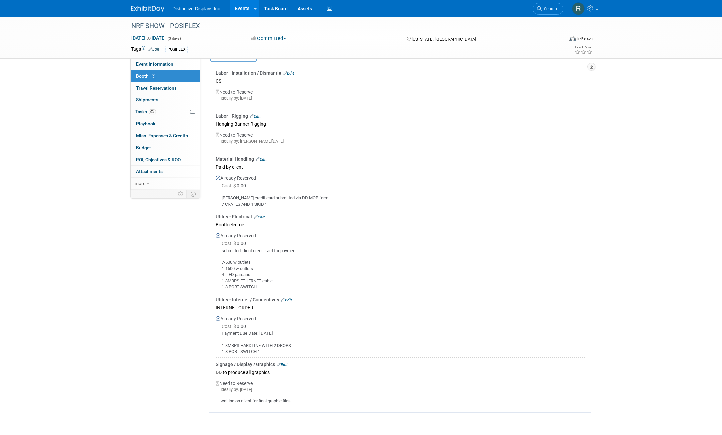
click at [289, 300] on link "Edit" at bounding box center [286, 300] width 11 height 5
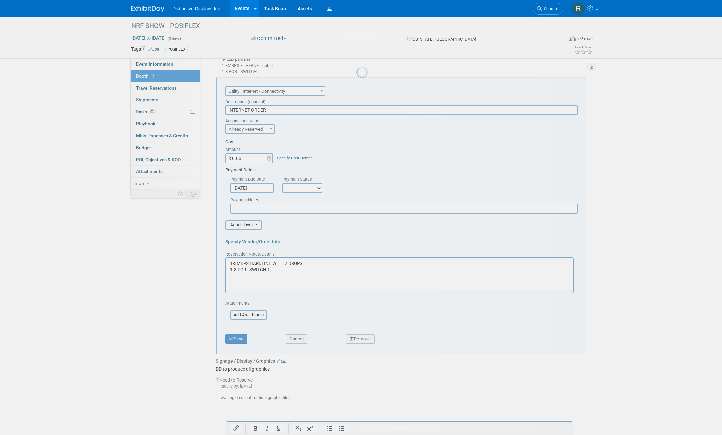
scroll to position [340, 0]
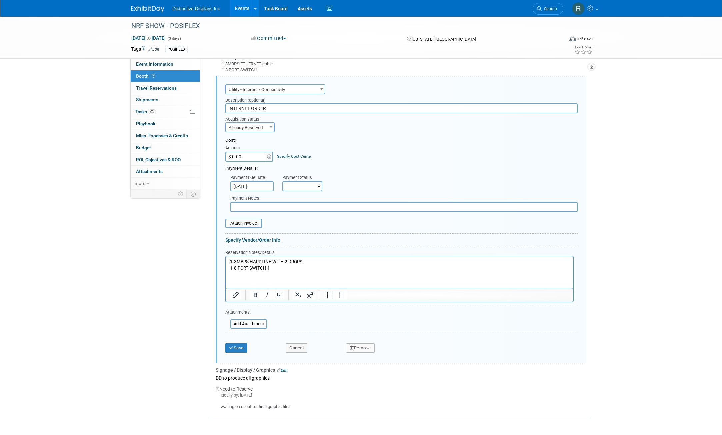
click at [253, 128] on span "Already Reserved" at bounding box center [250, 127] width 48 height 9
select select "1"
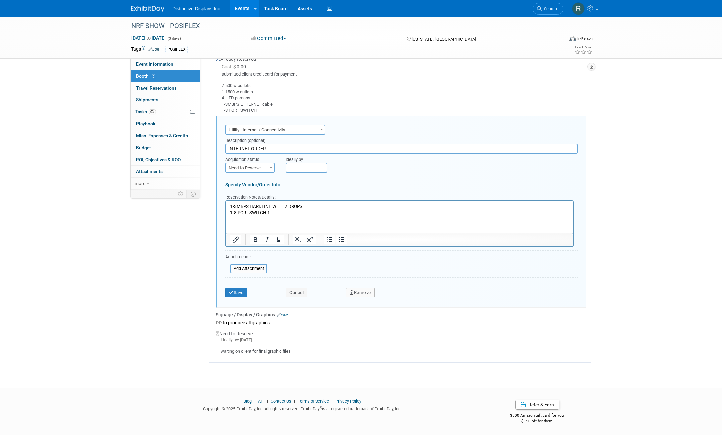
scroll to position [300, 0]
click at [300, 166] on input "text" at bounding box center [307, 168] width 42 height 10
click at [382, 184] on span at bounding box center [382, 180] width 12 height 11
select select "9"
click at [362, 253] on span "31" at bounding box center [366, 253] width 13 height 13
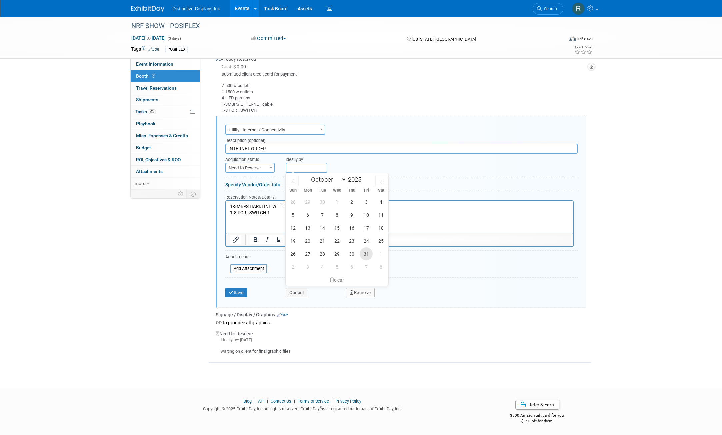
type input "[DATE]"
drag, startPoint x: 312, startPoint y: 217, endPoint x: 239, endPoint y: 210, distance: 74.0
click at [239, 210] on html "1-3MBPS HARDLINE WITH 2 DROPS 1-8 PORT SWITCH 1" at bounding box center [399, 208] width 347 height 15
drag, startPoint x: 274, startPoint y: 212, endPoint x: 227, endPoint y: 207, distance: 48.0
click at [227, 207] on html "1-3MBPS HARDLINE WITH 2 DROPS 1-8 PORT SWITCH 1" at bounding box center [399, 208] width 347 height 15
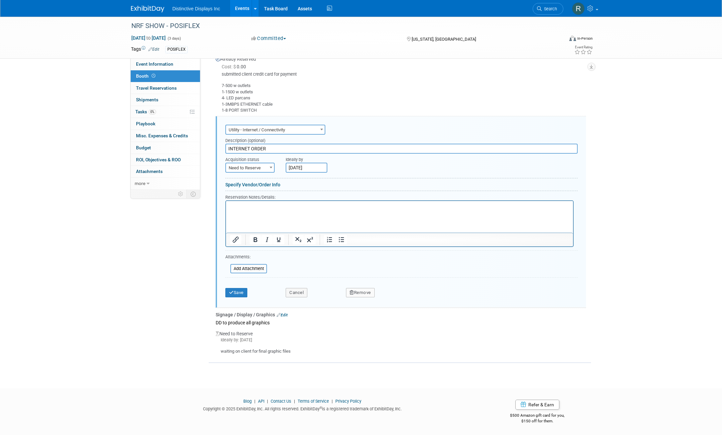
scroll to position [294, 0]
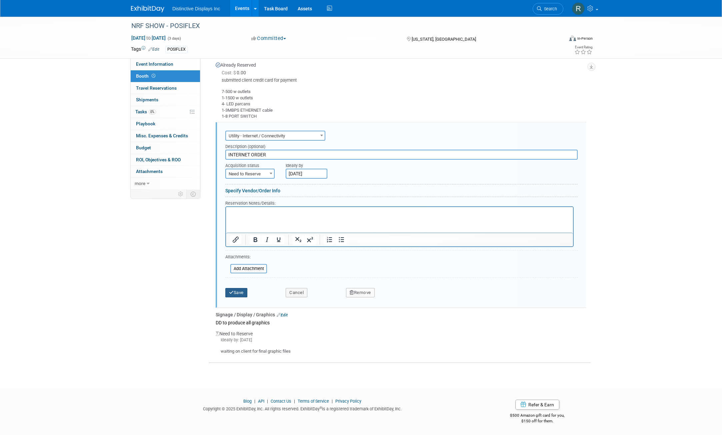
click at [237, 291] on button "Save" at bounding box center [236, 292] width 22 height 9
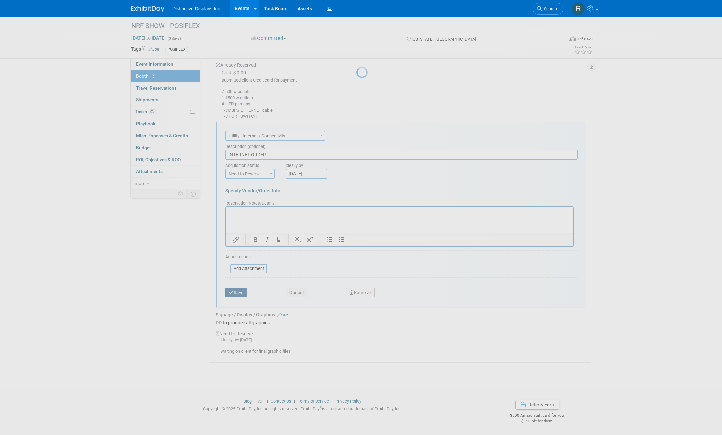
scroll to position [151, 0]
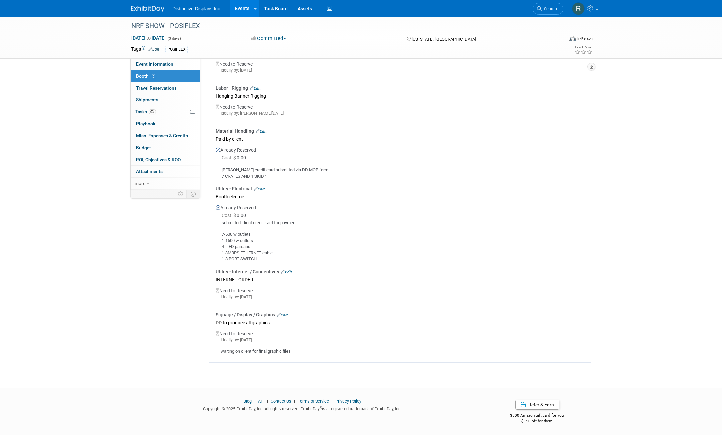
click at [286, 313] on link "Edit" at bounding box center [282, 315] width 11 height 5
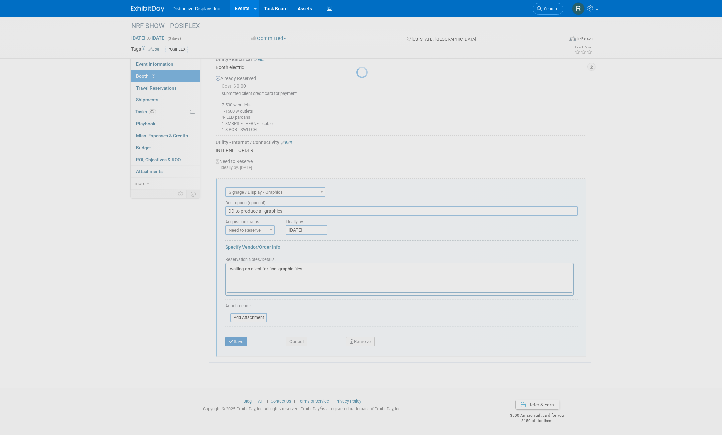
scroll to position [0, 0]
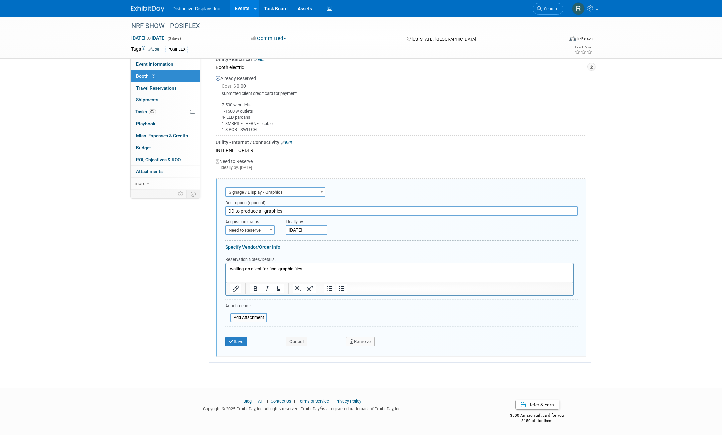
click at [266, 228] on span "Need to Reserve" at bounding box center [250, 230] width 48 height 9
click at [313, 231] on input "[DATE]" at bounding box center [307, 230] width 42 height 10
click at [379, 246] on span at bounding box center [382, 242] width 12 height 11
click at [381, 244] on icon at bounding box center [381, 243] width 5 height 5
select select "10"
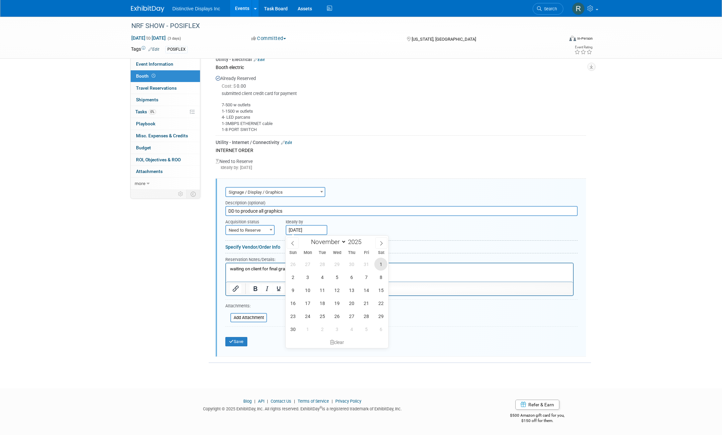
drag, startPoint x: 382, startPoint y: 265, endPoint x: 154, endPoint y: 2, distance: 347.6
click at [382, 265] on span "1" at bounding box center [381, 264] width 13 height 13
type input "[DATE]"
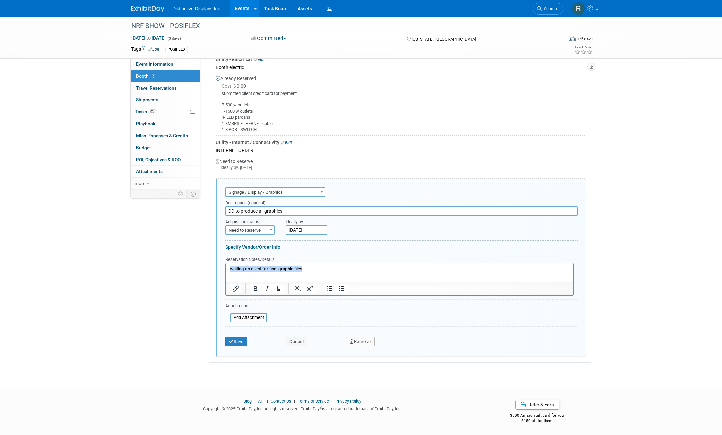
drag, startPoint x: 307, startPoint y: 270, endPoint x: 444, endPoint y: 529, distance: 292.4
click at [226, 265] on html "waiting on client for final graphic files" at bounding box center [399, 267] width 347 height 9
click at [233, 342] on icon "submit" at bounding box center [231, 341] width 5 height 4
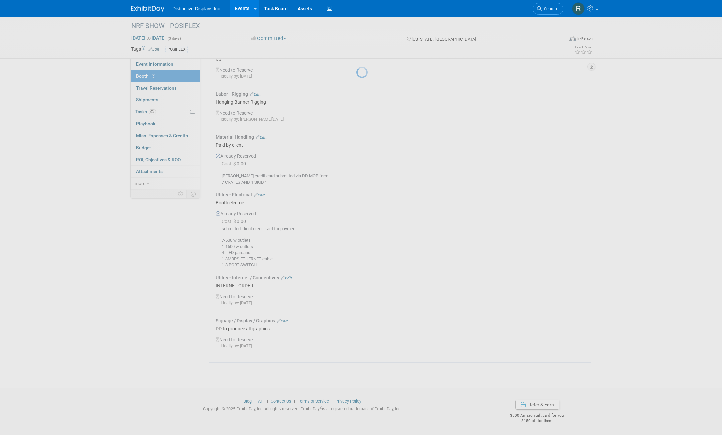
scroll to position [145, 0]
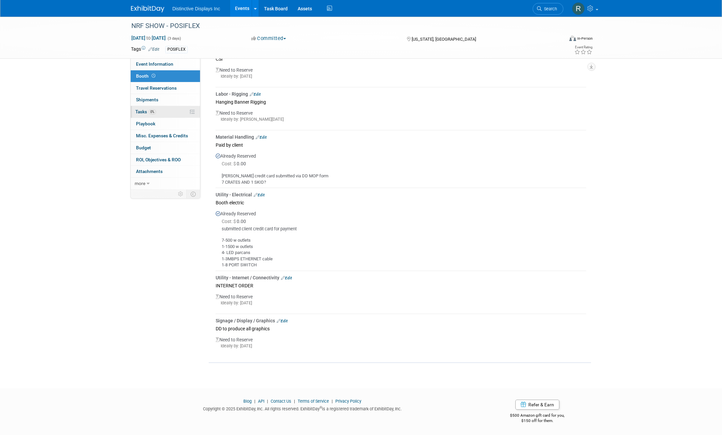
click at [164, 113] on link "0% Tasks 0%" at bounding box center [165, 112] width 69 height 12
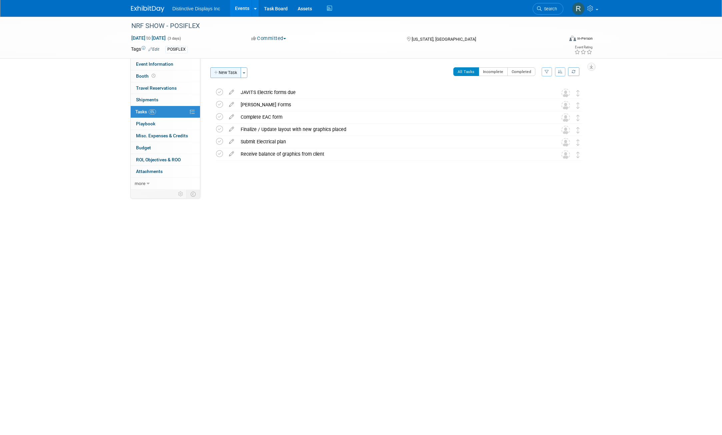
click at [218, 74] on icon "button" at bounding box center [216, 73] width 5 height 4
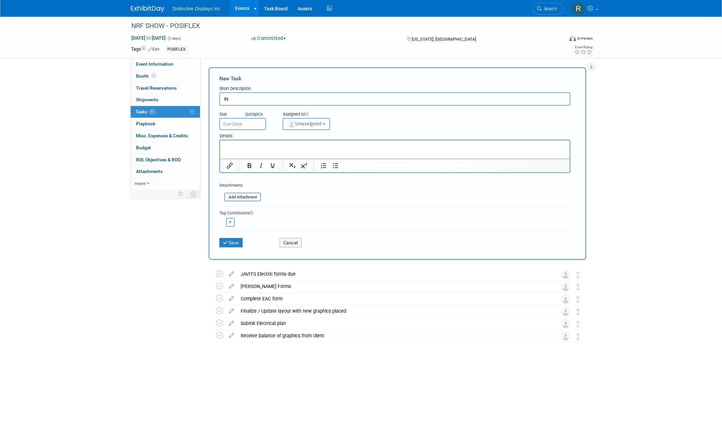
type input "i"
type input "Input all important dates into calendar"
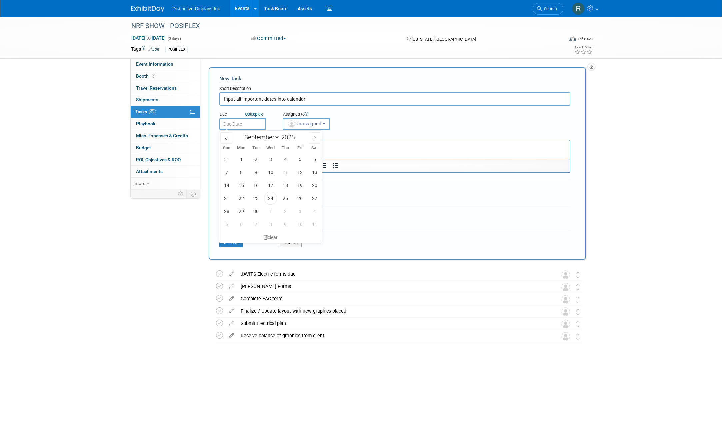
click at [256, 125] on input "text" at bounding box center [242, 124] width 47 height 12
click at [270, 197] on span "24" at bounding box center [270, 198] width 13 height 13
type input "[DATE]"
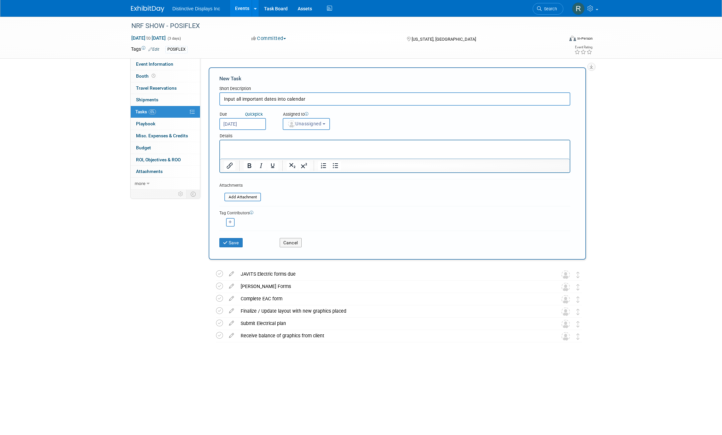
click at [320, 126] on span "Unassigned" at bounding box center [304, 123] width 34 height 5
click at [316, 152] on label "[PERSON_NAME] (me)" at bounding box center [315, 152] width 58 height 11
click at [284, 152] on input "[PERSON_NAME] (me)" at bounding box center [282, 152] width 4 height 4
select select "86697bef-a2c1-4769-9ffc-f930f127f405"
click at [229, 223] on icon "button" at bounding box center [230, 222] width 3 height 4
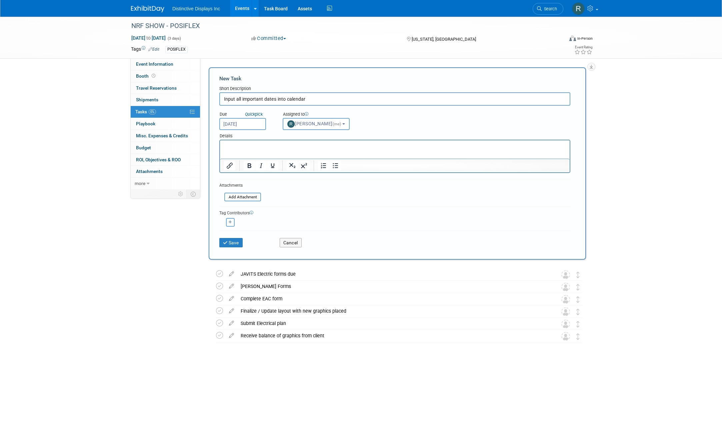
select select
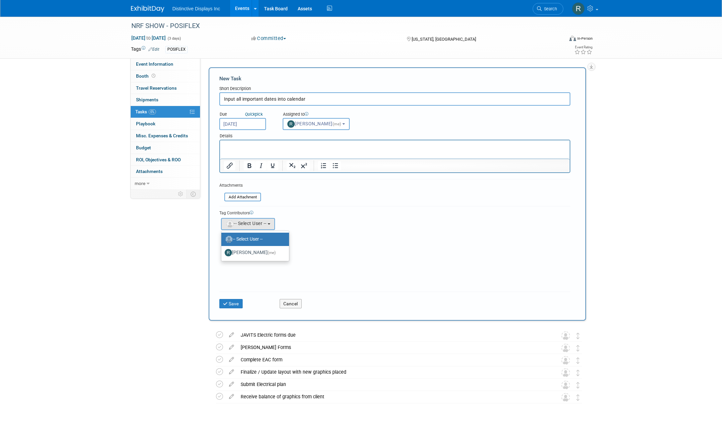
click at [317, 220] on div "[PERSON_NAME] (me) remove" at bounding box center [394, 223] width 351 height 14
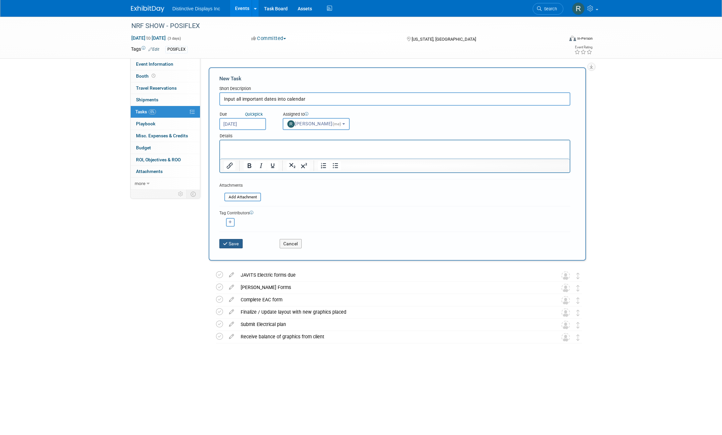
click at [238, 243] on button "Save" at bounding box center [230, 243] width 23 height 9
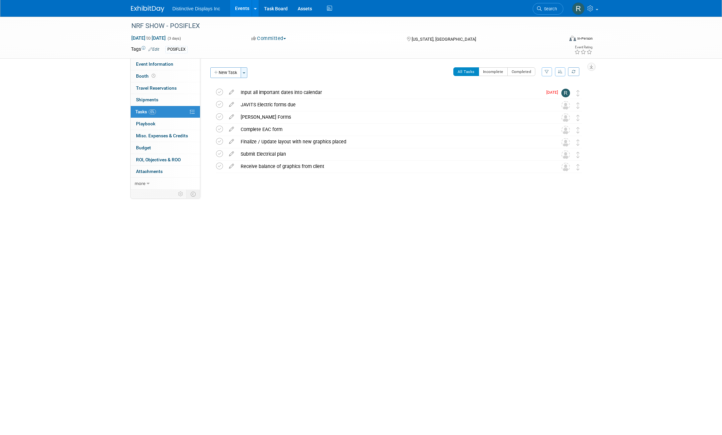
click at [246, 72] on button "Toggle Dropdown" at bounding box center [244, 72] width 7 height 11
click at [270, 109] on link "Add a Section" at bounding box center [284, 110] width 84 height 11
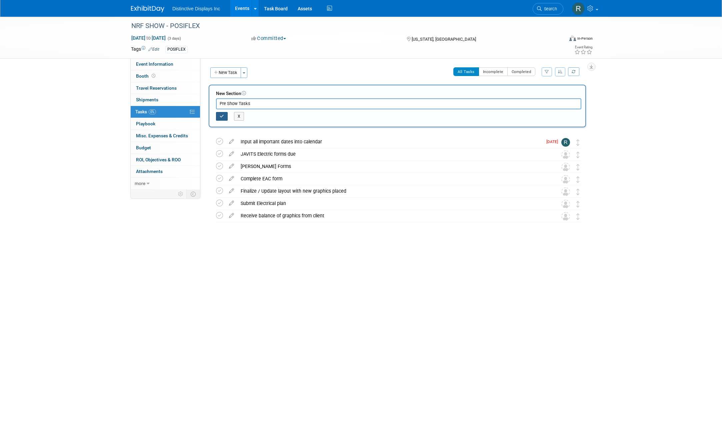
type input "Pre Show Tasks"
click at [223, 115] on icon "button" at bounding box center [222, 116] width 4 height 4
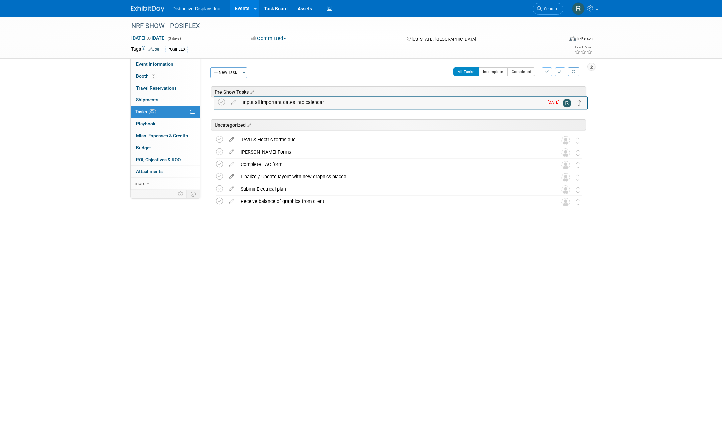
drag, startPoint x: 578, startPoint y: 130, endPoint x: 580, endPoint y: 105, distance: 25.4
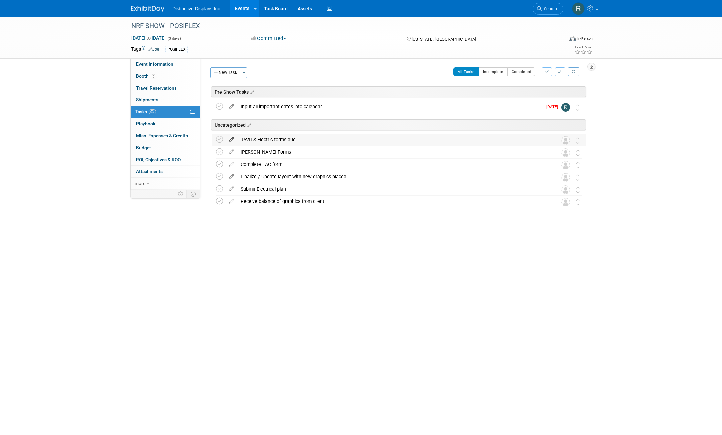
click at [232, 138] on icon at bounding box center [232, 138] width 12 height 8
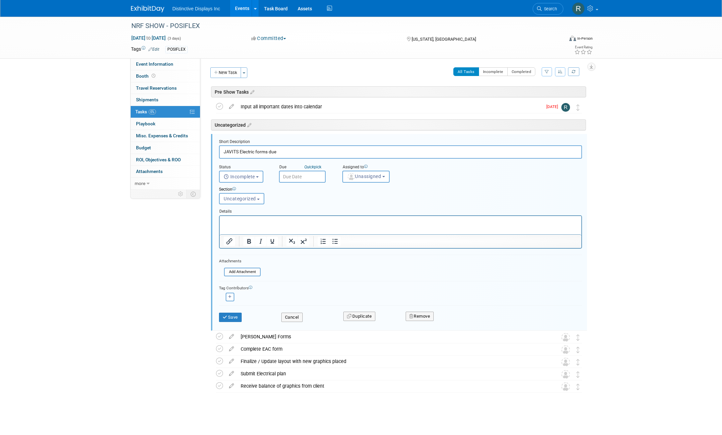
click at [238, 152] on input "JAVITS Electric forms due" at bounding box center [400, 151] width 363 height 13
type input "Electric forms due"
click at [233, 317] on button "Save" at bounding box center [230, 317] width 23 height 9
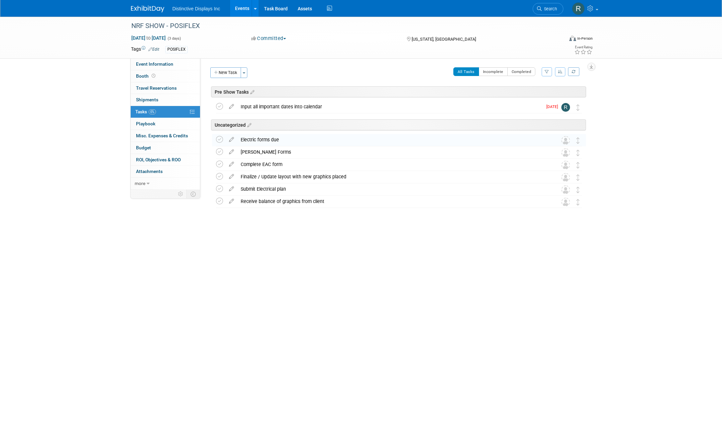
drag, startPoint x: 287, startPoint y: 140, endPoint x: 288, endPoint y: 127, distance: 13.0
click at [288, 127] on div "NRF SHOW - POSIFLEX [US_STATE], [GEOGRAPHIC_DATA] [DATE] to [DATE] (Going) Unca…" at bounding box center [398, 154] width 378 height 107
click at [615, 159] on div "NRF SHOW - POSIFLEX [DATE] to [DATE] (3 days) [DATE] to [DATE] Committed Commit…" at bounding box center [361, 193] width 722 height 353
drag, startPoint x: 579, startPoint y: 142, endPoint x: 579, endPoint y: 120, distance: 22.3
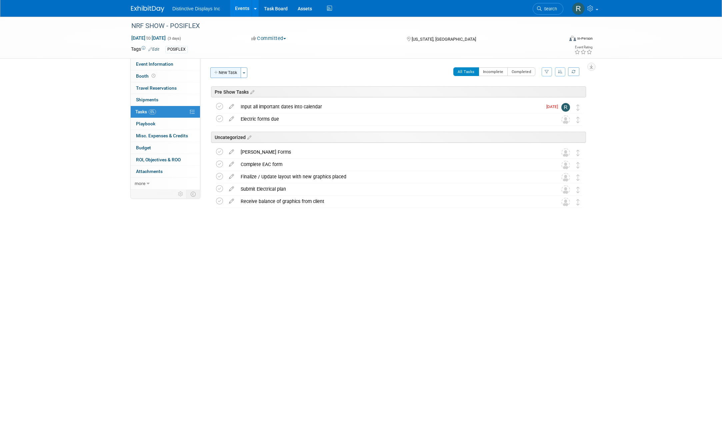
click at [232, 74] on button "New Task" at bounding box center [225, 72] width 31 height 11
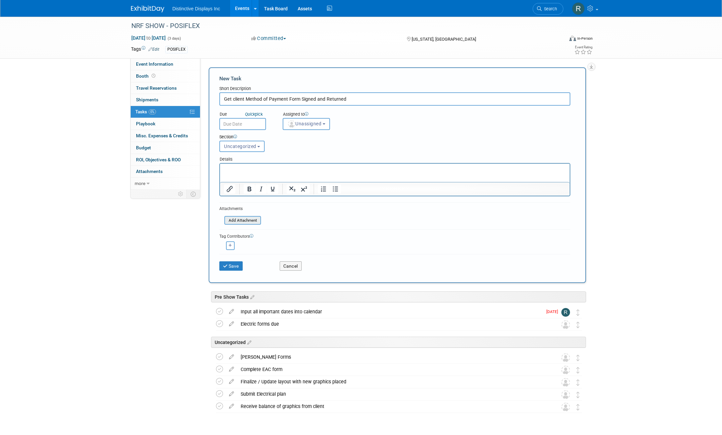
type input "Get client Method of Payment Form Signed and Returned"
click at [230, 220] on input "file" at bounding box center [220, 221] width 79 height 8
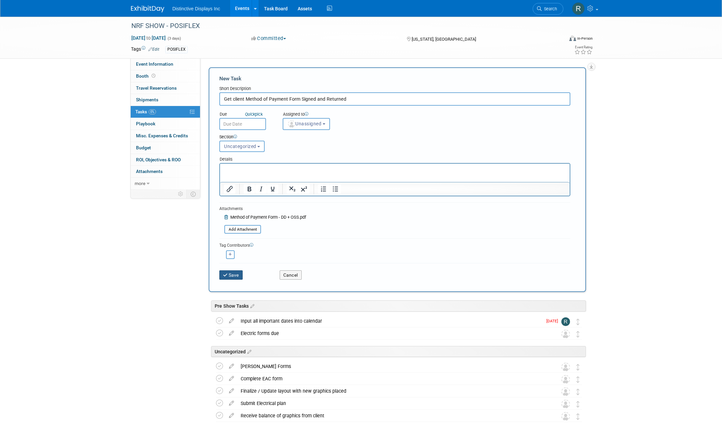
click at [236, 276] on button "Save" at bounding box center [230, 274] width 23 height 9
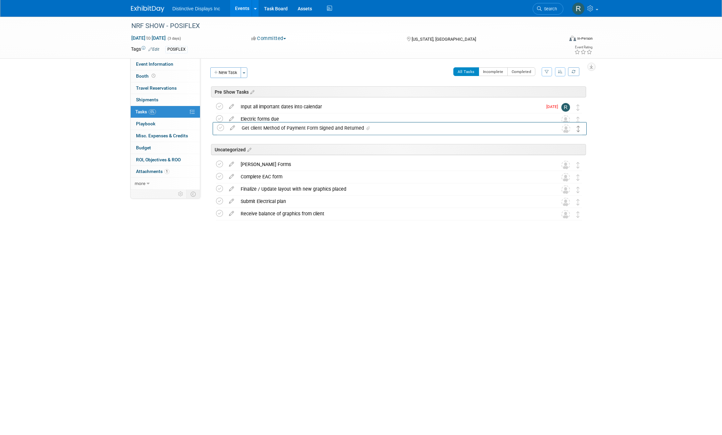
drag, startPoint x: 579, startPoint y: 155, endPoint x: 580, endPoint y: 131, distance: 24.4
drag, startPoint x: 580, startPoint y: 132, endPoint x: 580, endPoint y: 121, distance: 10.7
click at [221, 72] on button "New Task" at bounding box center [225, 72] width 31 height 11
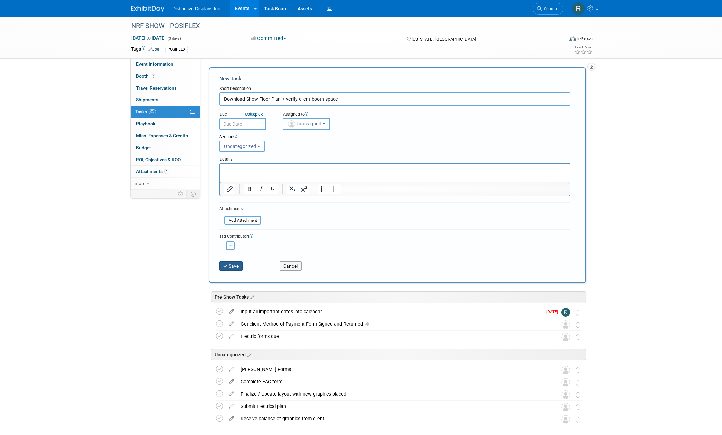
type input "Download Show Floor Plan + verify client booth space"
click at [235, 264] on button "Save" at bounding box center [230, 265] width 23 height 9
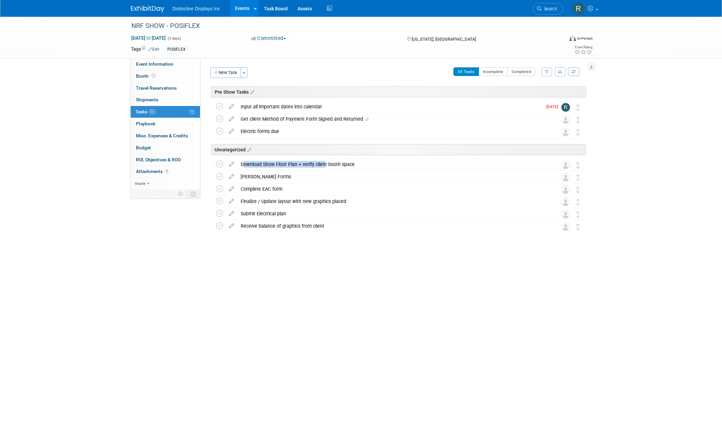
drag, startPoint x: 323, startPoint y: 165, endPoint x: 326, endPoint y: 152, distance: 14.0
click at [326, 152] on div "NRF SHOW - POSIFLEX [US_STATE], [GEOGRAPHIC_DATA] [DATE] to [DATE] (Going) Inpu…" at bounding box center [398, 167] width 378 height 132
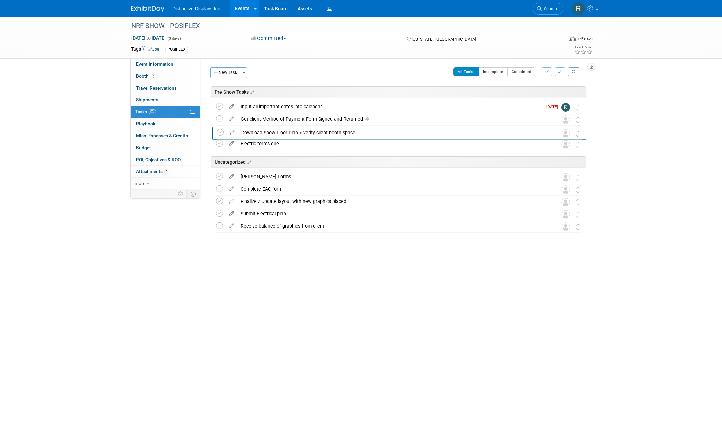
drag, startPoint x: 578, startPoint y: 168, endPoint x: 578, endPoint y: 136, distance: 32.0
click at [231, 75] on button "New Task" at bounding box center [225, 72] width 31 height 11
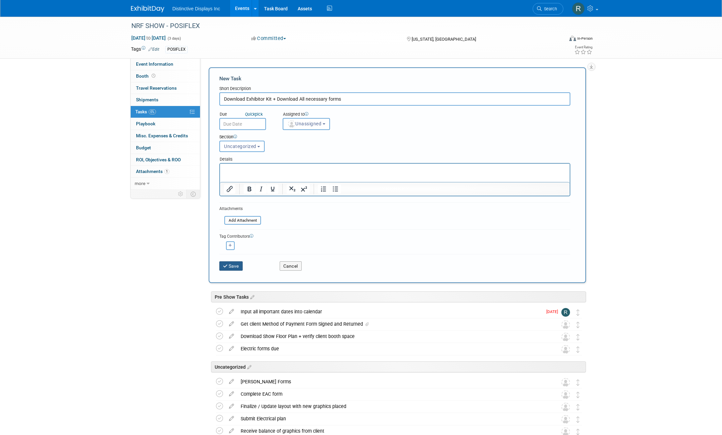
type input "Download Exhibitor Kit + Download All necessary forms"
click at [234, 269] on button "Save" at bounding box center [230, 265] width 23 height 9
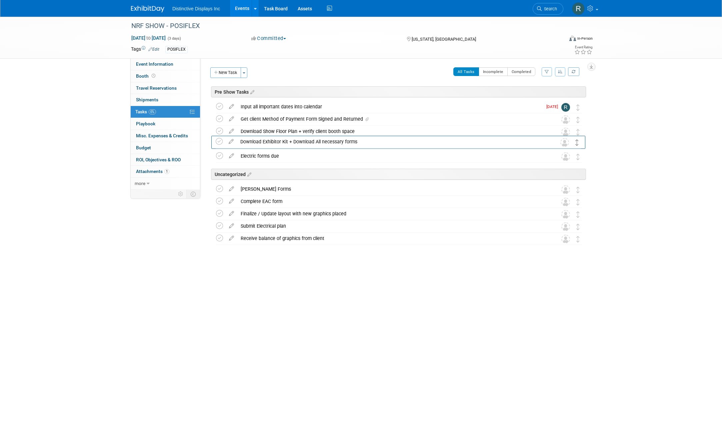
drag, startPoint x: 579, startPoint y: 178, endPoint x: 578, endPoint y: 143, distance: 35.4
click at [230, 70] on button "New Task" at bounding box center [225, 72] width 31 height 11
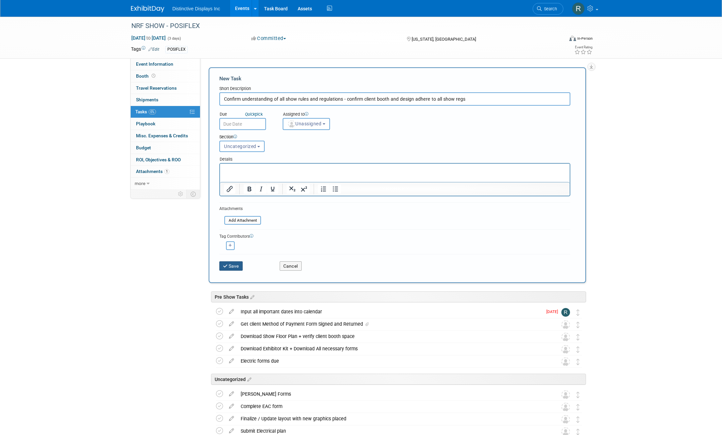
type input "Confirm understanding of all show rules and regulations - confirm client booth …"
click at [231, 267] on button "Save" at bounding box center [230, 265] width 23 height 9
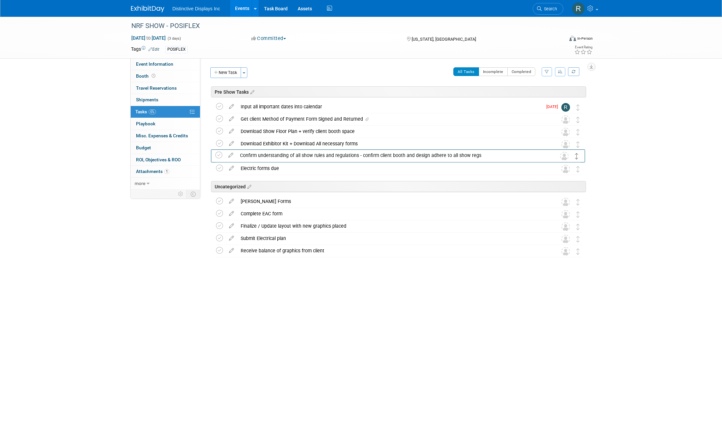
drag, startPoint x: 578, startPoint y: 191, endPoint x: 577, endPoint y: 157, distance: 34.0
